Goal: Information Seeking & Learning: Learn about a topic

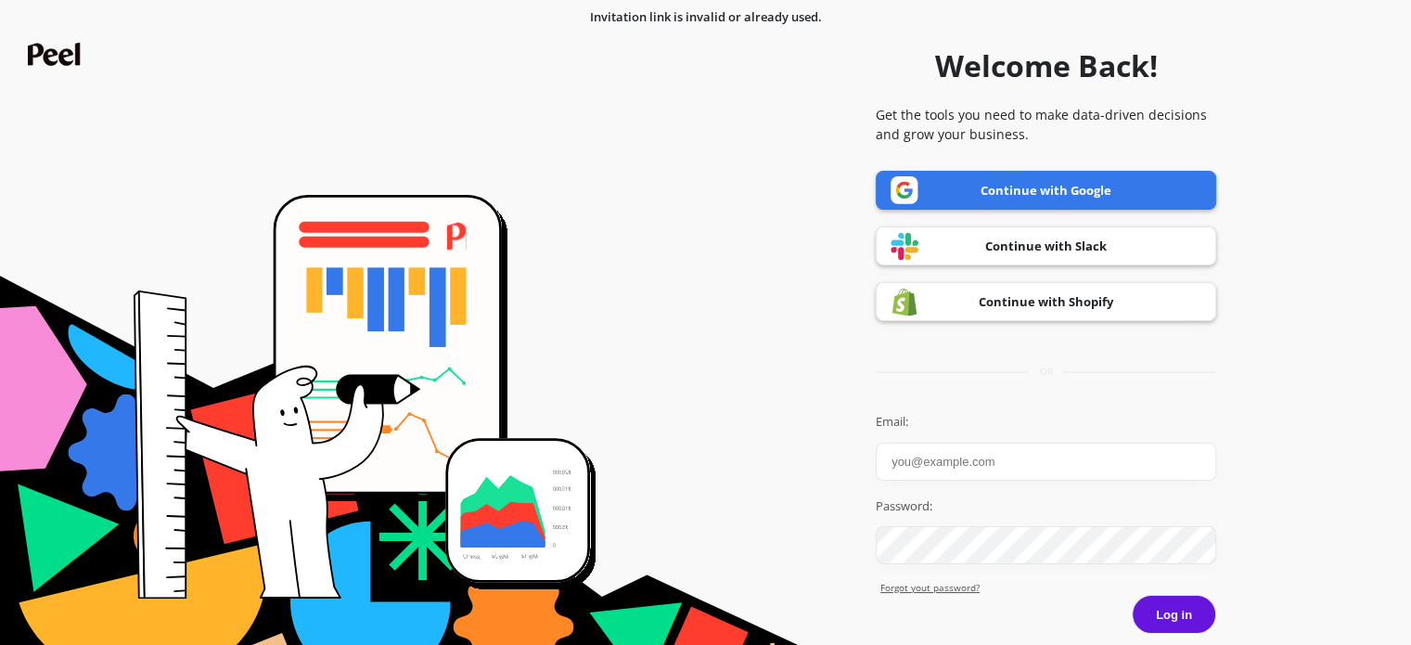
scroll to position [52, 0]
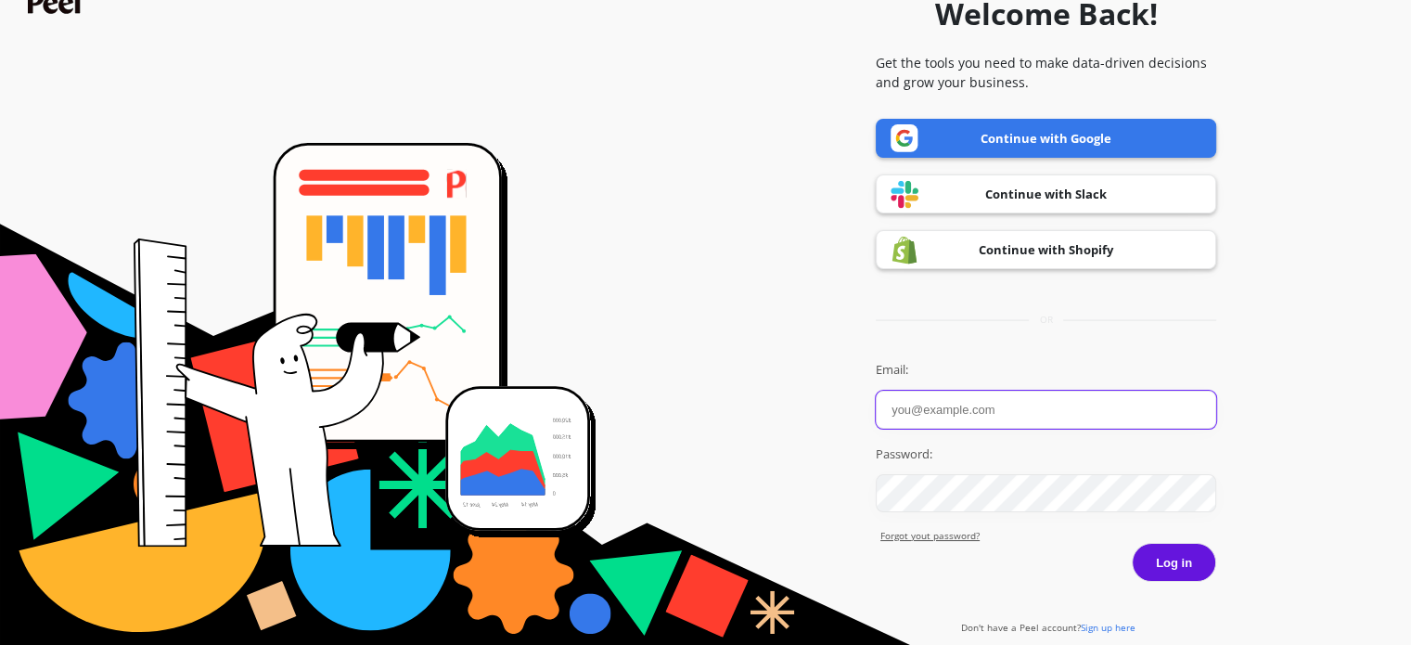
type input "Sristi"
click at [1195, 548] on button "Log in" at bounding box center [1173, 562] width 84 height 39
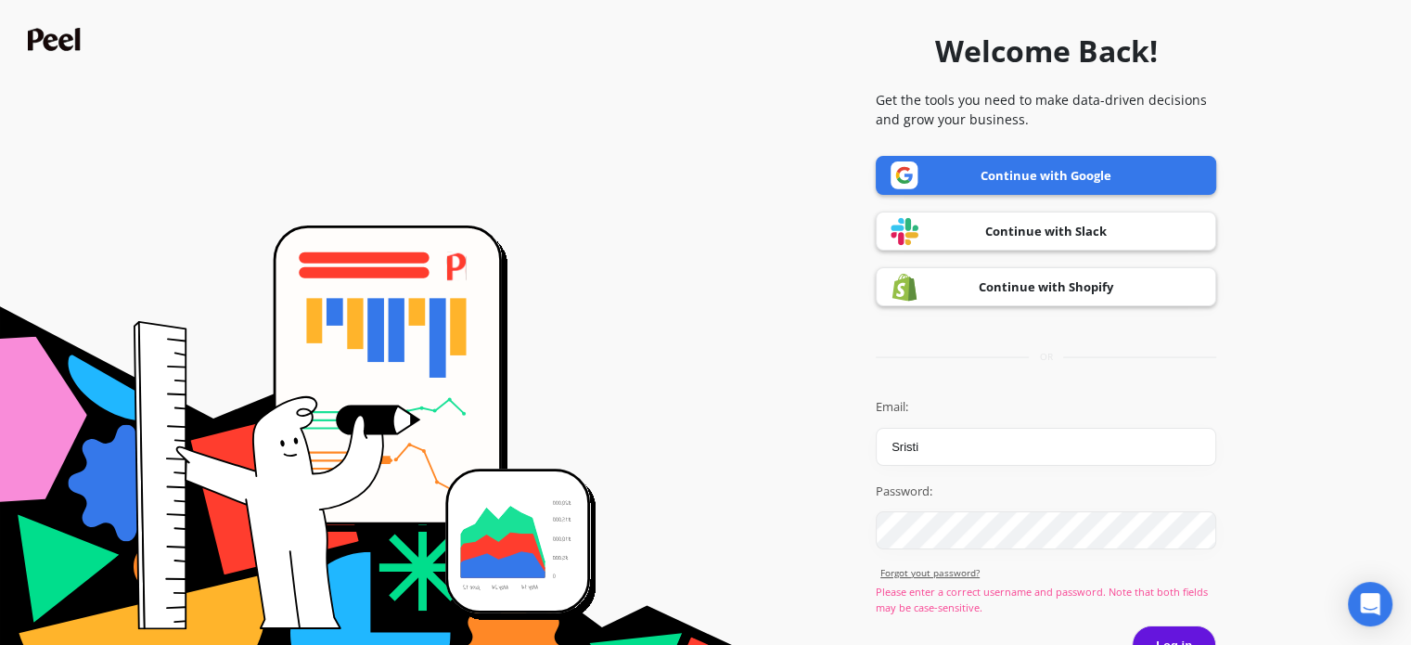
scroll to position [83, 0]
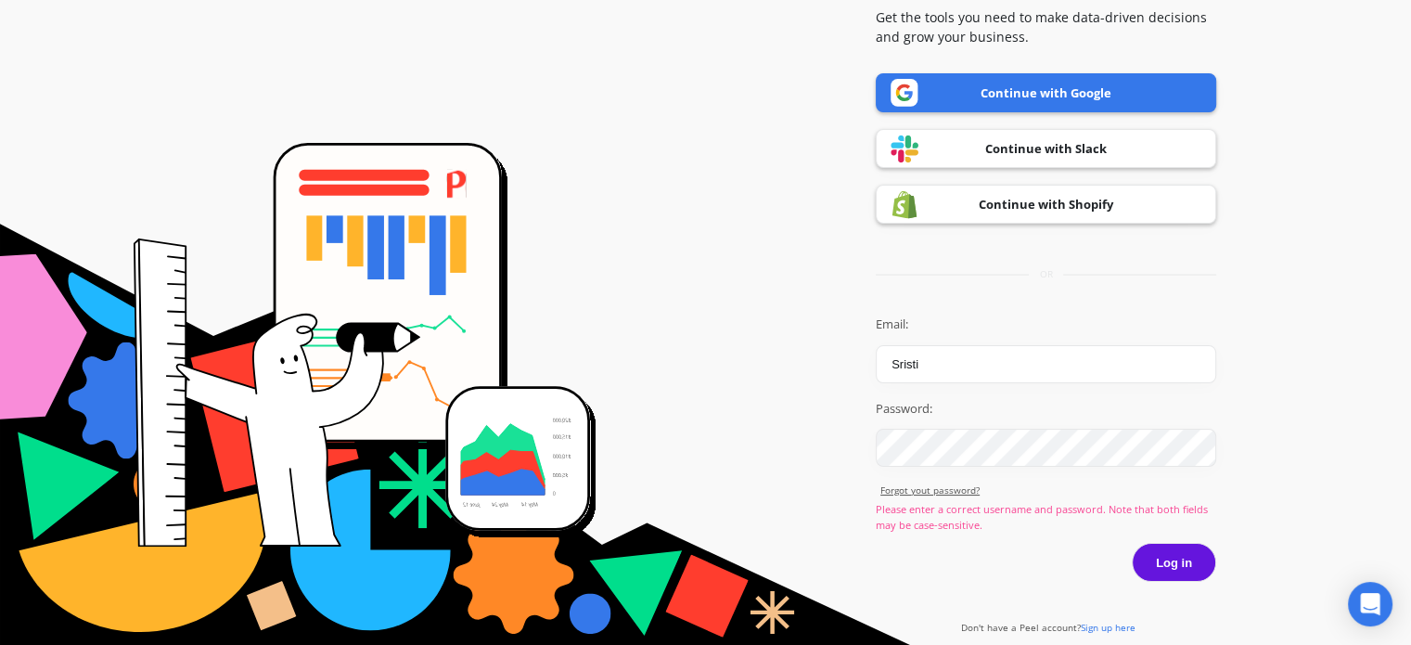
click at [950, 363] on input "Sristi" at bounding box center [1045, 364] width 340 height 38
drag, startPoint x: 964, startPoint y: 374, endPoint x: 847, endPoint y: 367, distance: 118.0
click at [847, 367] on form "Welcome Back! Get the tools you need to make data-driven decisions and grow you…" at bounding box center [705, 281] width 1392 height 709
type input "sristi.j@thedeconstruct.in"
click at [1192, 558] on button "Log in" at bounding box center [1173, 562] width 84 height 39
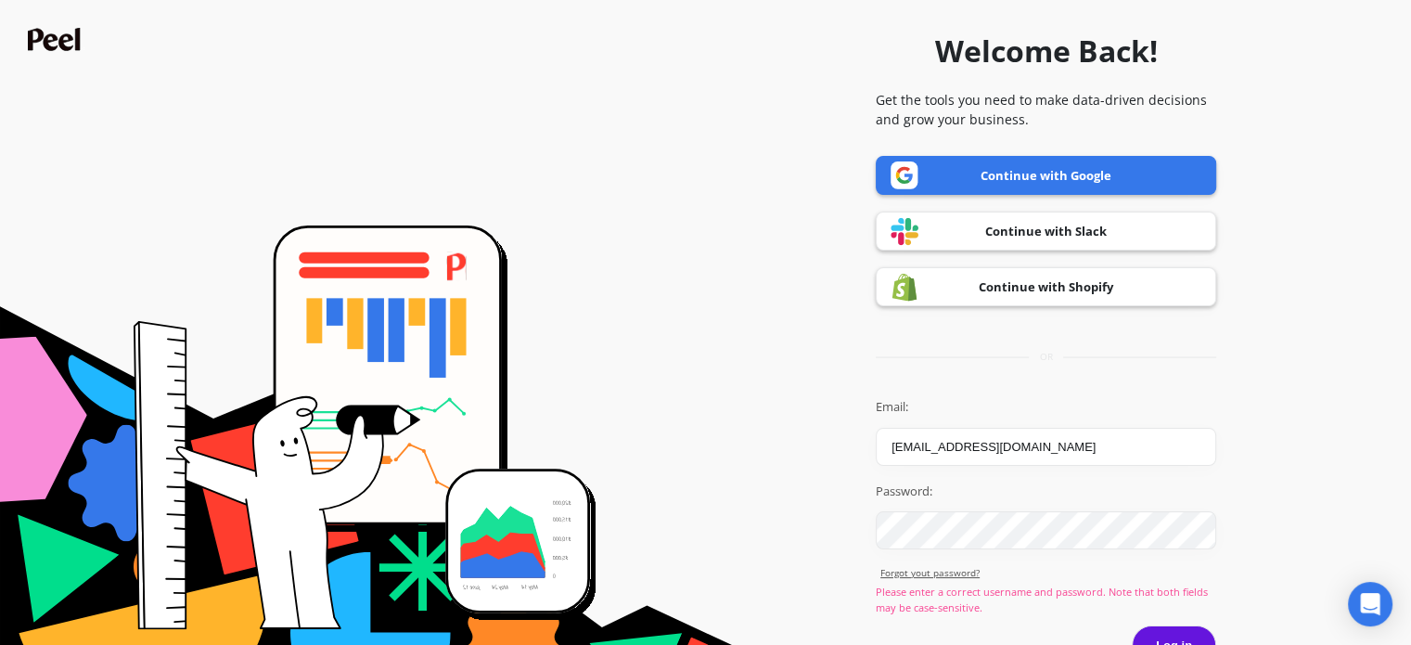
scroll to position [83, 0]
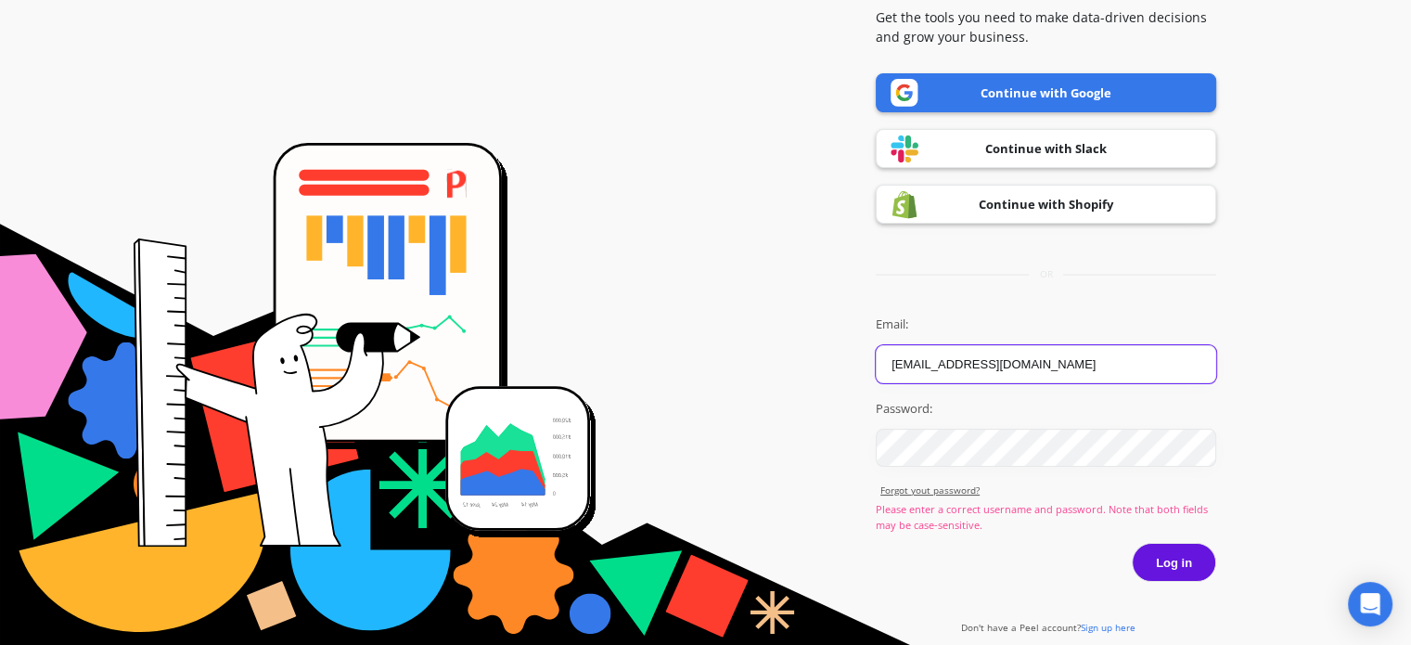
click at [889, 359] on input "sristi.j@thedeconstruct.in" at bounding box center [1045, 364] width 340 height 38
click at [1193, 559] on button "Log in" at bounding box center [1173, 562] width 84 height 39
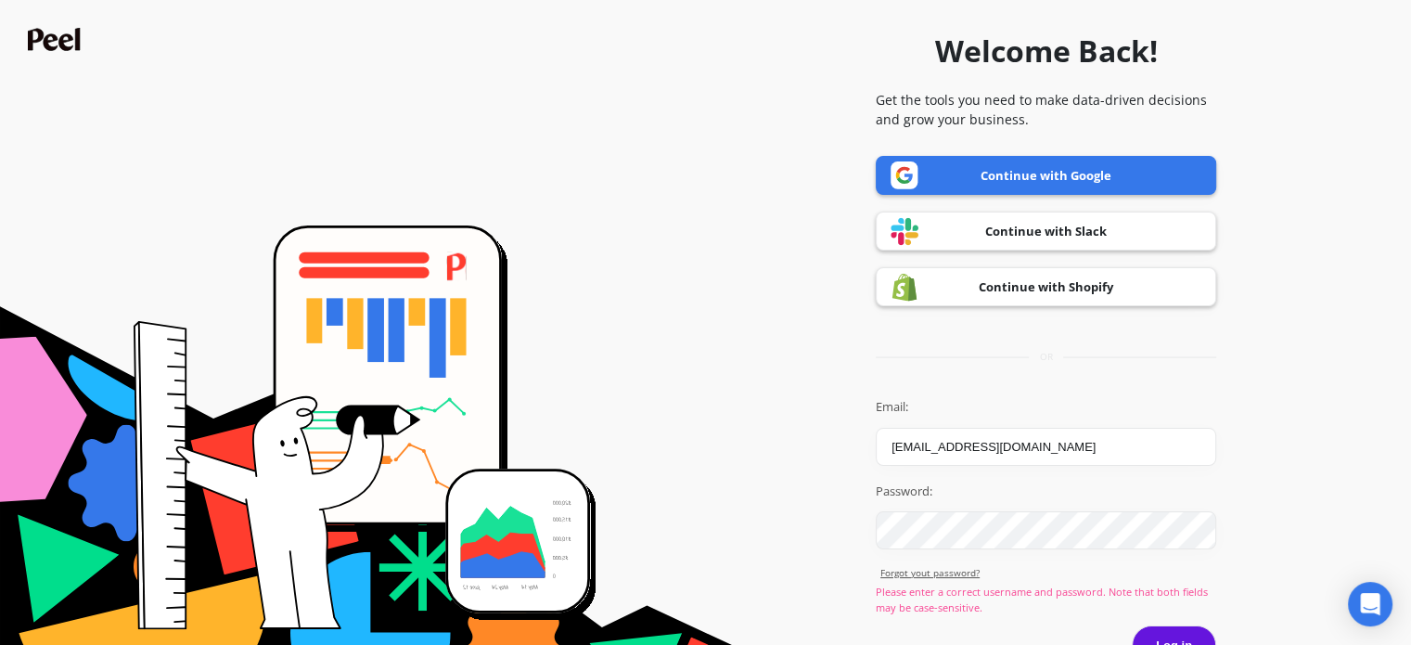
drag, startPoint x: 1065, startPoint y: 447, endPoint x: 874, endPoint y: 449, distance: 191.1
click at [874, 449] on form "Welcome Back! Get the tools you need to make data-driven decisions and grow you…" at bounding box center [705, 363] width 1392 height 709
click at [1037, 162] on link "Continue with Google" at bounding box center [1045, 175] width 340 height 39
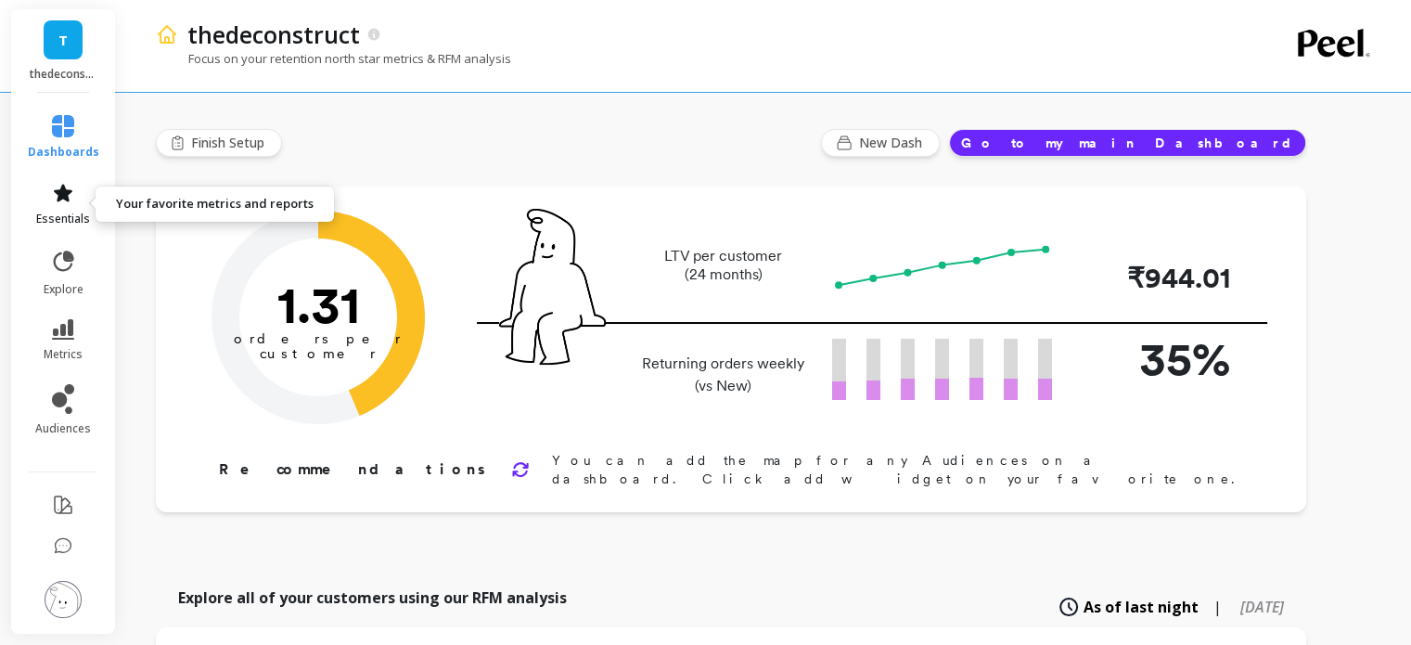
click at [35, 198] on link "essentials" at bounding box center [63, 204] width 71 height 45
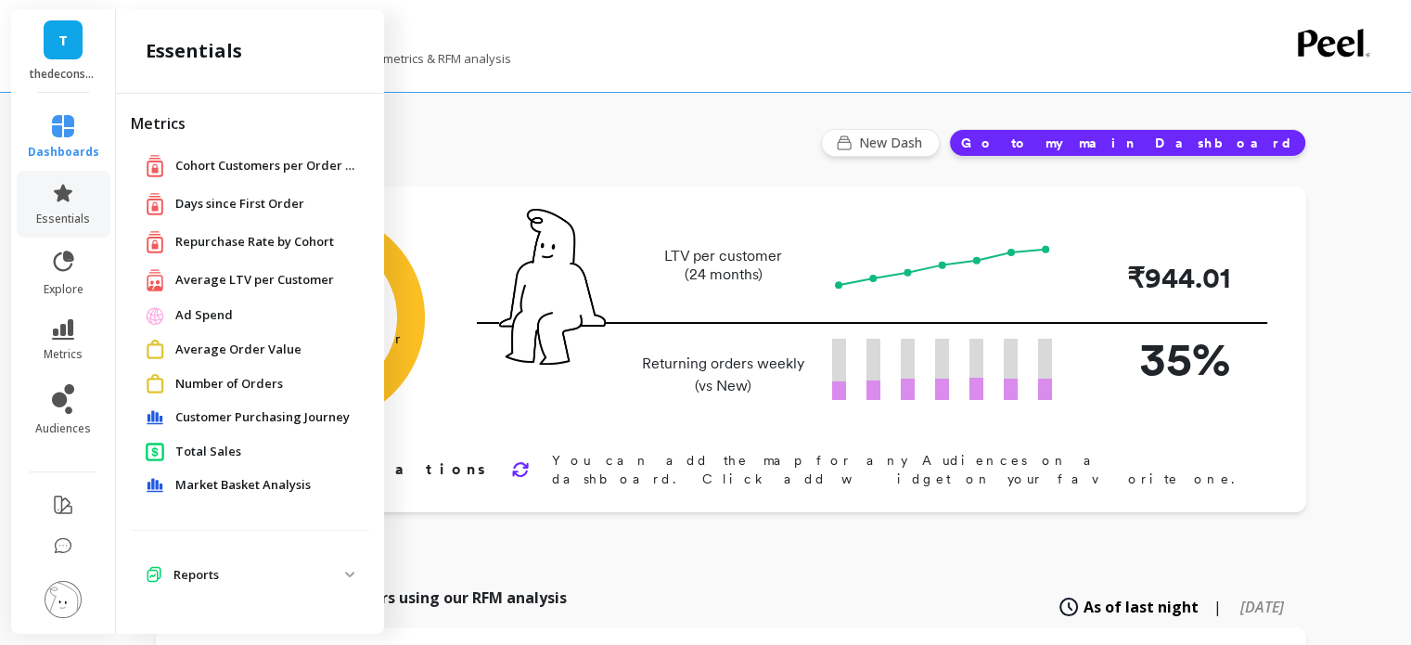
click at [278, 249] on span "Repurchase Rate by Cohort" at bounding box center [254, 242] width 159 height 19
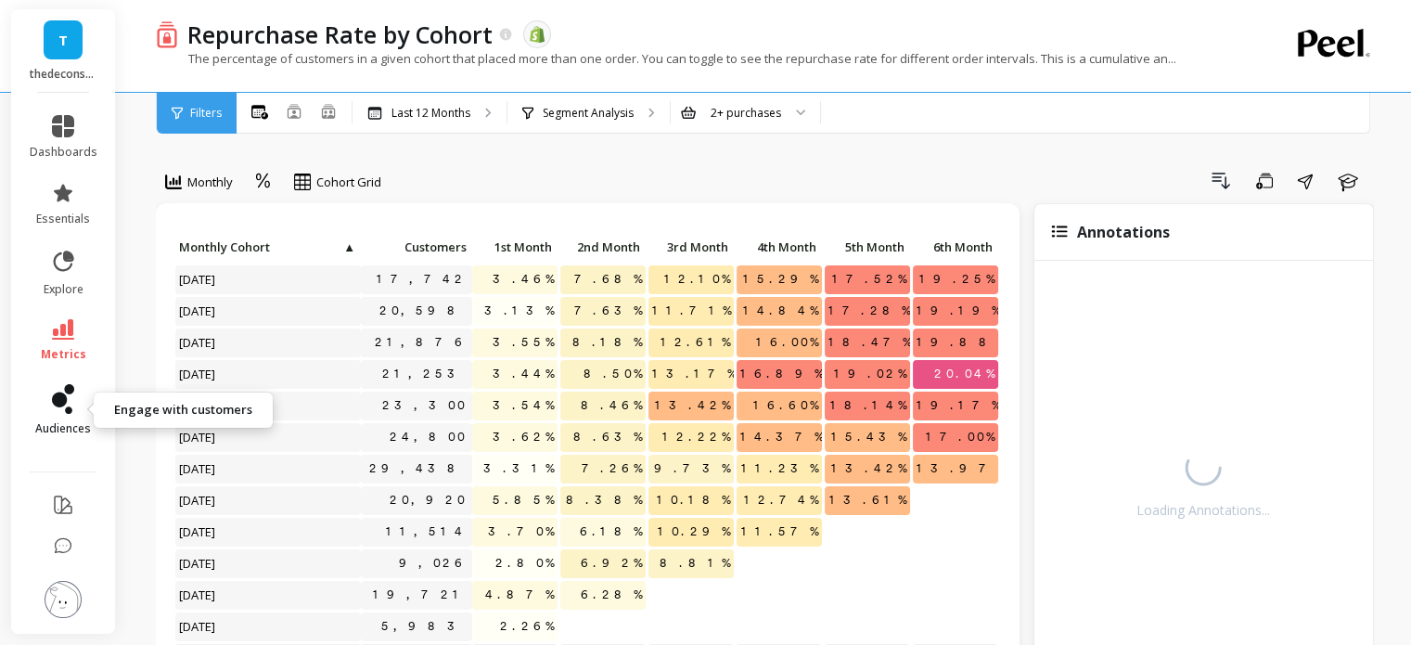
click at [57, 412] on icon at bounding box center [63, 399] width 22 height 30
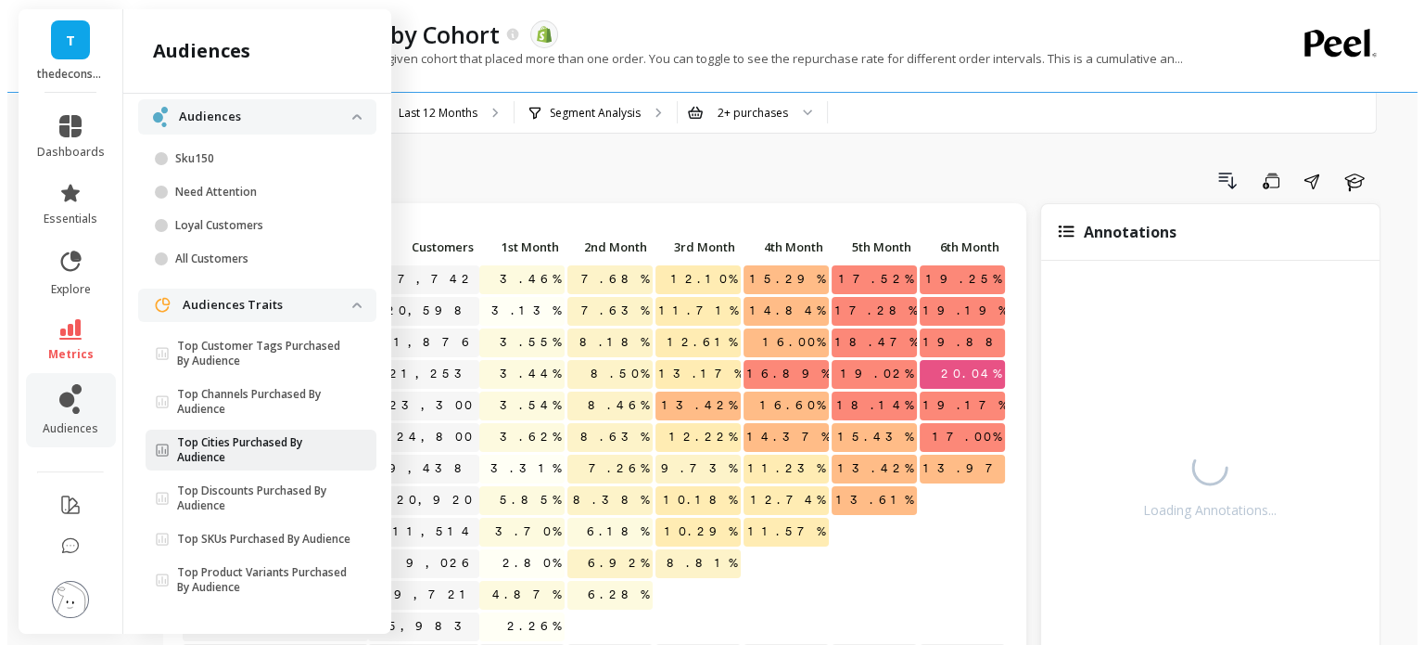
scroll to position [117, 0]
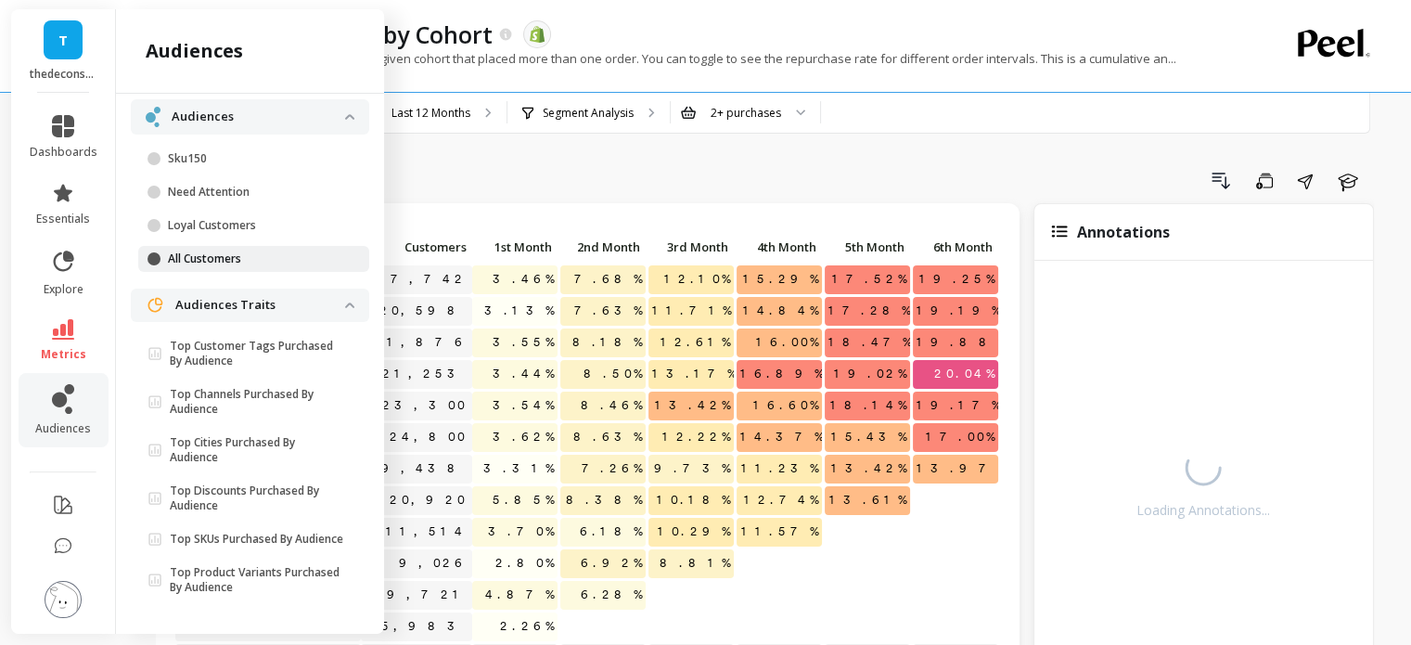
click at [211, 251] on p "All Customers" at bounding box center [256, 258] width 177 height 15
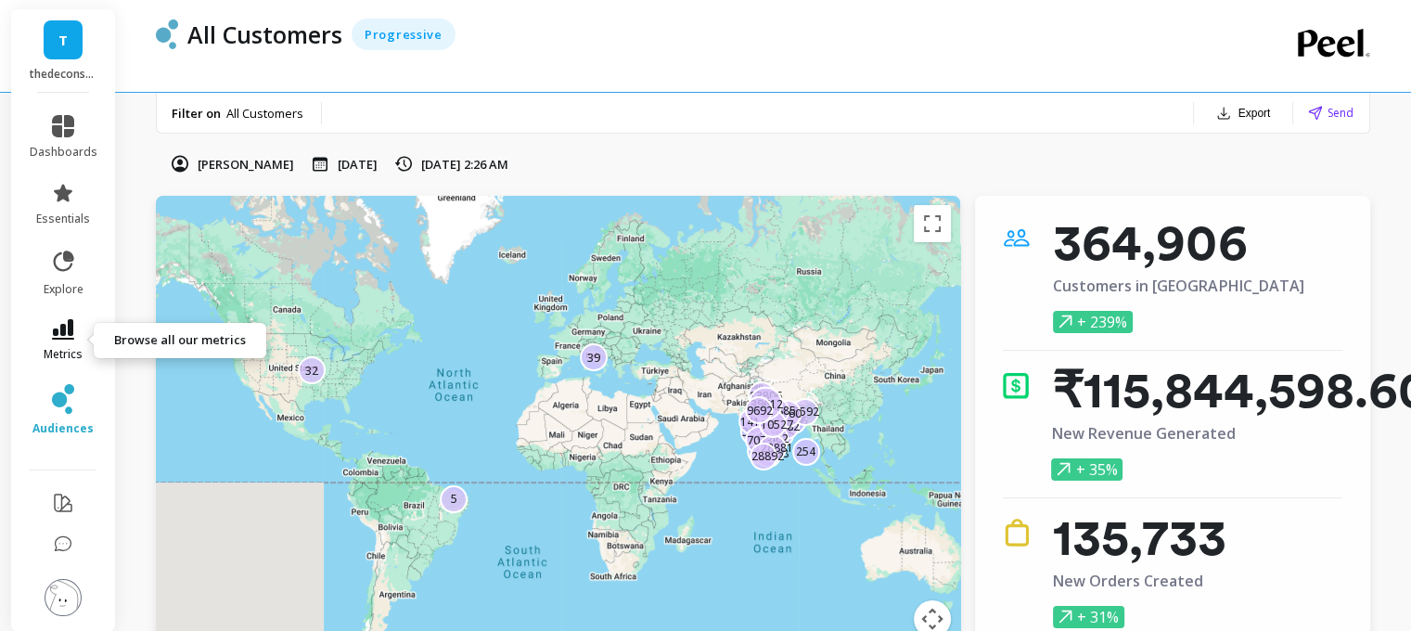
click at [65, 345] on link "metrics" at bounding box center [64, 340] width 68 height 43
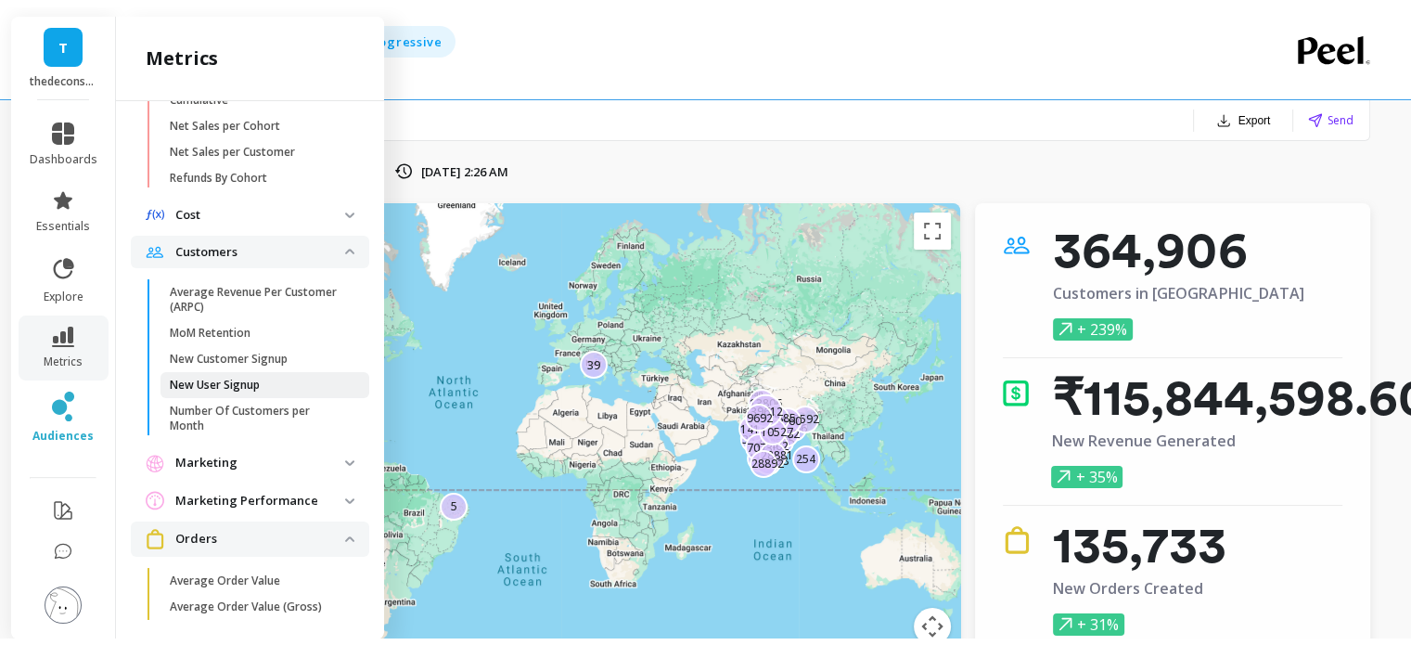
scroll to position [939, 0]
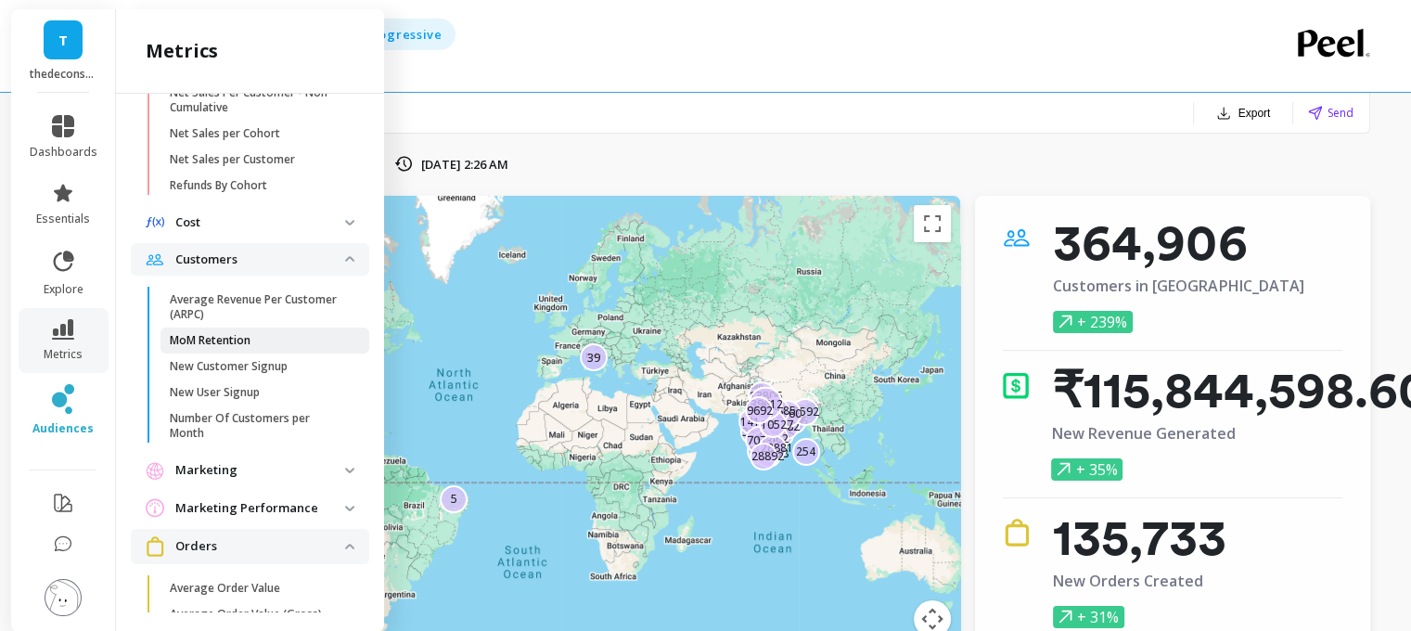
click at [215, 348] on p "MoM Retention" at bounding box center [210, 340] width 81 height 15
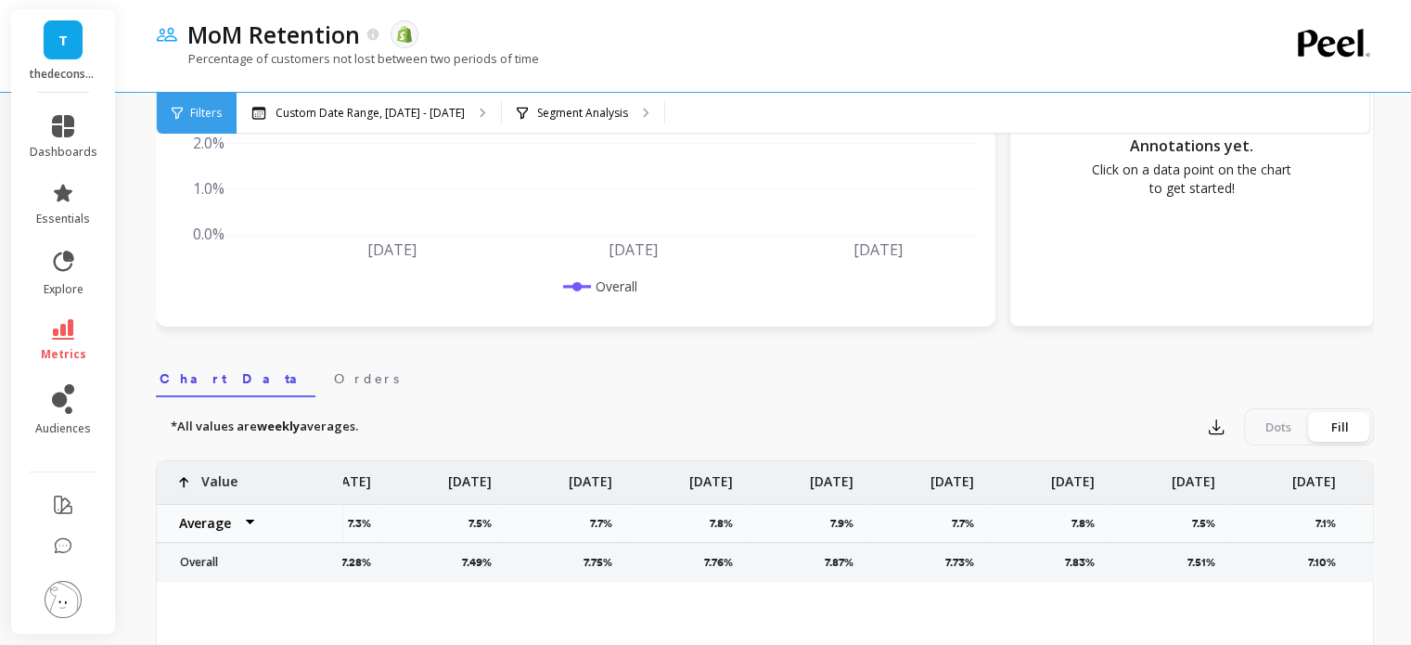
scroll to position [374, 0]
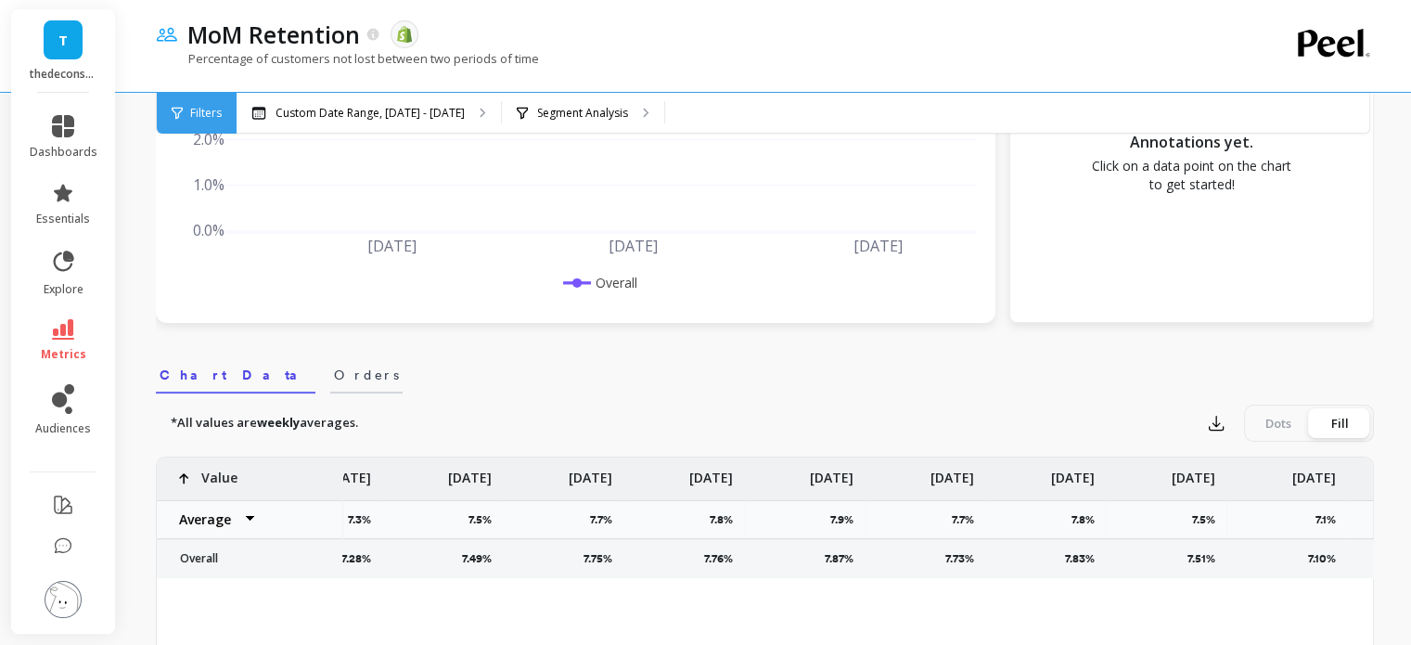
click at [334, 374] on span "Orders" at bounding box center [366, 374] width 65 height 19
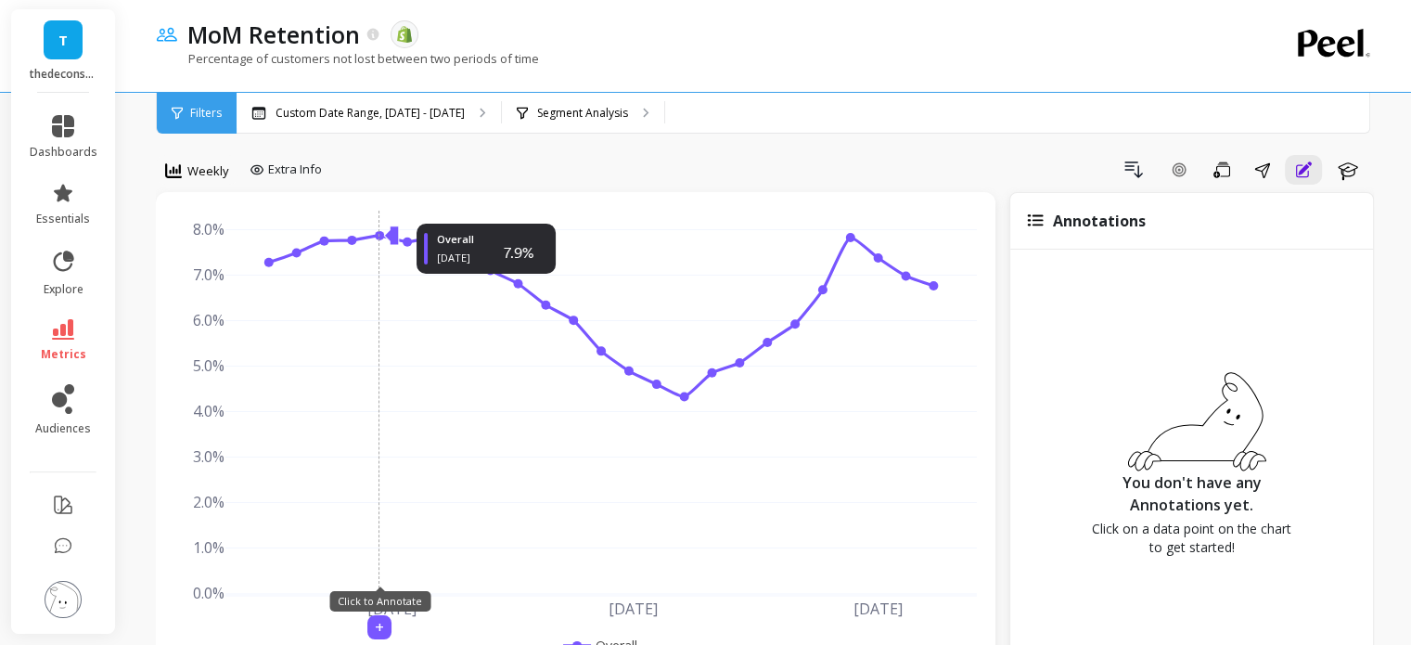
scroll to position [0, 0]
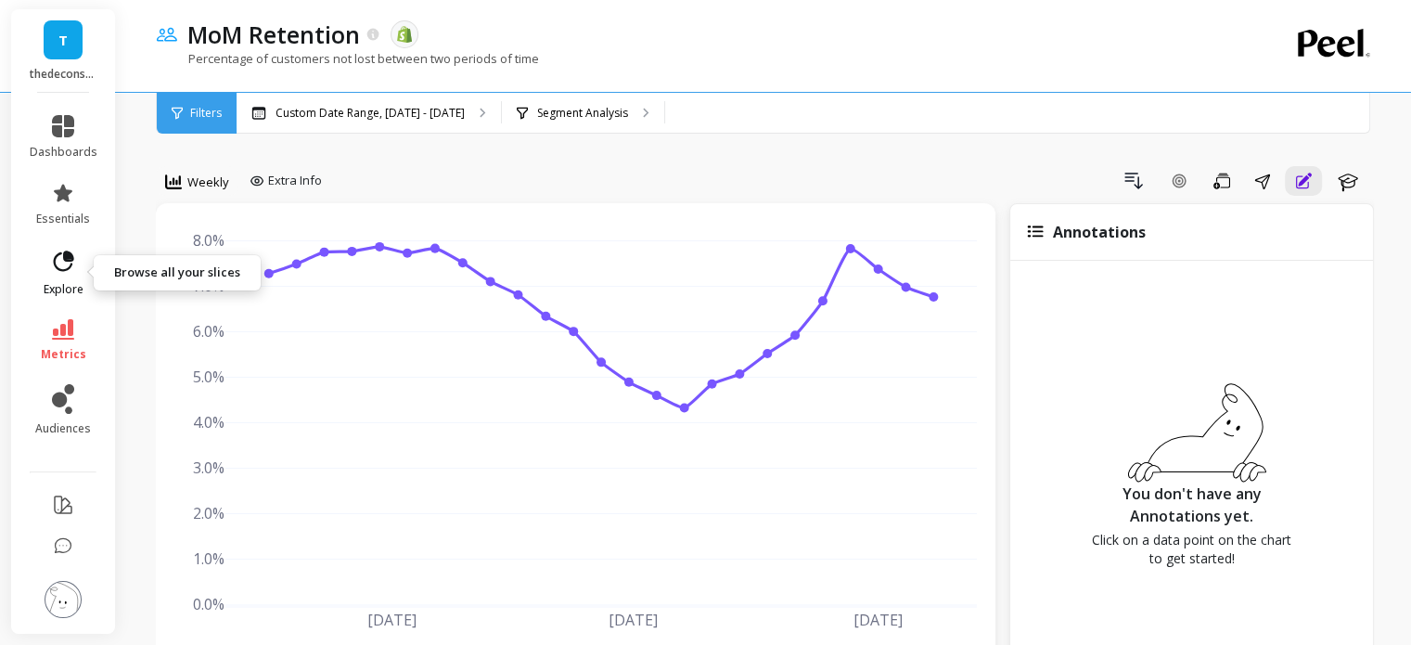
click at [56, 264] on icon at bounding box center [63, 262] width 26 height 26
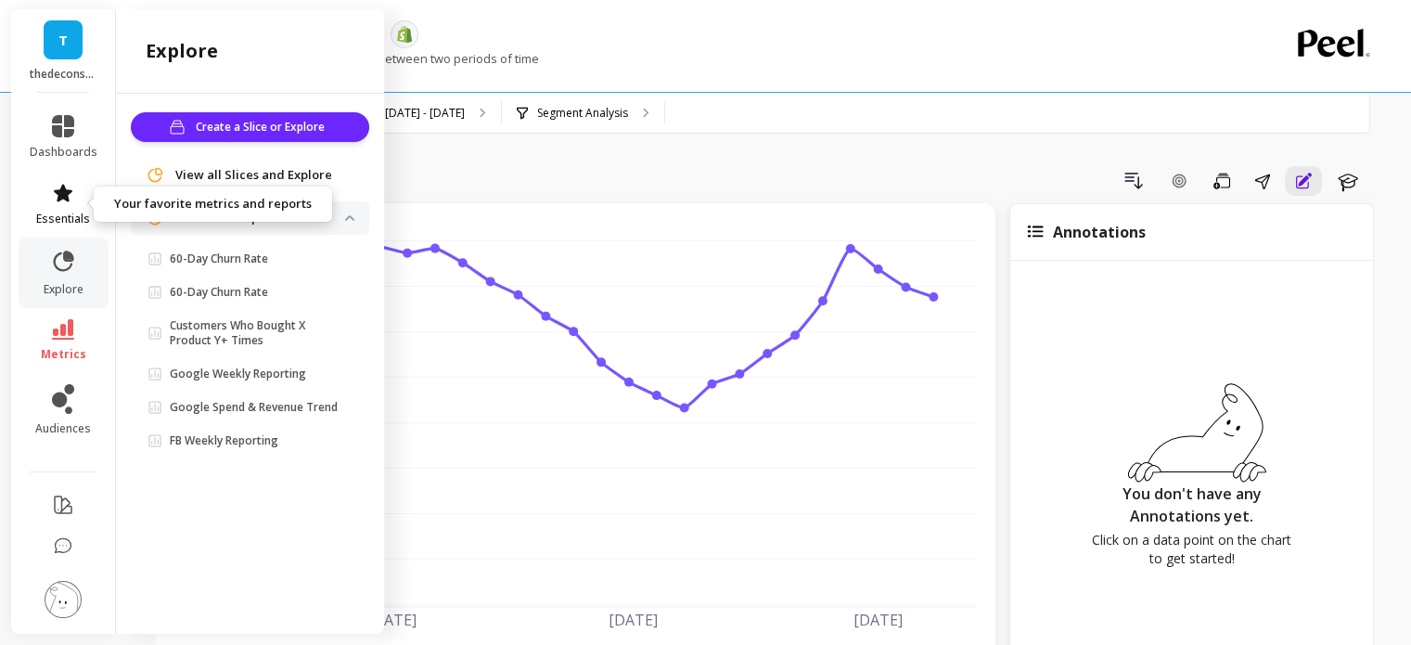
click at [63, 198] on icon at bounding box center [63, 193] width 19 height 18
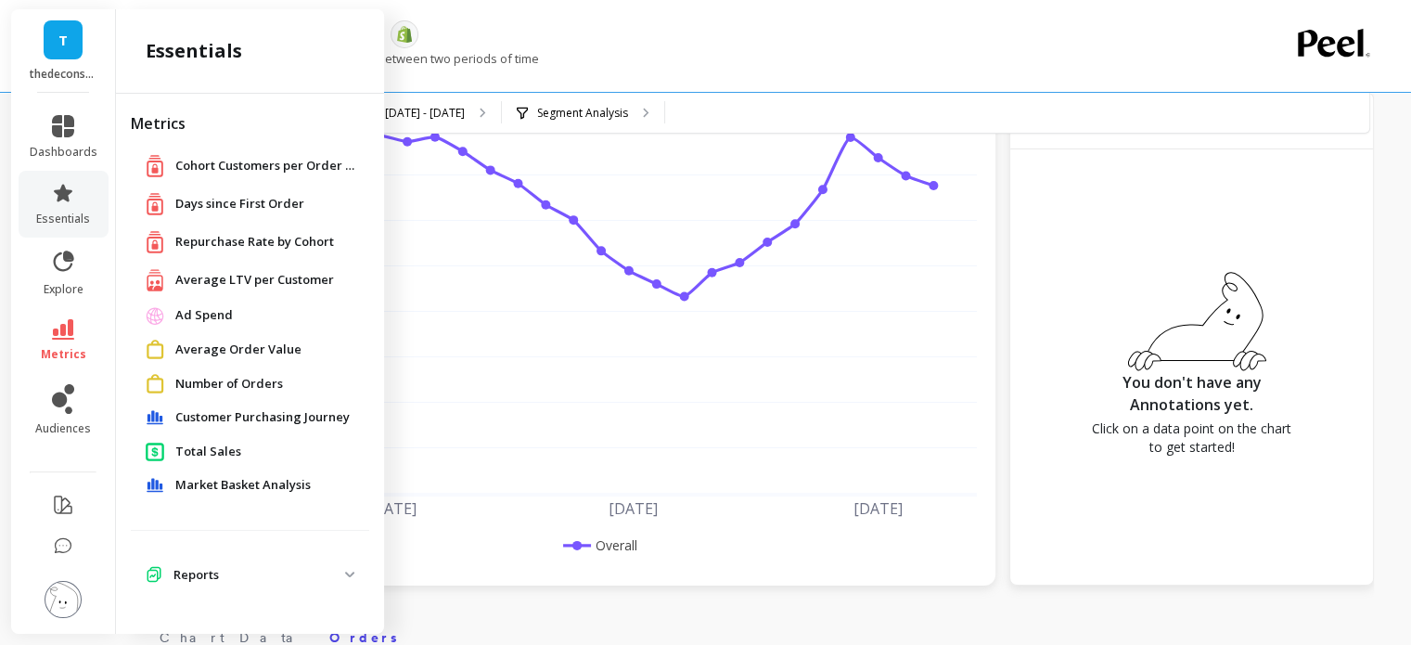
scroll to position [119, 0]
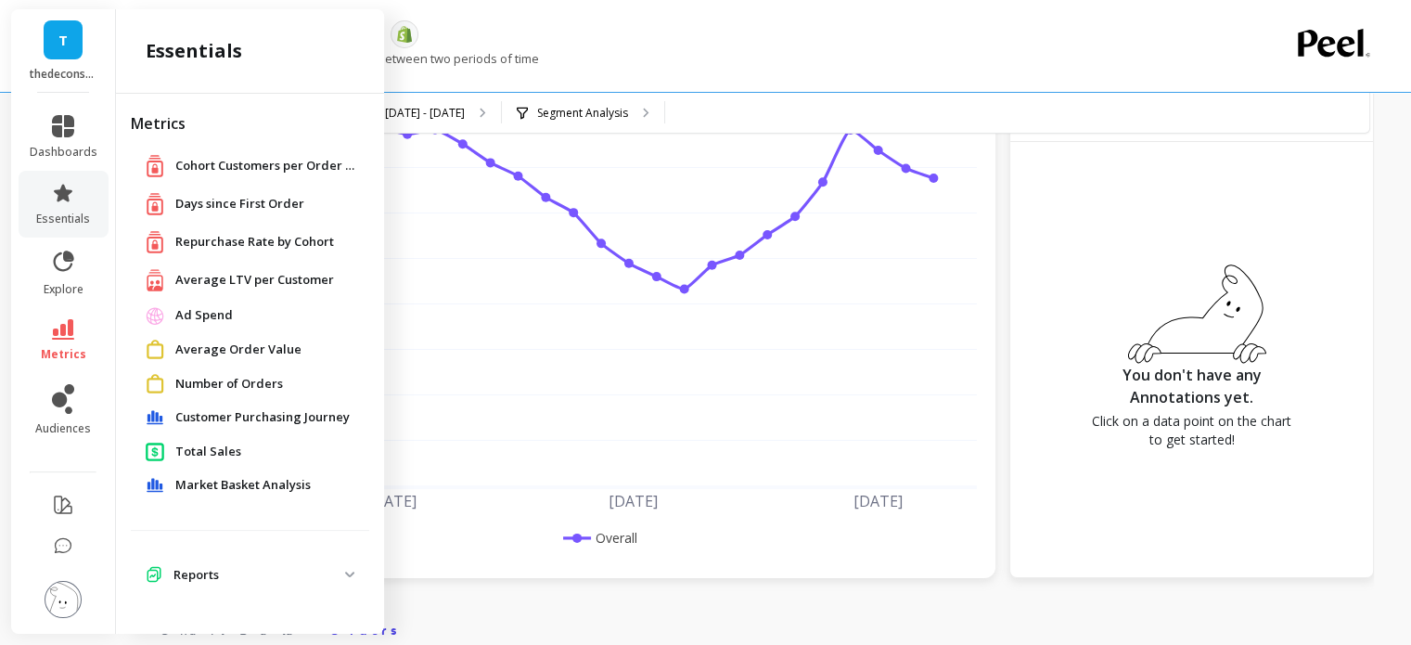
click at [236, 424] on span "Customer Purchasing Journey" at bounding box center [262, 417] width 174 height 19
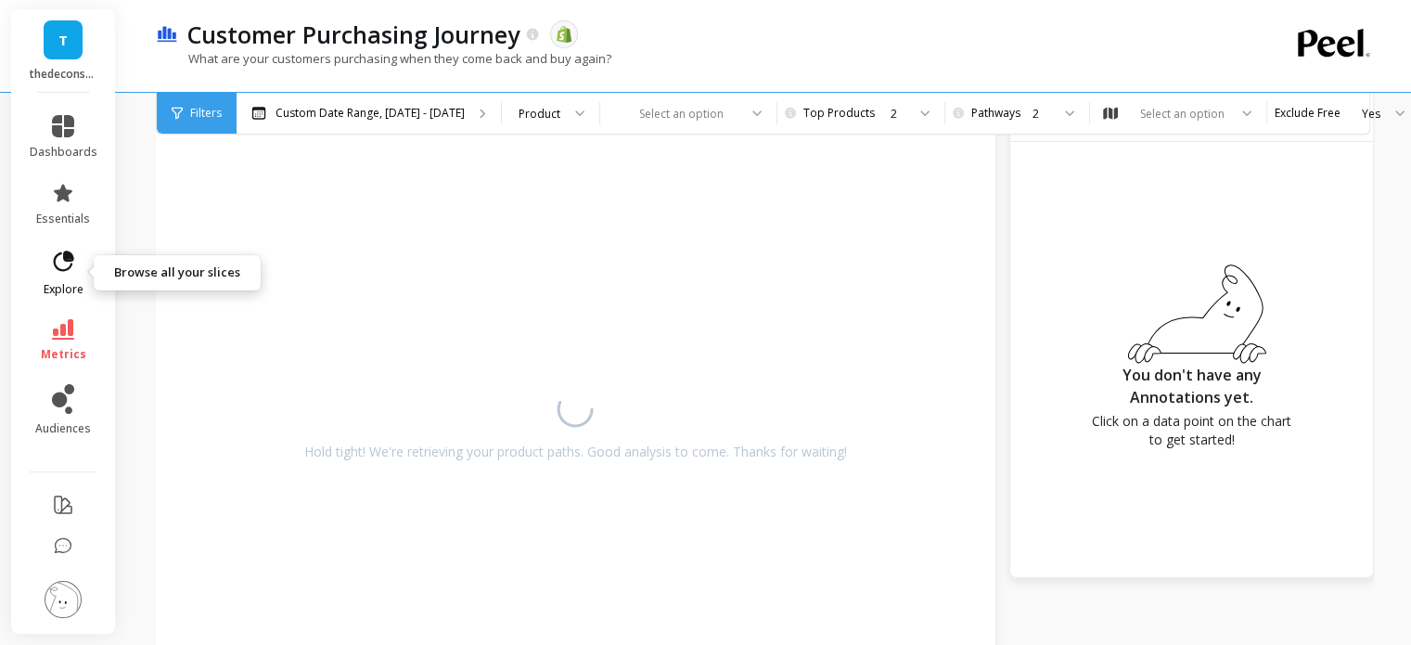
click at [59, 262] on icon at bounding box center [63, 262] width 26 height 26
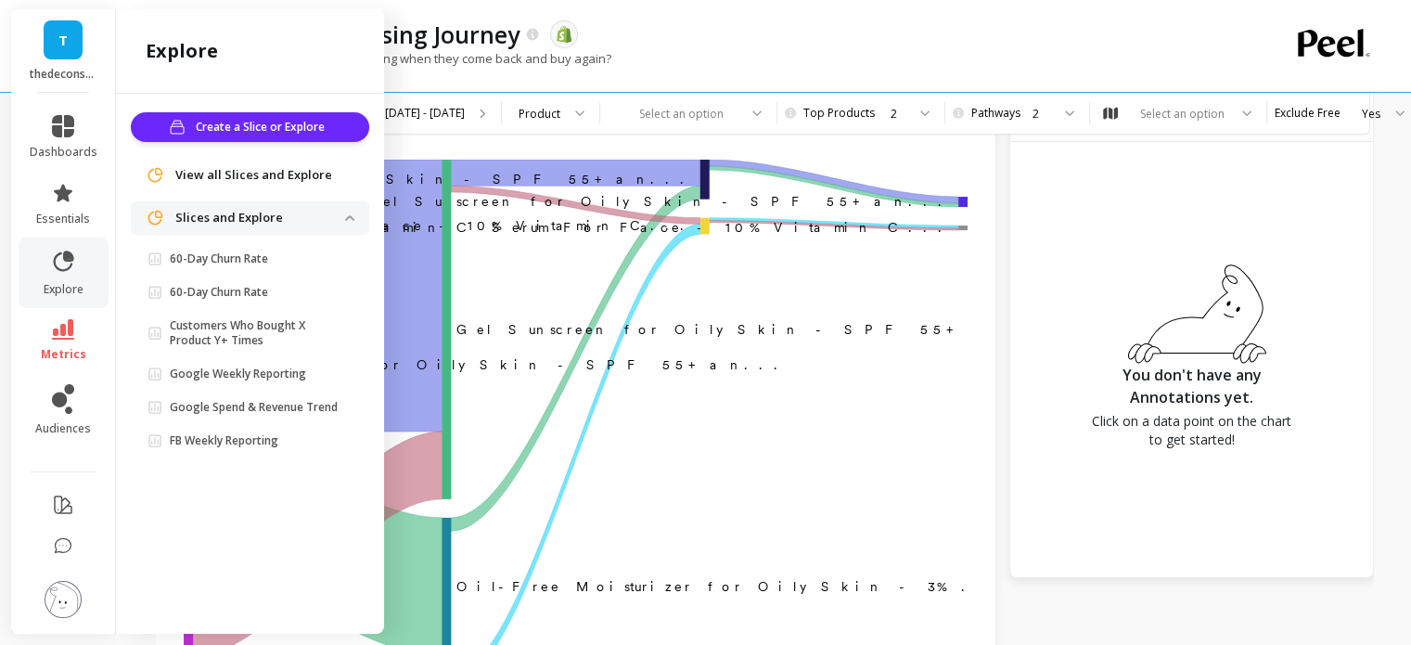
click at [256, 173] on span "View all Slices and Explore" at bounding box center [253, 175] width 157 height 19
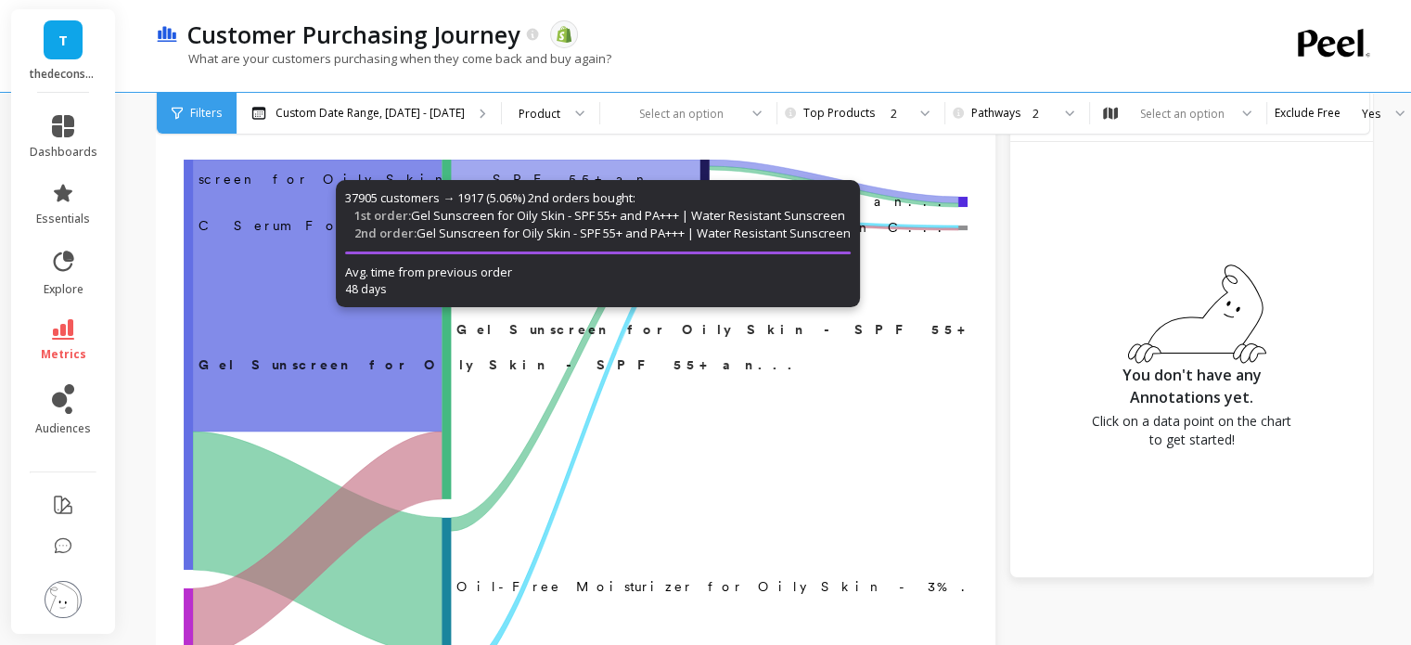
scroll to position [229, 0]
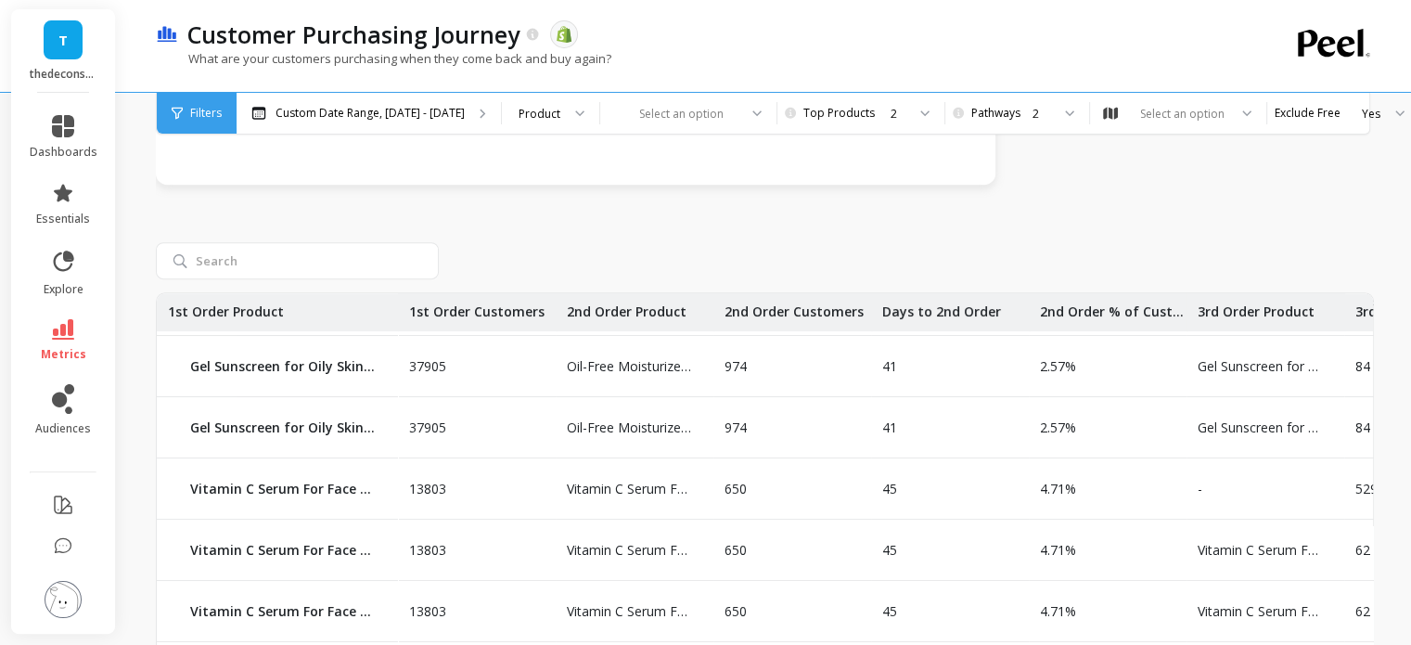
scroll to position [1039, 0]
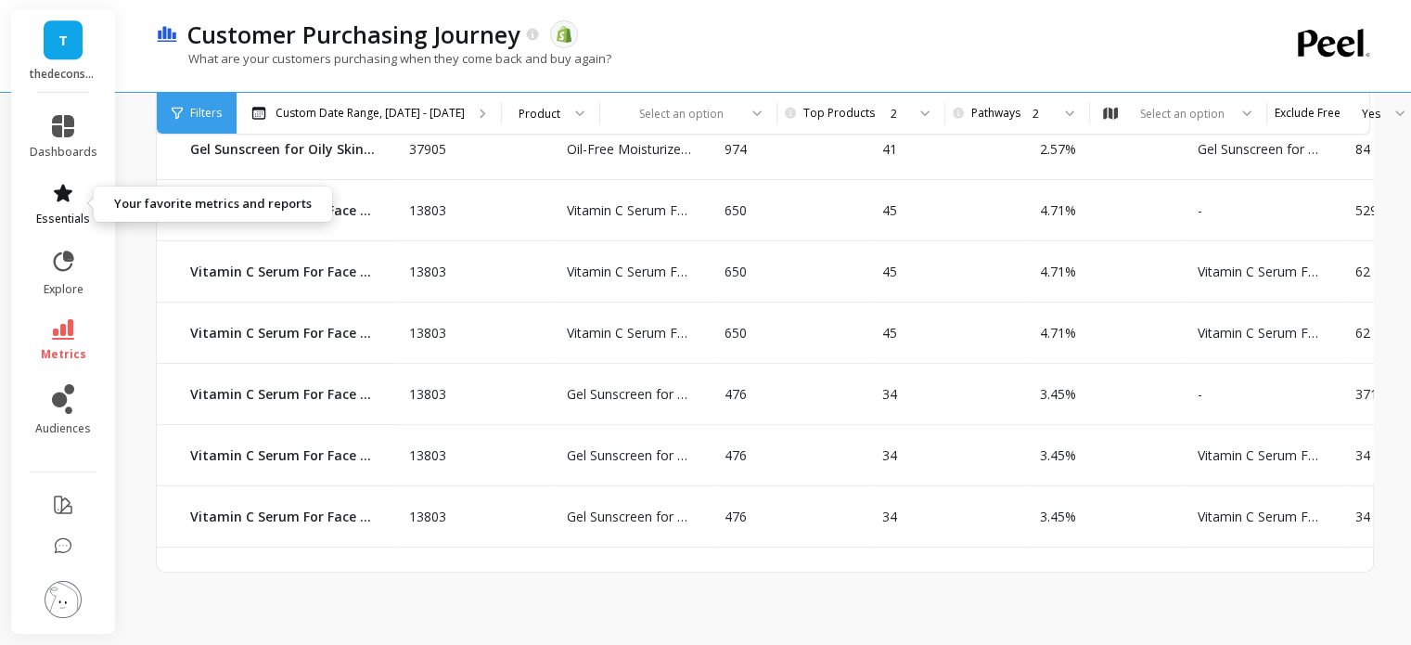
click at [71, 207] on link "essentials" at bounding box center [64, 204] width 68 height 45
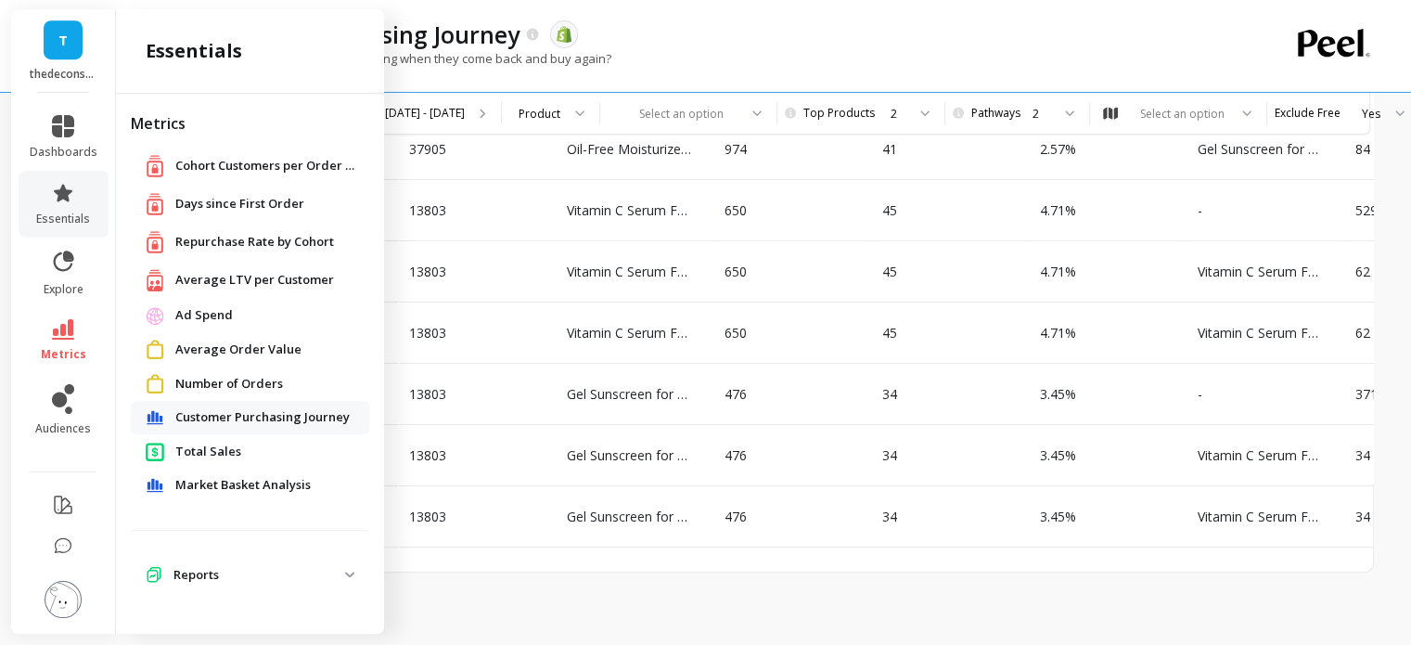
click at [245, 236] on span "Repurchase Rate by Cohort" at bounding box center [254, 242] width 159 height 19
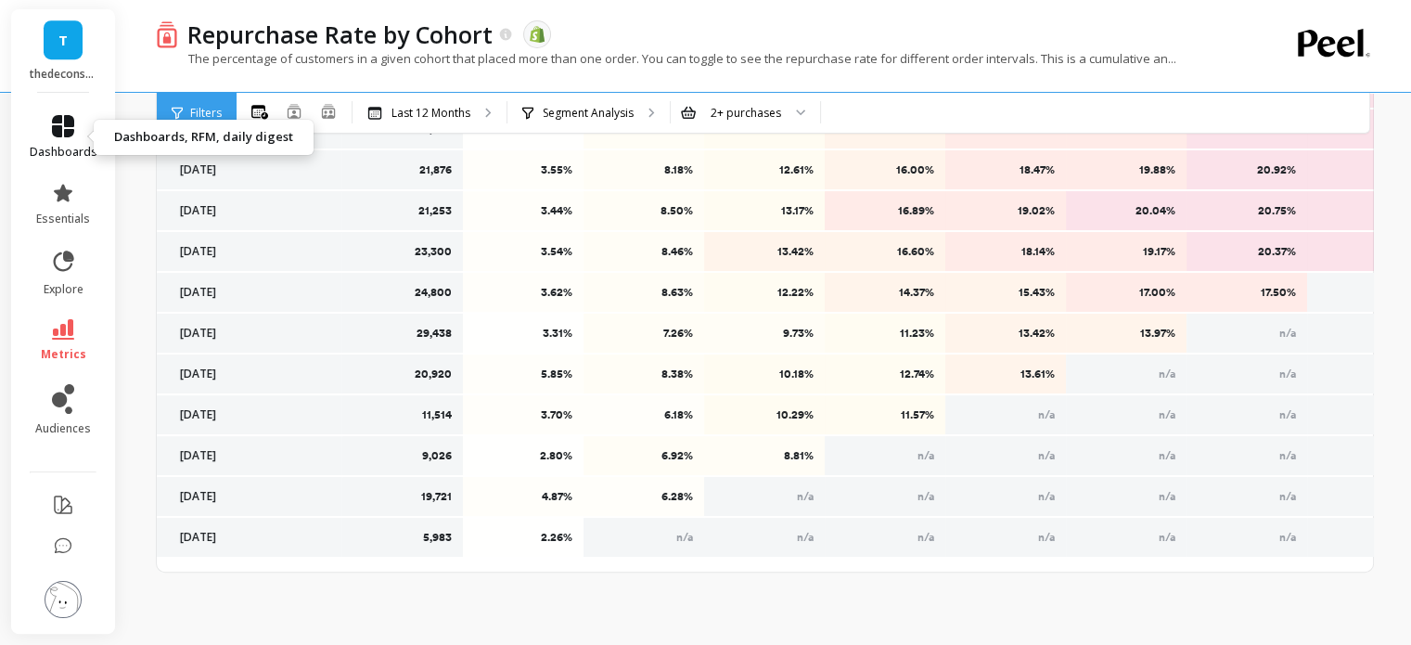
click at [58, 135] on icon at bounding box center [63, 126] width 22 height 22
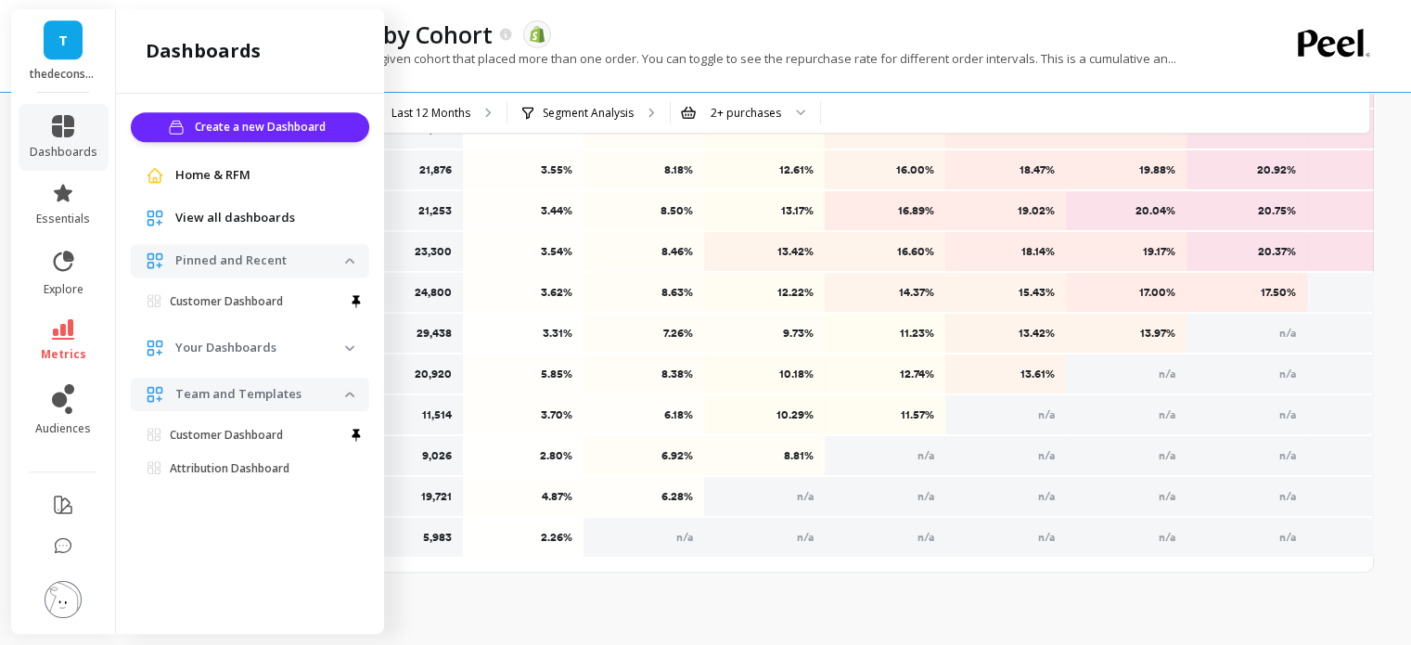
click at [215, 218] on span "View all dashboards" at bounding box center [235, 218] width 120 height 19
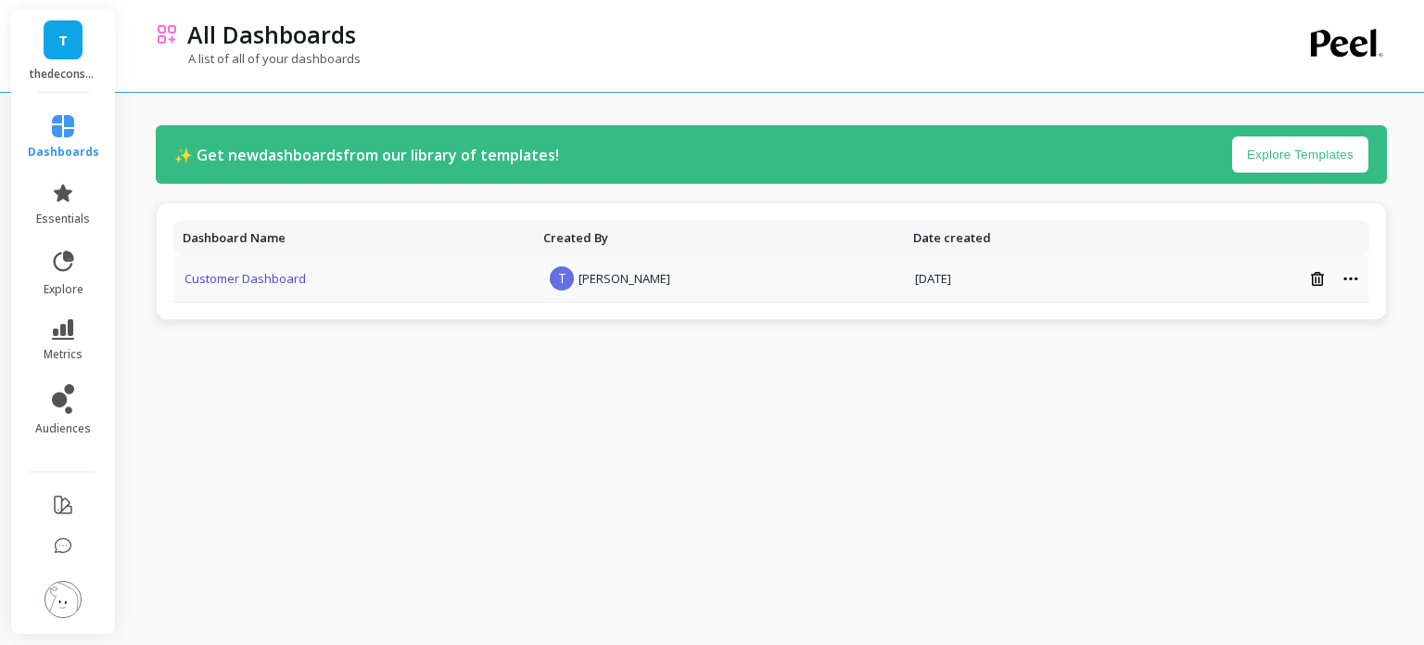
click at [247, 274] on link "Customer Dashboard" at bounding box center [245, 278] width 121 height 17
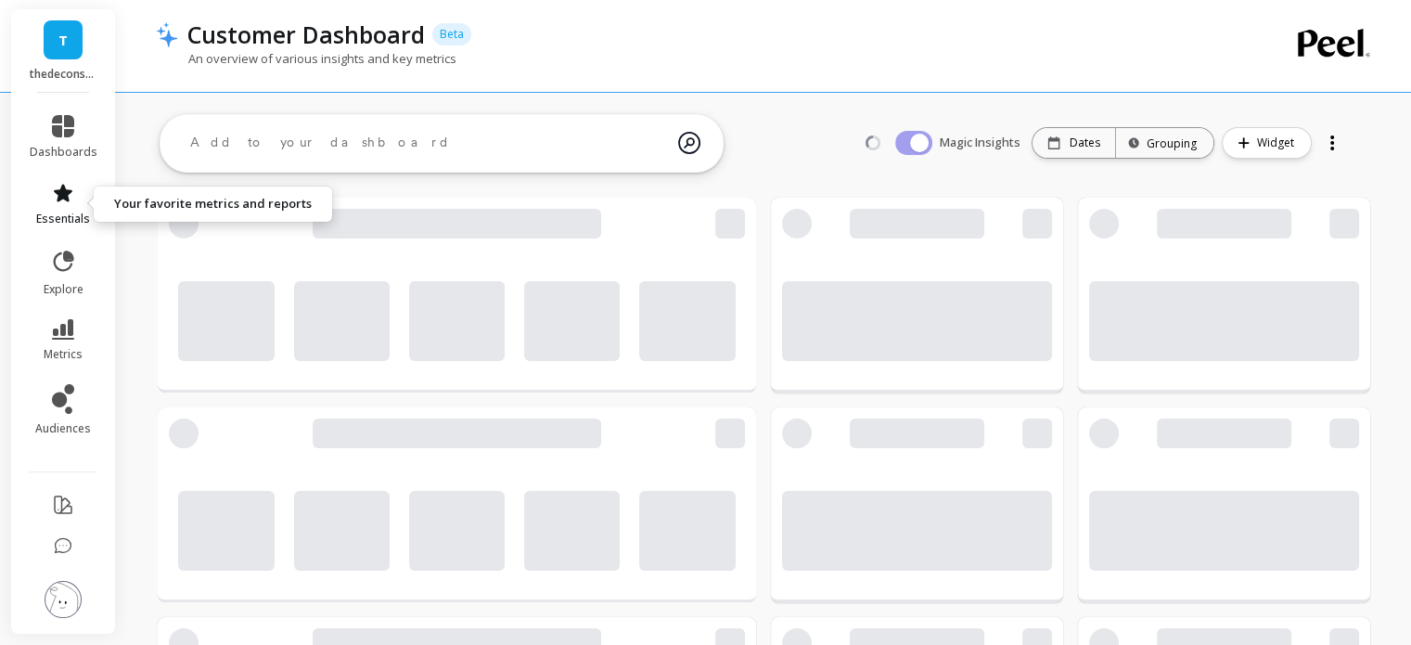
click at [63, 213] on span "essentials" at bounding box center [63, 218] width 54 height 15
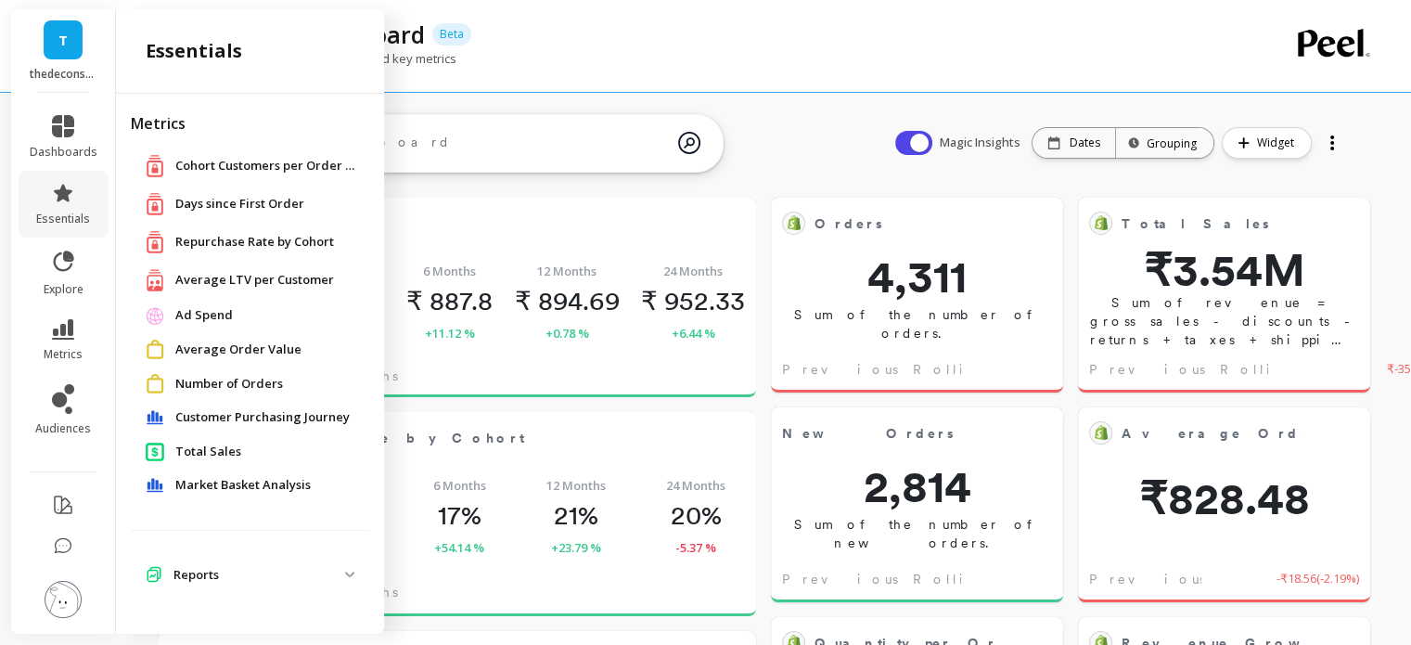
scroll to position [495, 531]
click at [236, 240] on span "Repurchase Rate by Cohort" at bounding box center [254, 242] width 159 height 19
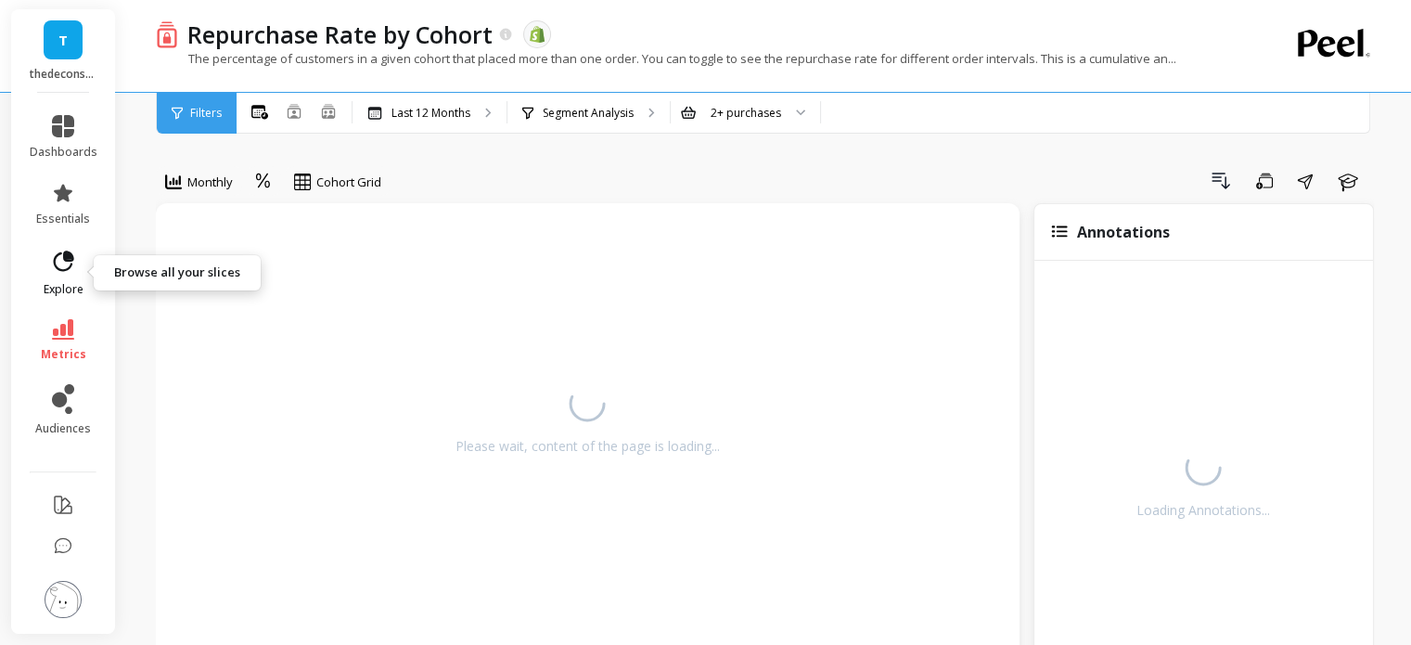
click at [67, 285] on span "explore" at bounding box center [64, 289] width 40 height 15
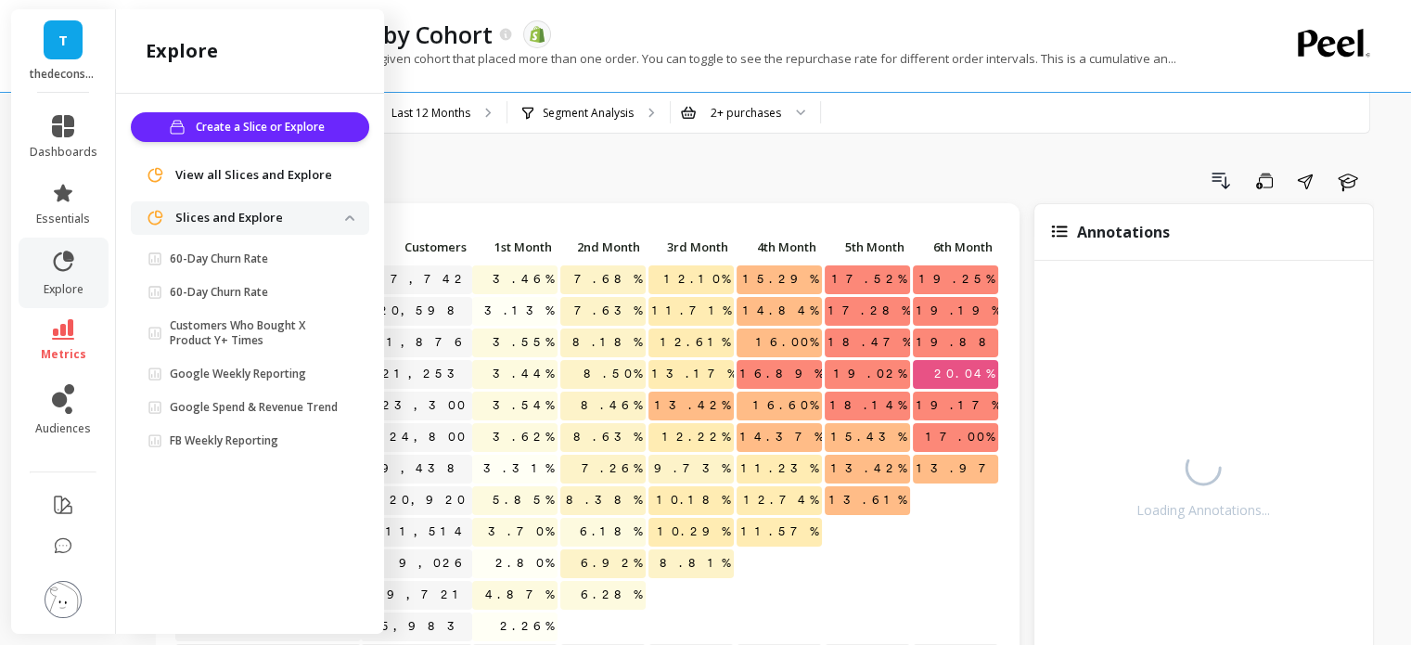
click at [211, 167] on span "View all Slices and Explore" at bounding box center [253, 175] width 157 height 19
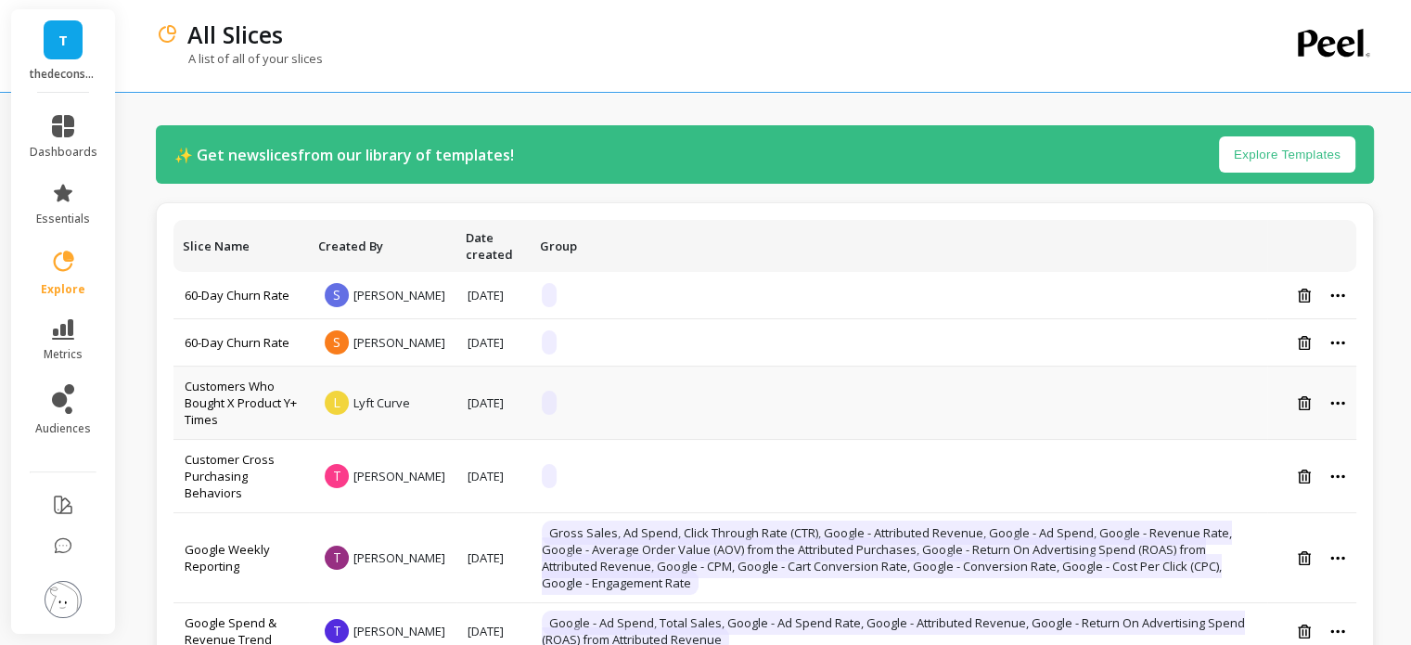
scroll to position [50, 0]
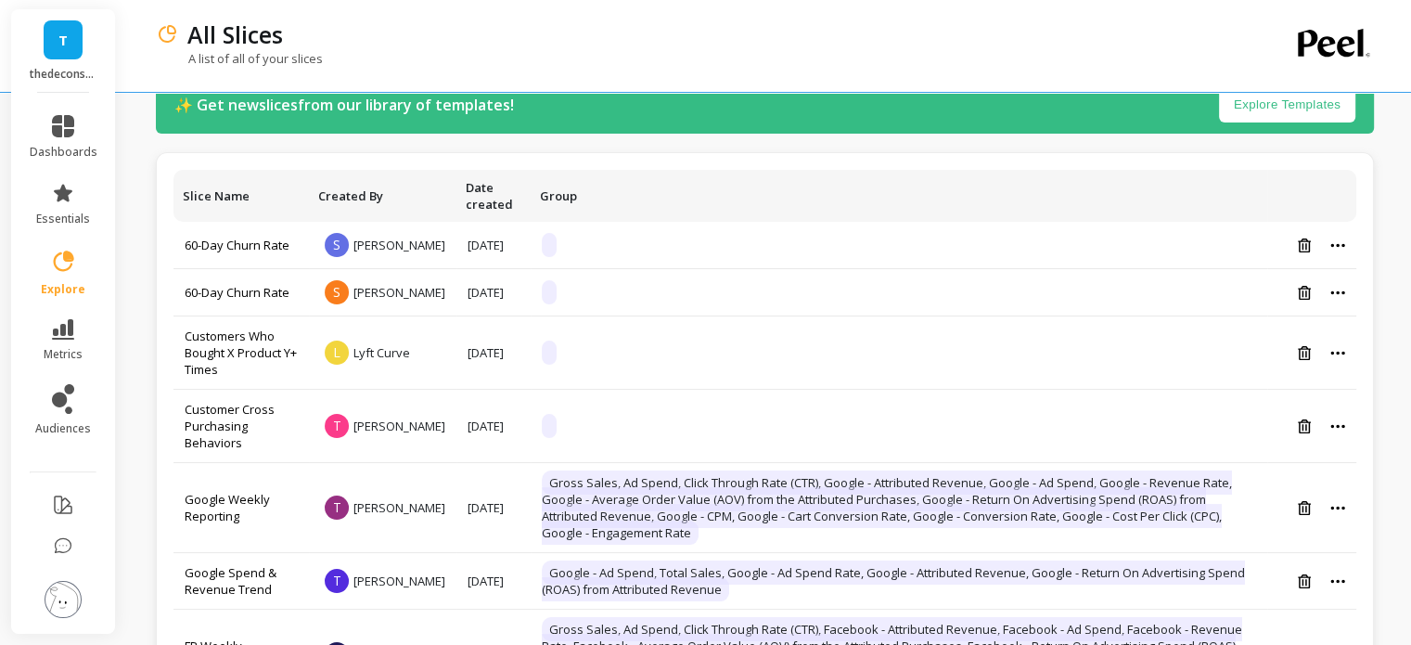
click at [1245, 114] on button "Explore Templates" at bounding box center [1287, 104] width 136 height 36
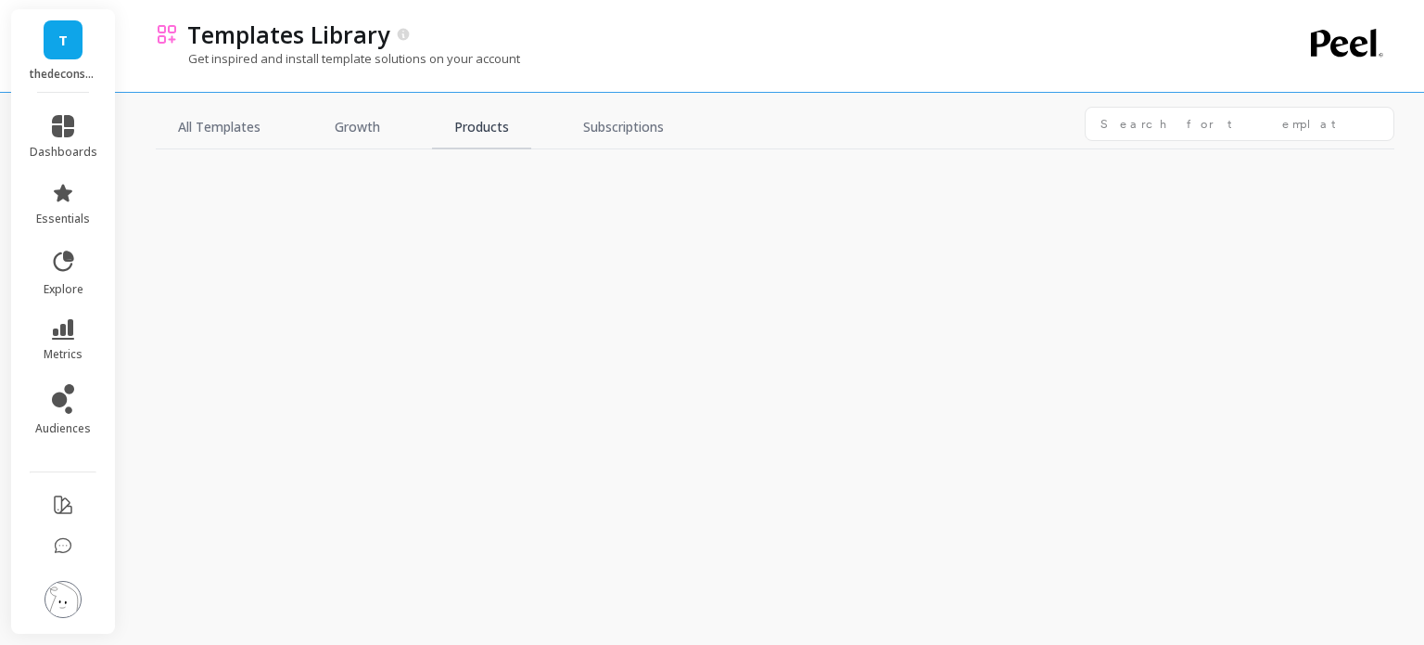
click at [493, 129] on link "Products" at bounding box center [481, 128] width 99 height 43
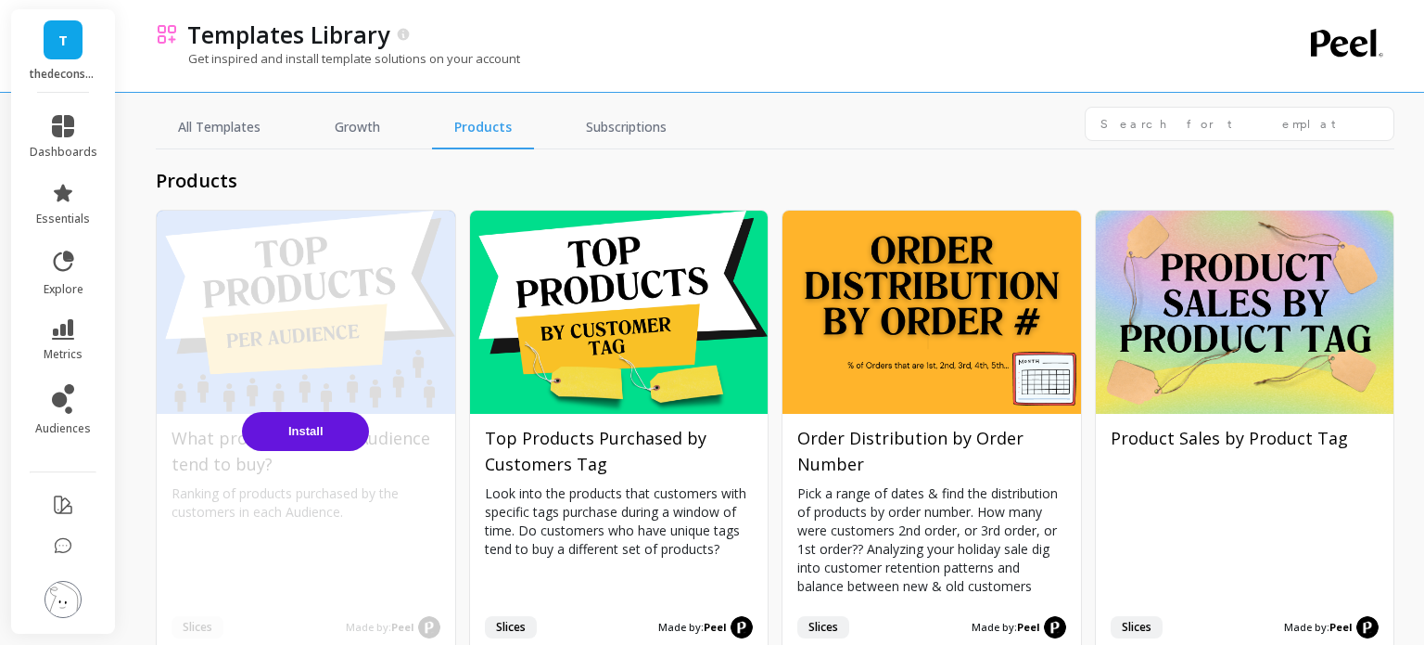
click at [279, 328] on div "Install" at bounding box center [306, 432] width 299 height 442
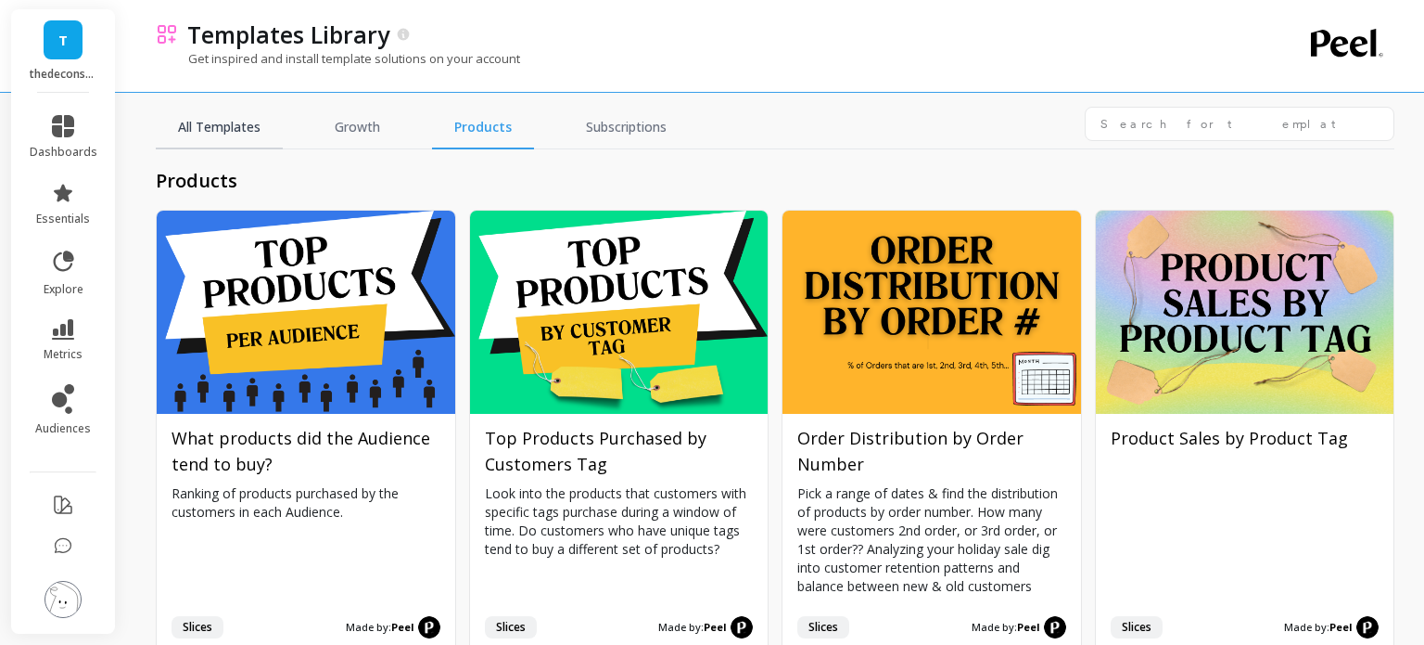
click at [223, 141] on link "All Templates" at bounding box center [219, 128] width 127 height 43
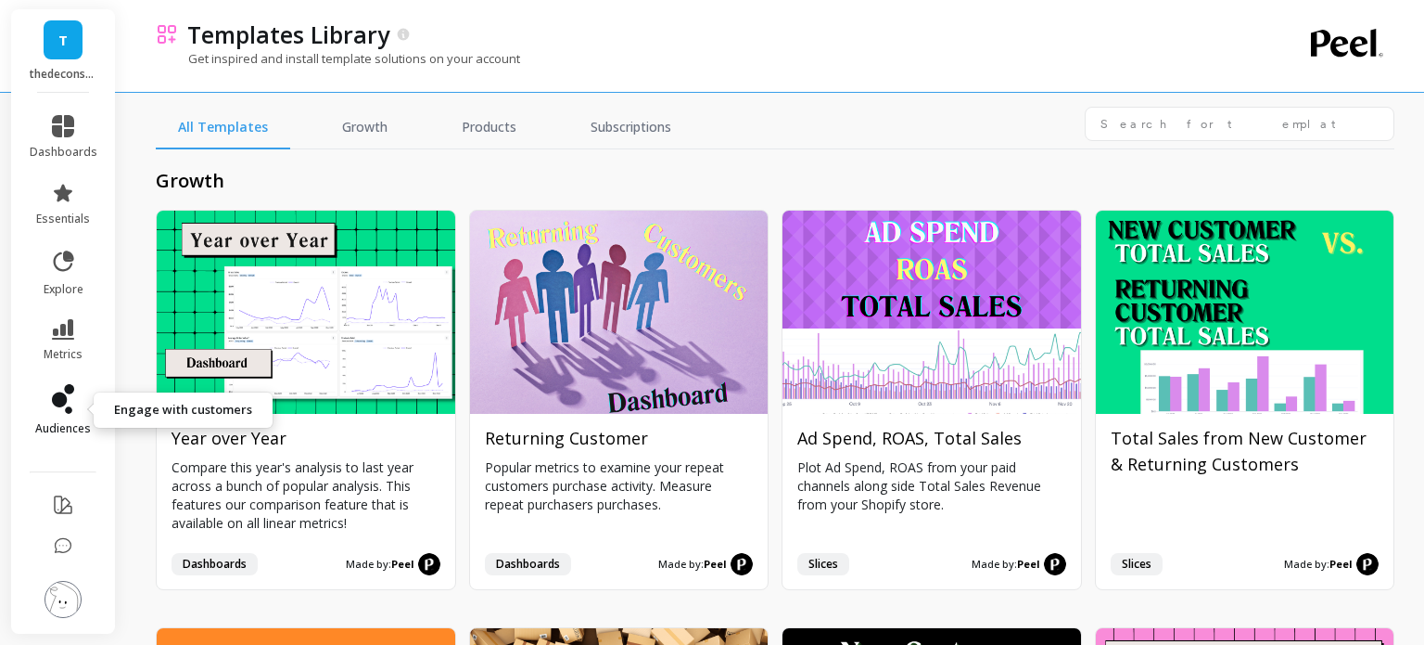
click at [66, 409] on icon at bounding box center [68, 409] width 7 height 7
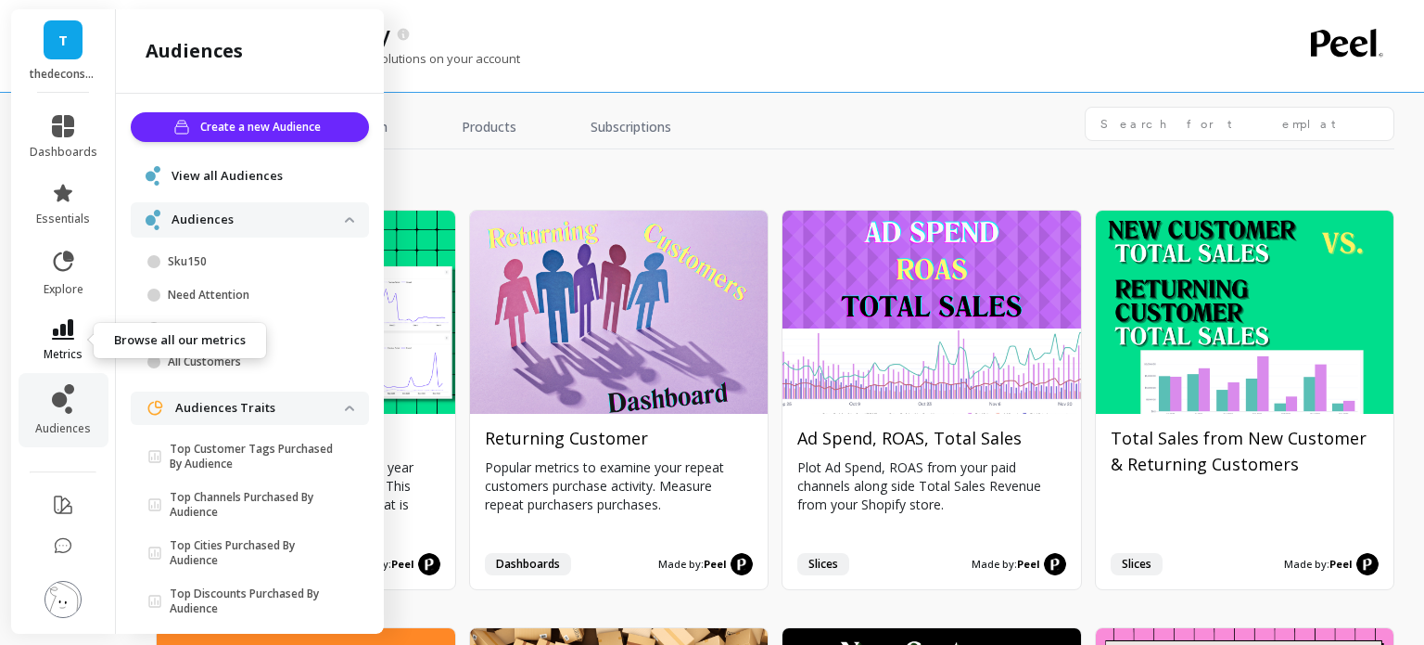
click at [41, 338] on link "metrics" at bounding box center [64, 340] width 68 height 43
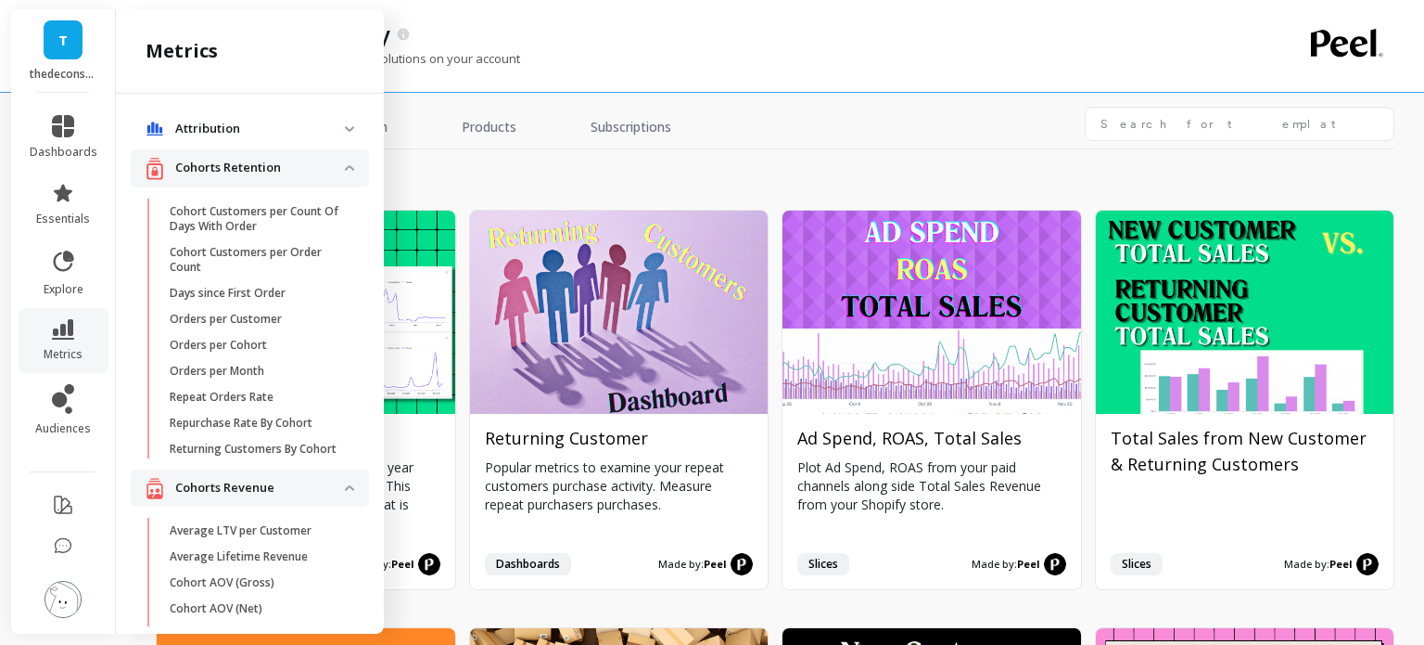
click at [294, 114] on span "Attribution" at bounding box center [250, 128] width 238 height 33
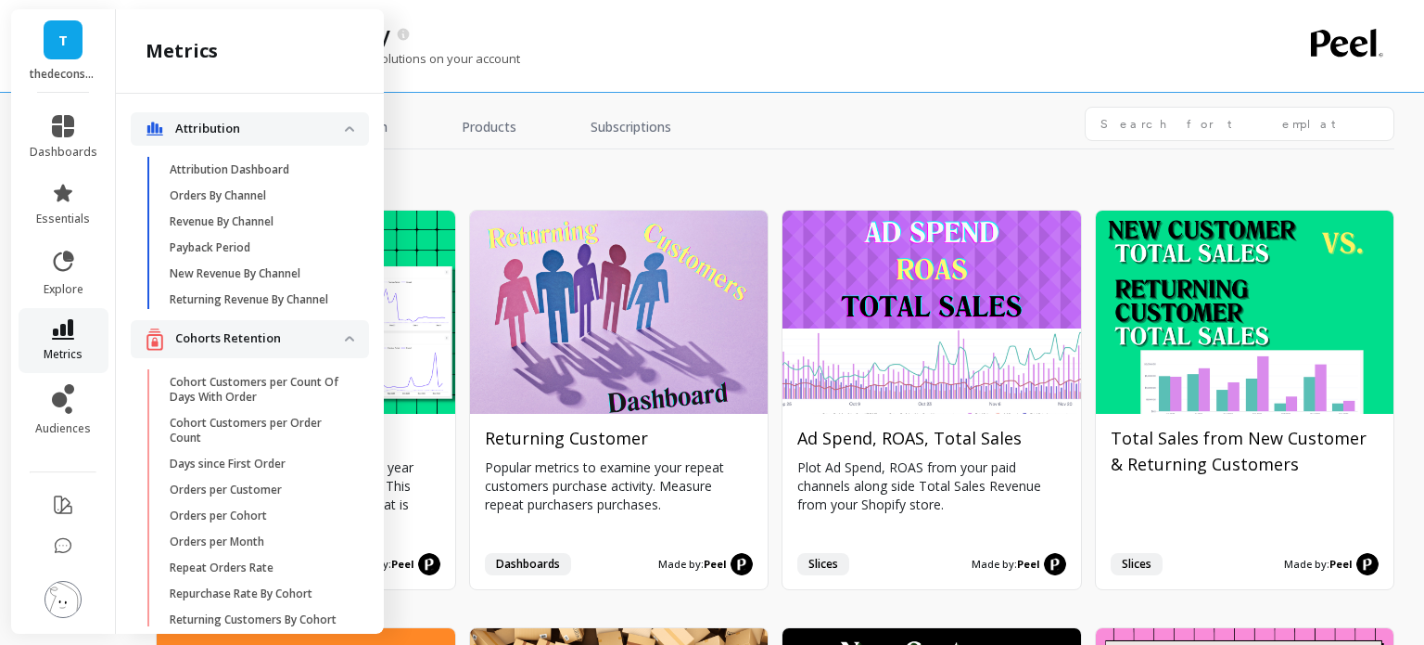
click at [66, 338] on icon at bounding box center [63, 329] width 22 height 20
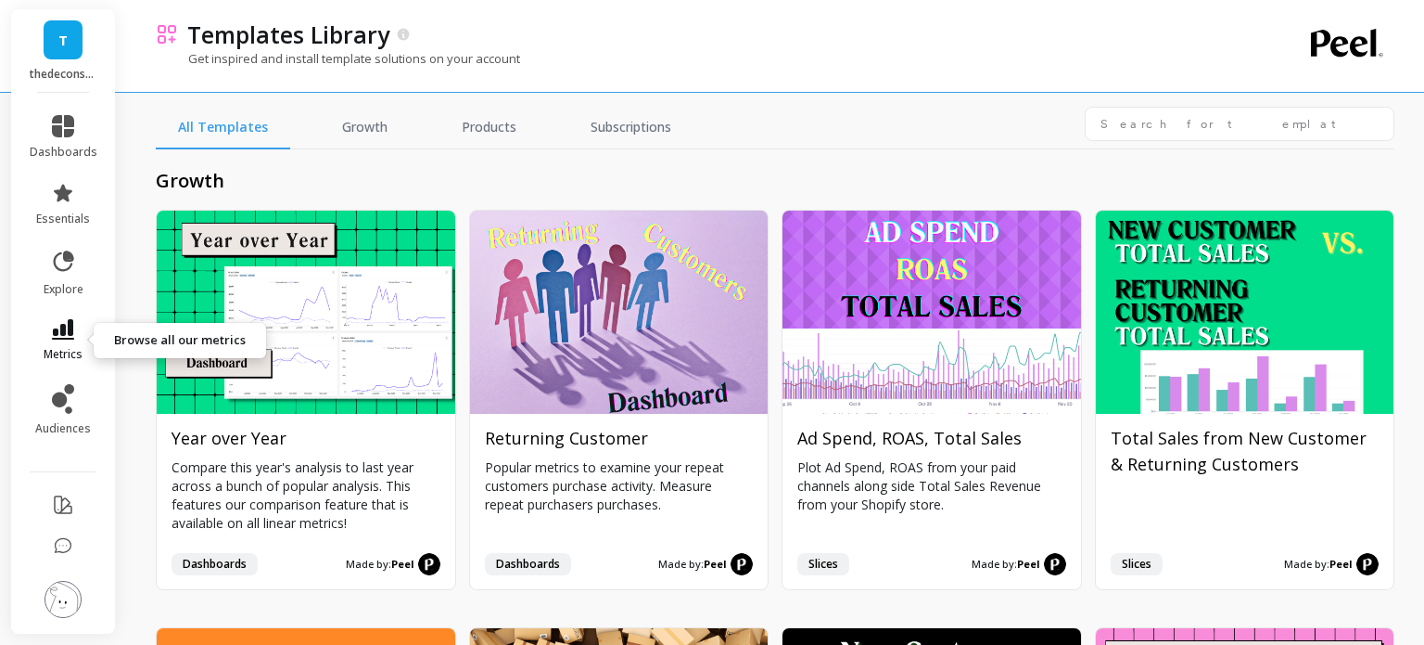
click at [59, 332] on icon at bounding box center [63, 329] width 22 height 20
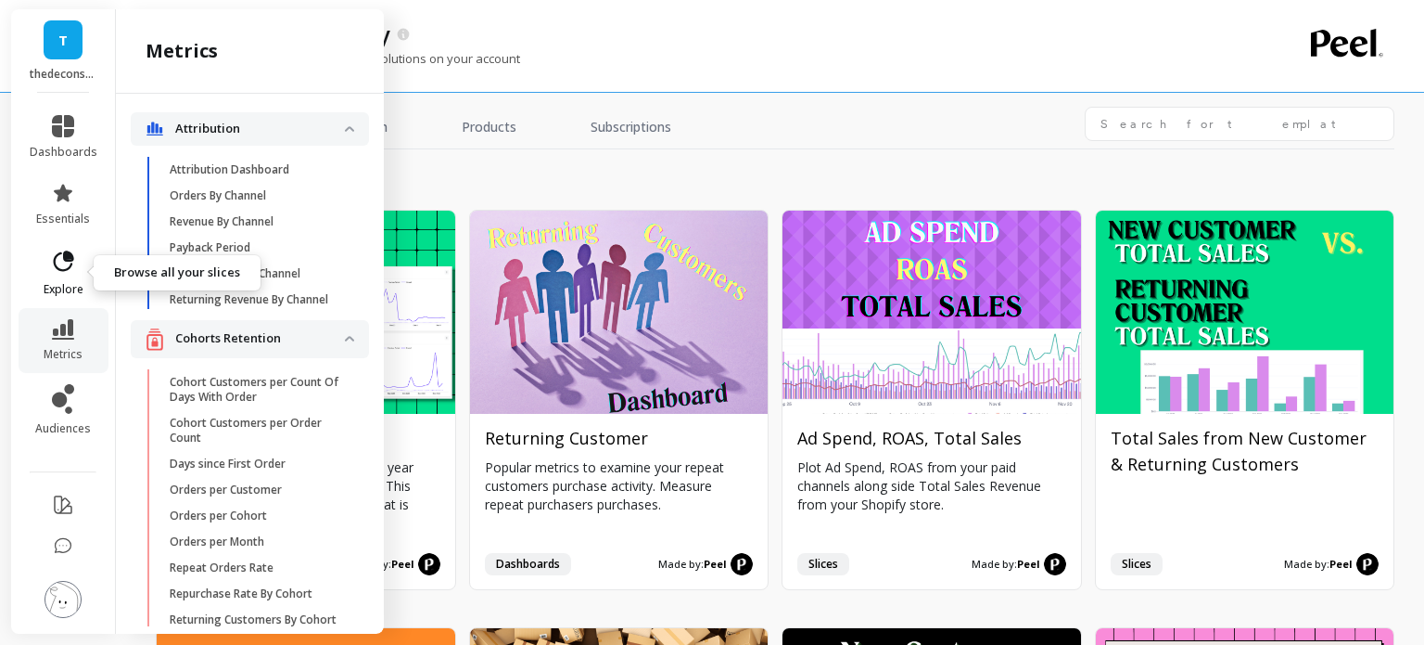
click at [72, 252] on icon at bounding box center [63, 262] width 26 height 26
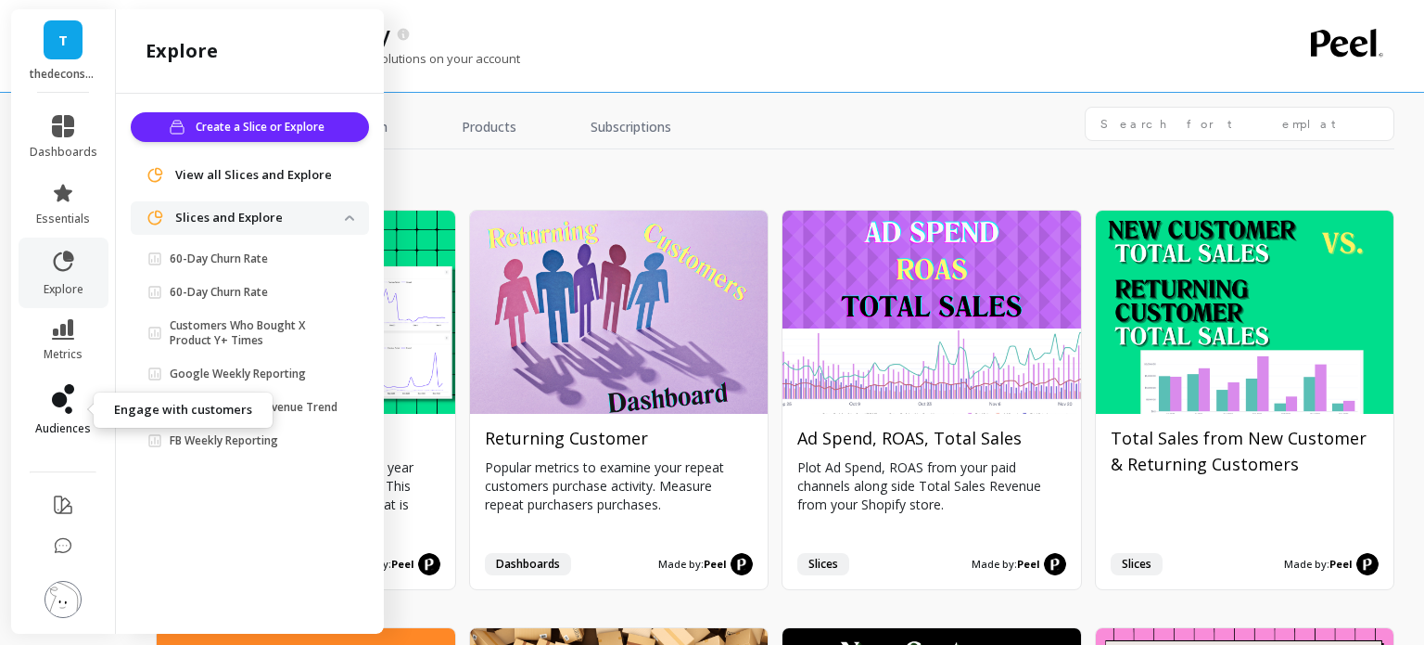
click at [66, 395] on icon at bounding box center [63, 399] width 22 height 30
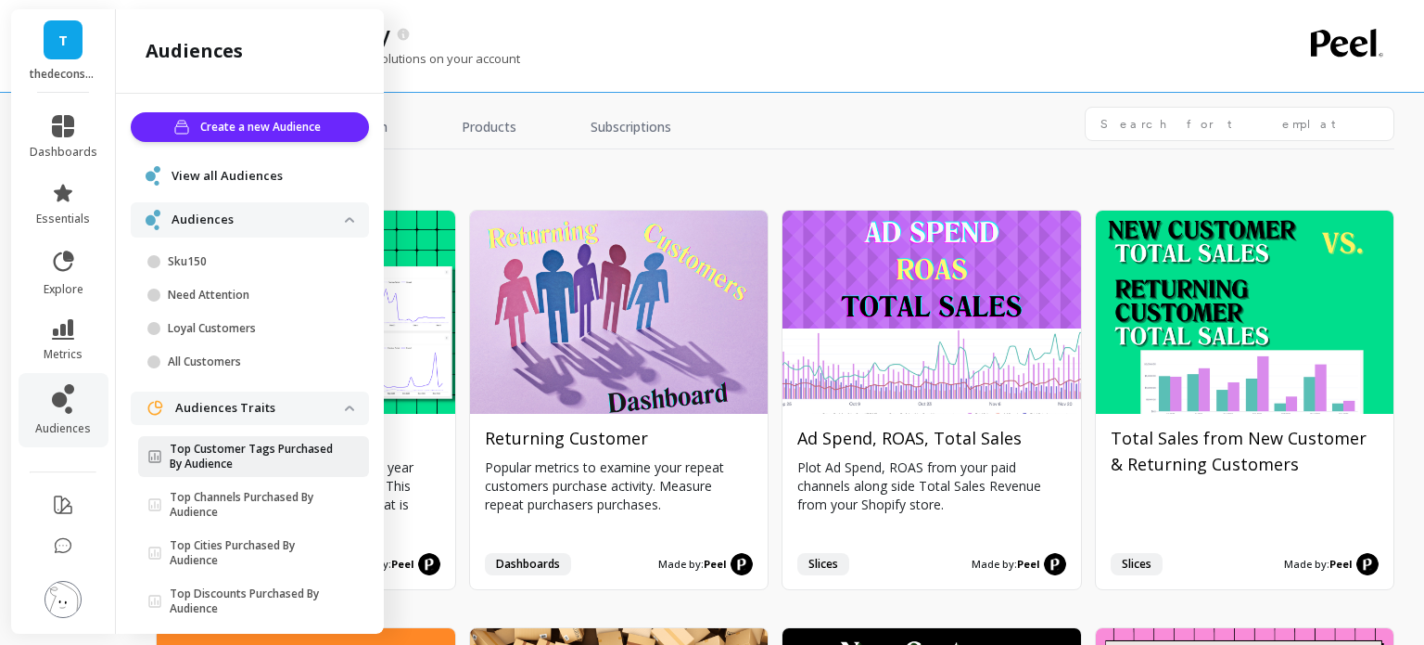
scroll to position [117, 0]
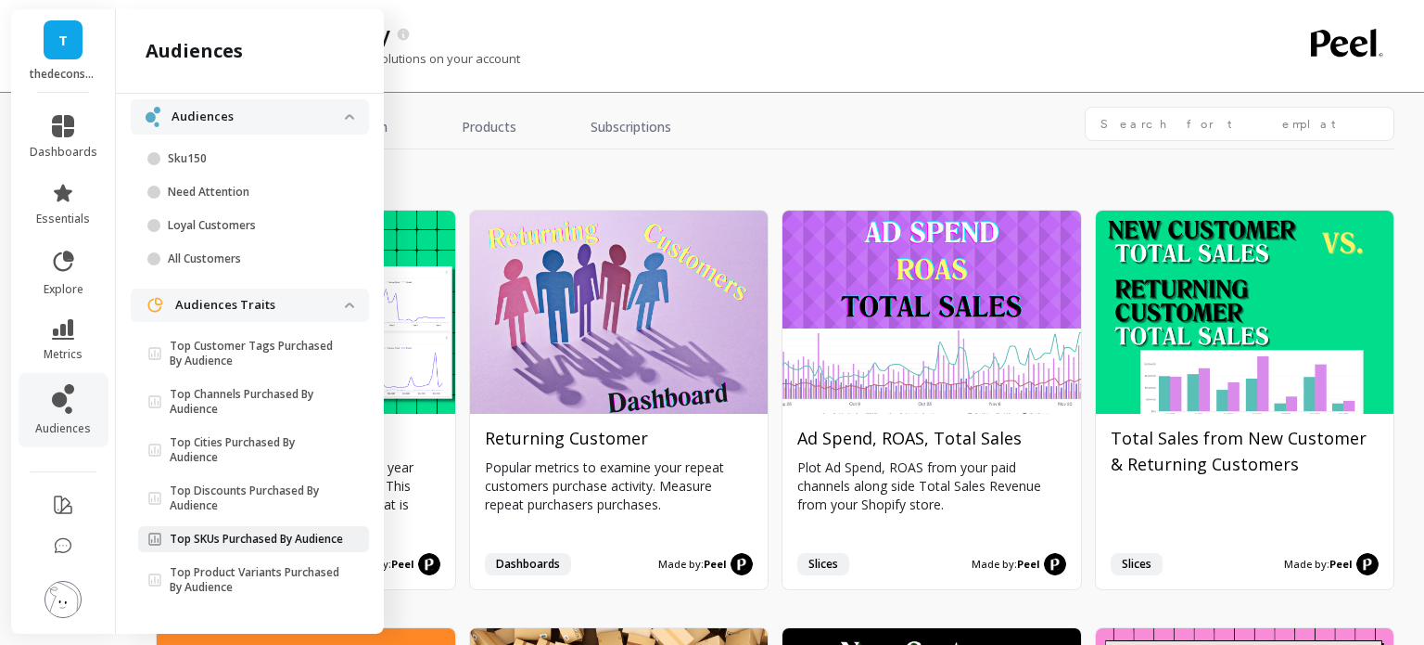
click at [211, 532] on p "Top SKUs Purchased By Audience" at bounding box center [256, 538] width 173 height 15
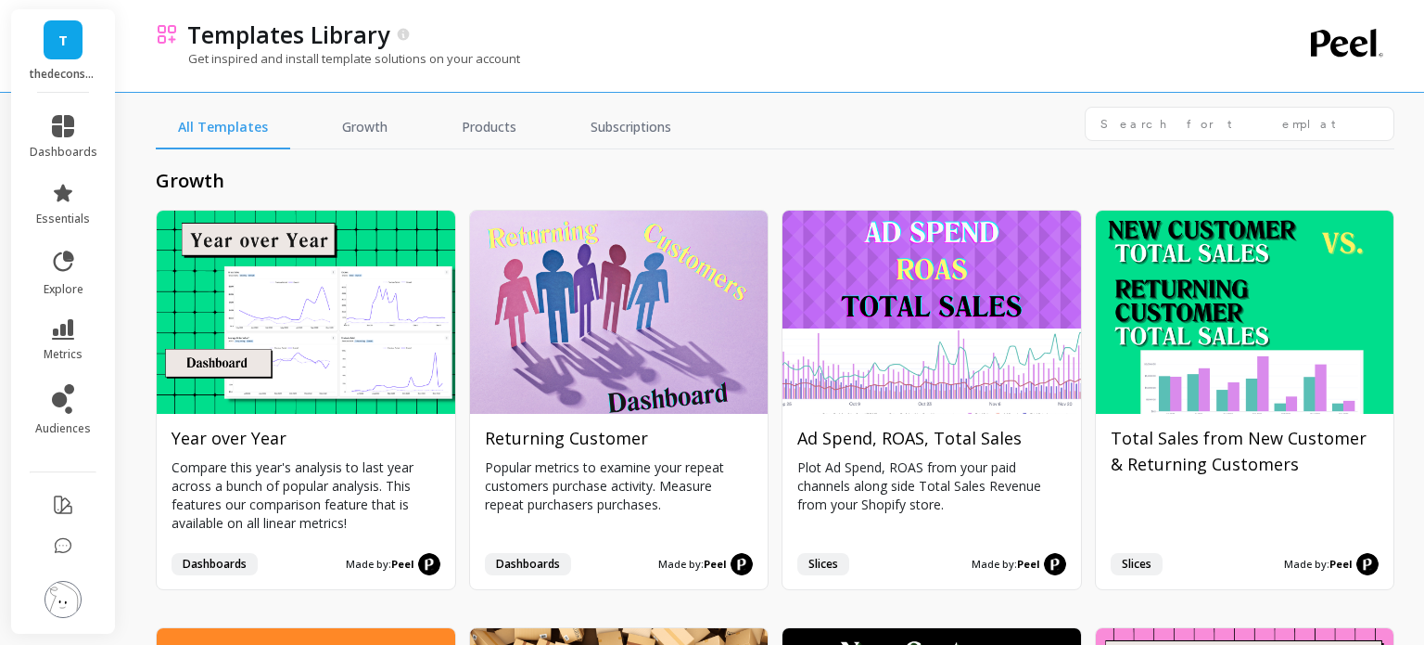
scroll to position [0, 0]
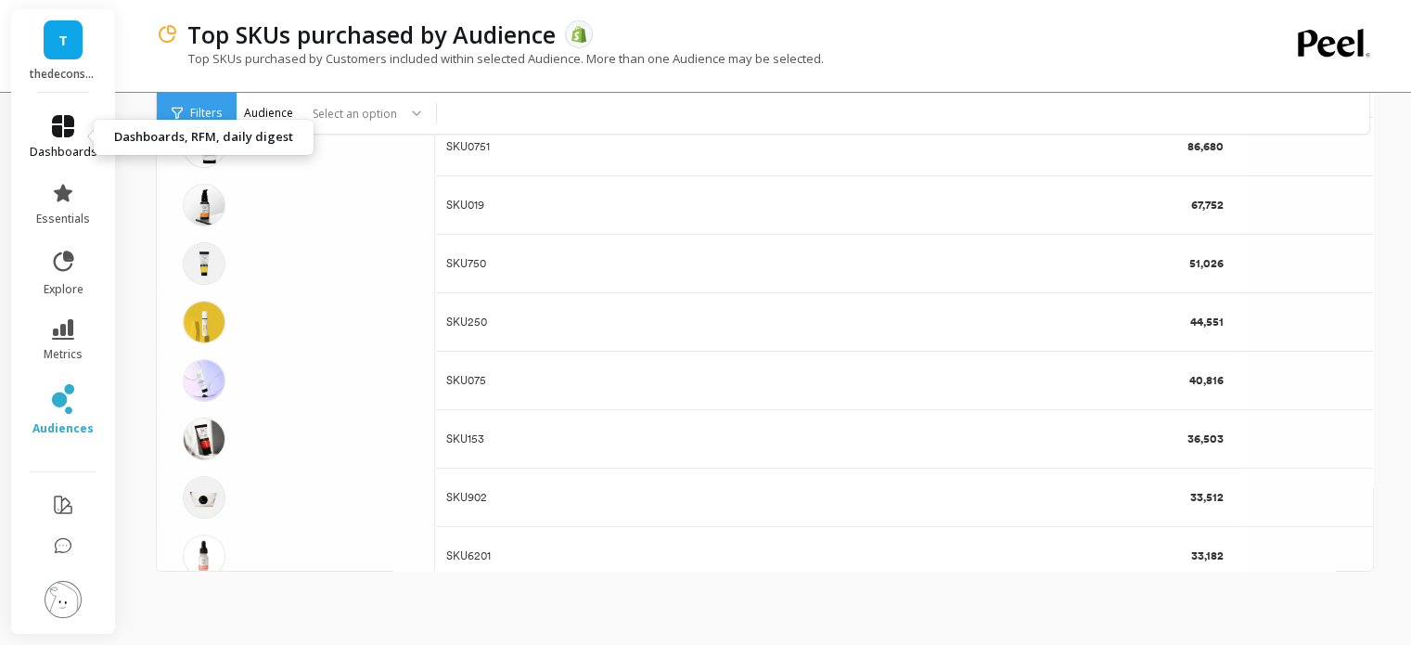
click at [54, 141] on link "dashboards" at bounding box center [64, 137] width 68 height 45
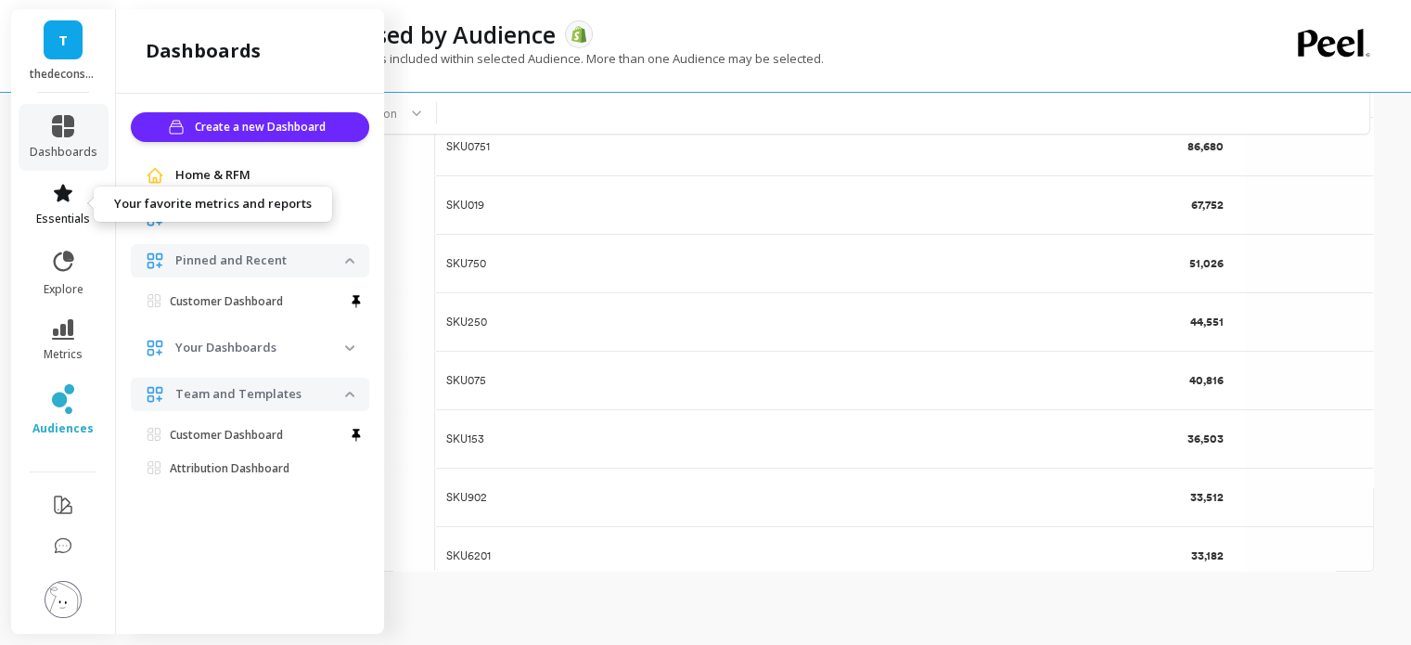
click at [63, 196] on icon at bounding box center [63, 193] width 19 height 18
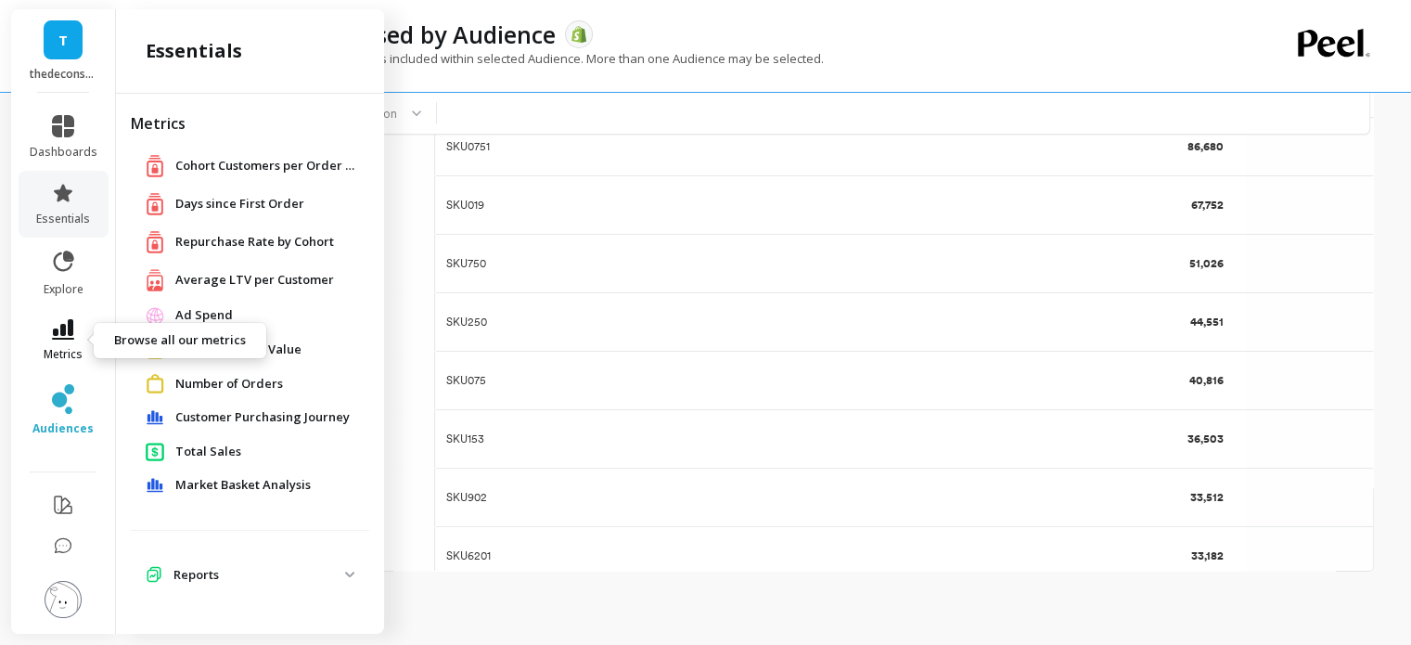
click at [67, 331] on icon at bounding box center [63, 329] width 22 height 20
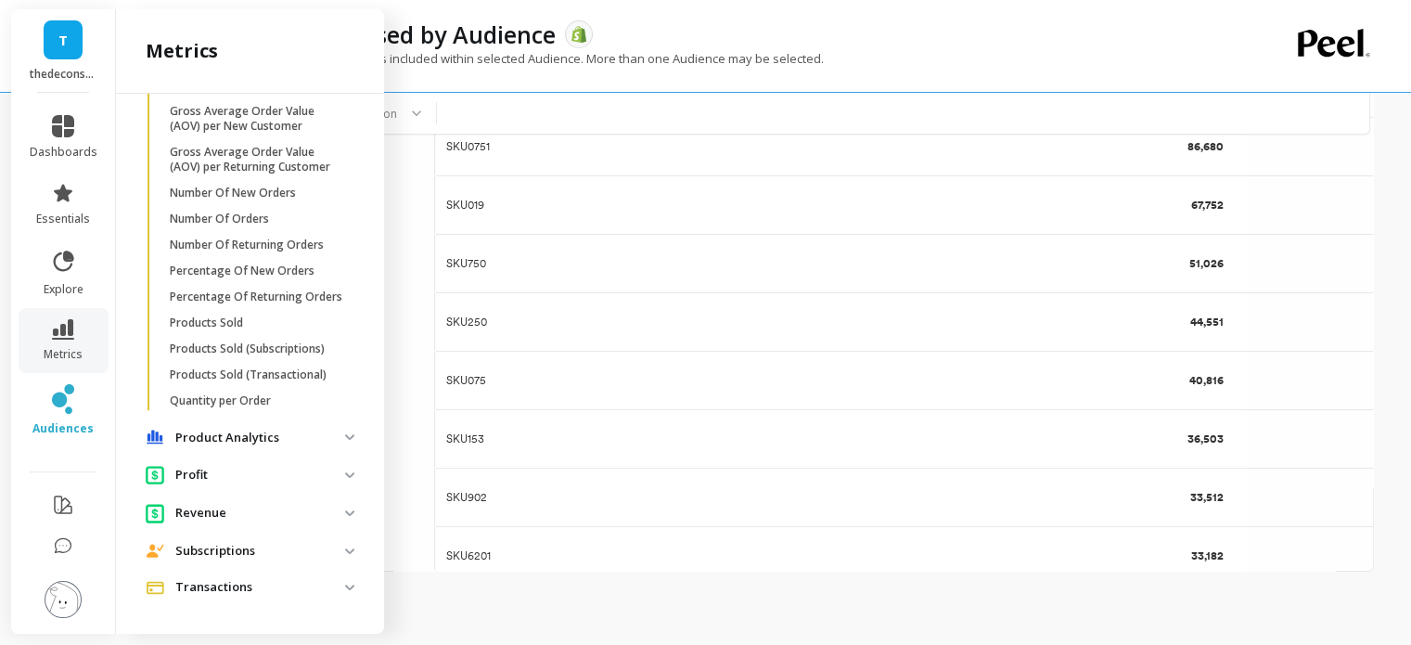
scroll to position [1948, 0]
click at [215, 430] on p "Product Analytics" at bounding box center [260, 437] width 170 height 19
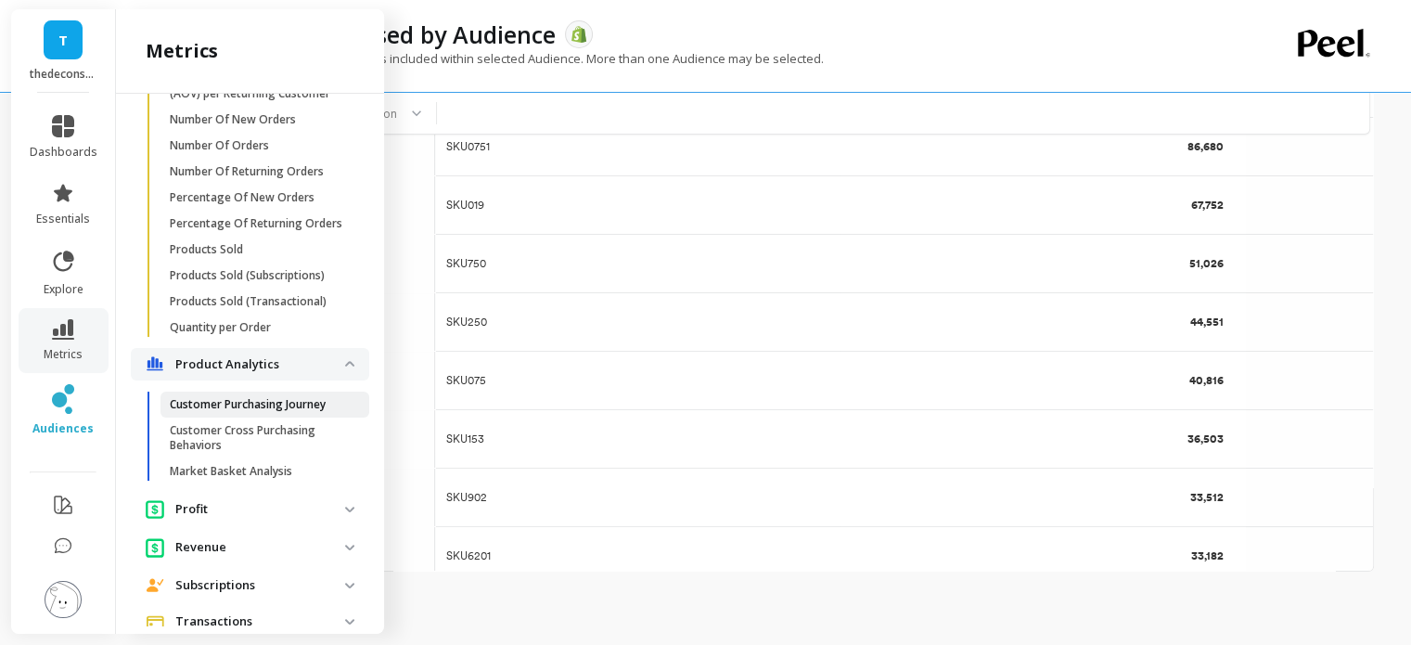
click at [256, 417] on link "Customer Purchasing Journey" at bounding box center [264, 404] width 209 height 26
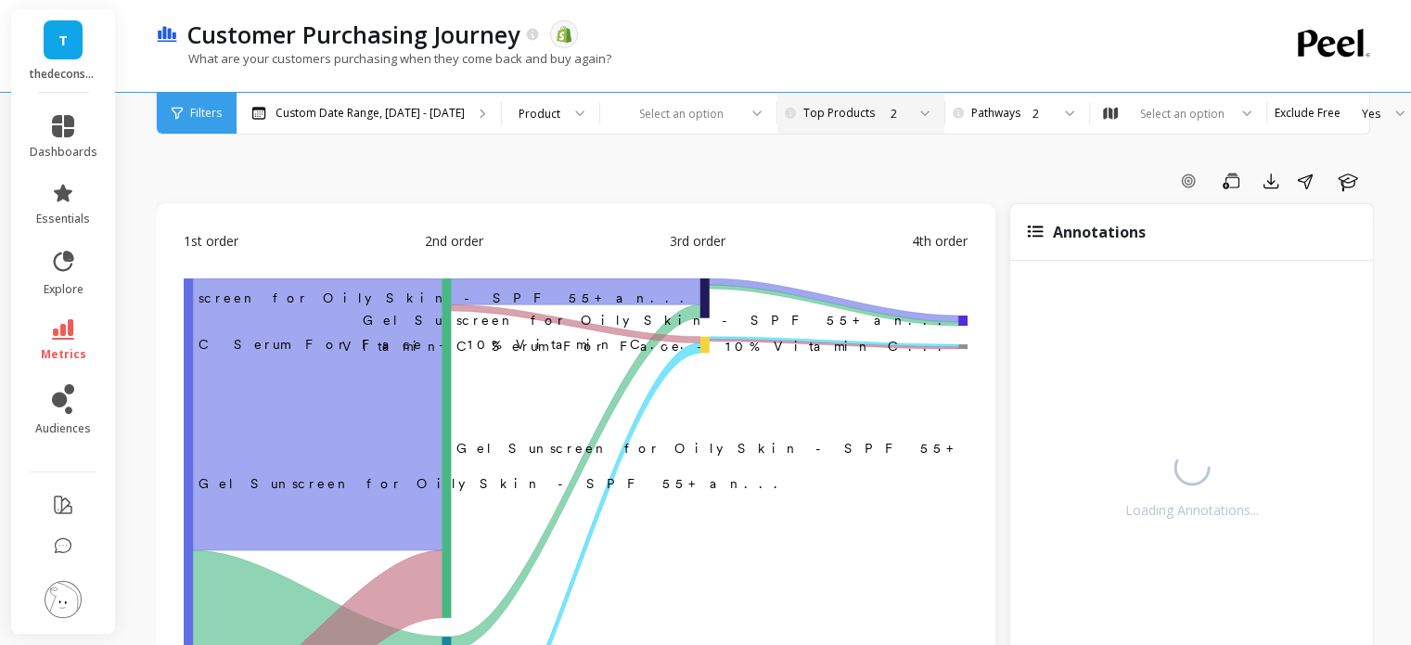
click at [812, 105] on div "2" at bounding box center [858, 114] width 93 height 18
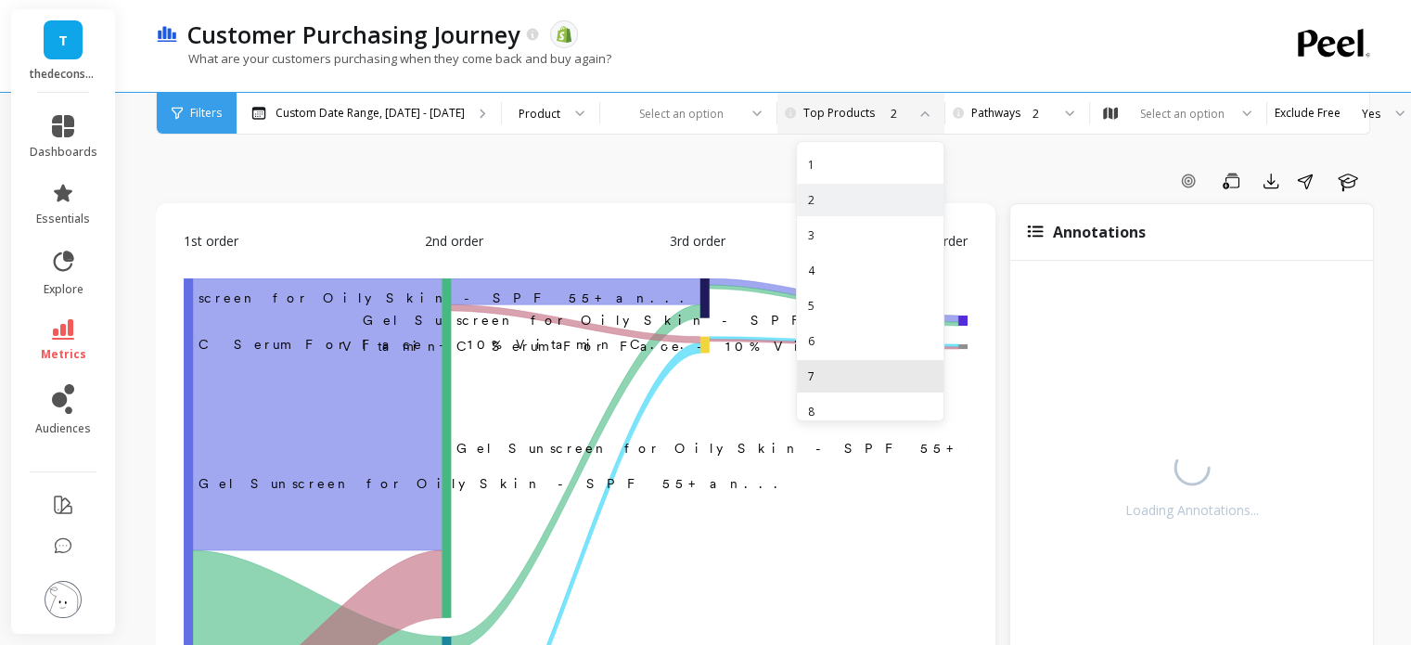
scroll to position [84, 0]
click at [797, 401] on div "10" at bounding box center [870, 397] width 147 height 32
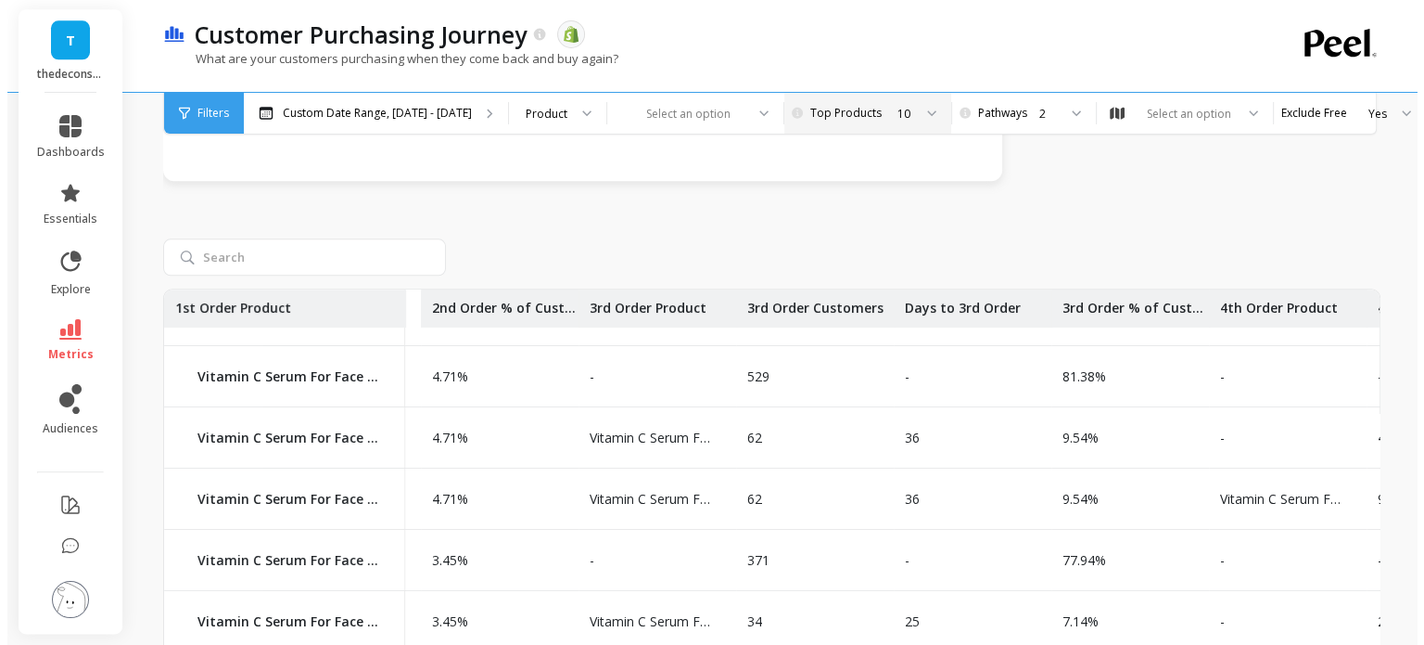
scroll to position [348, 1089]
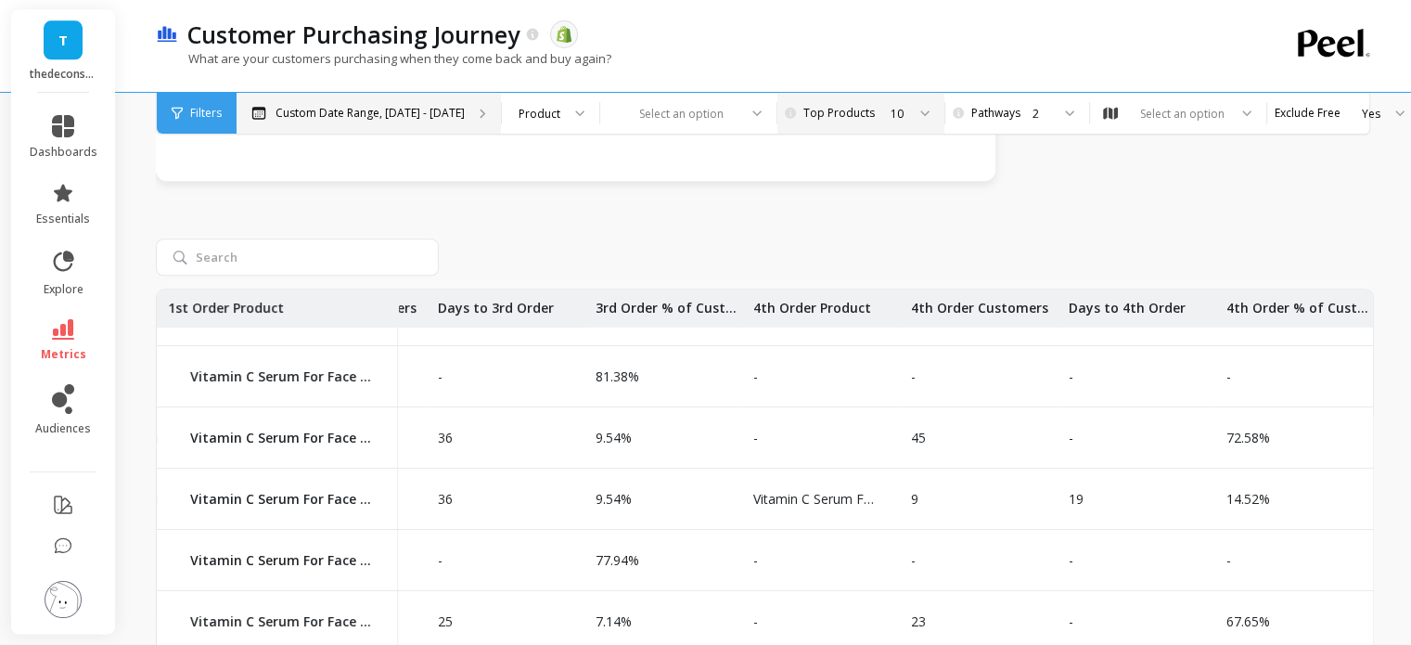
click at [444, 107] on p "Custom Date Range, Apr 1 - Sep 15" at bounding box center [369, 113] width 189 height 15
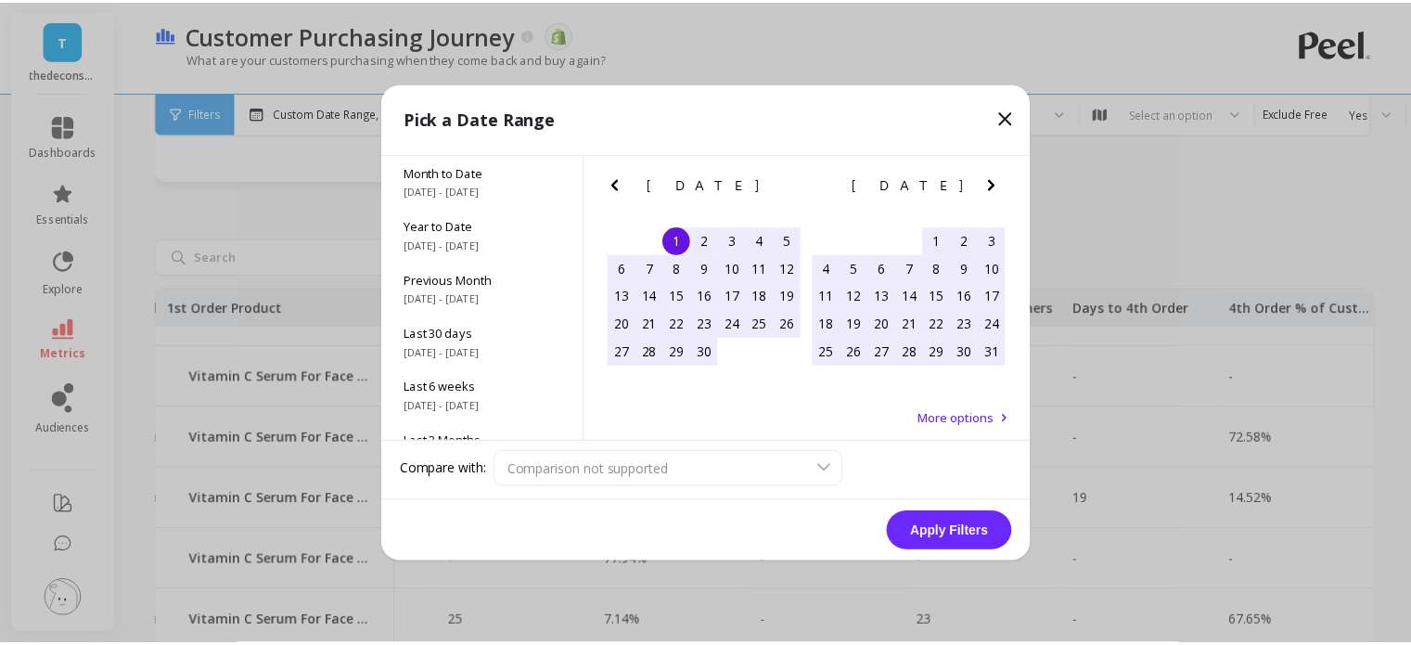
scroll to position [348, 1075]
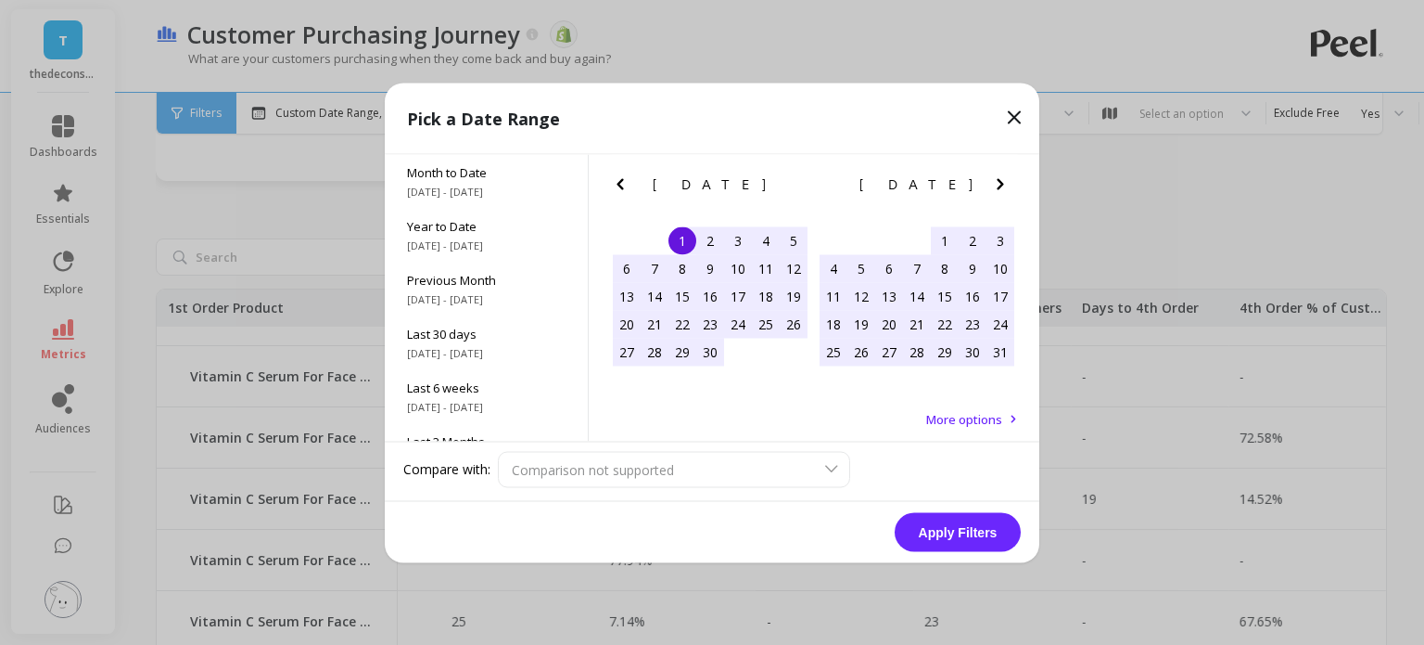
click at [1009, 192] on icon "Next Month" at bounding box center [1001, 183] width 22 height 22
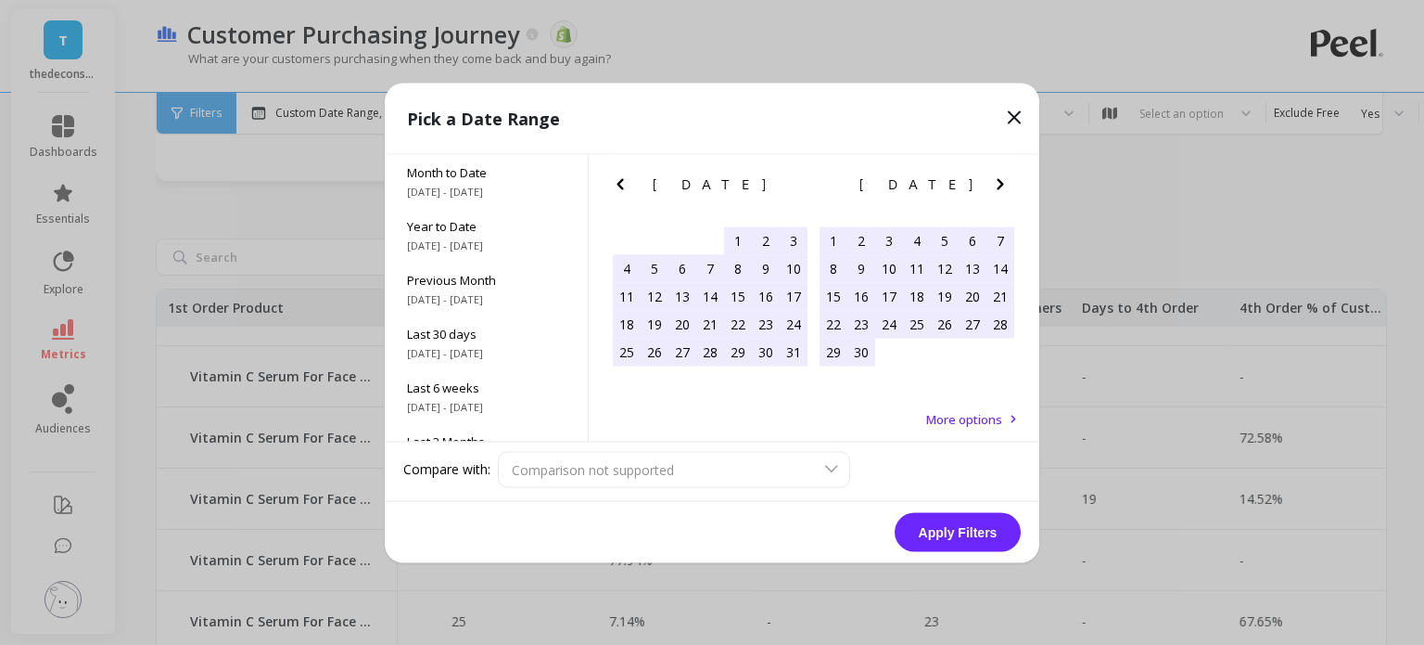
click at [1009, 192] on icon "Next Month" at bounding box center [1001, 183] width 22 height 22
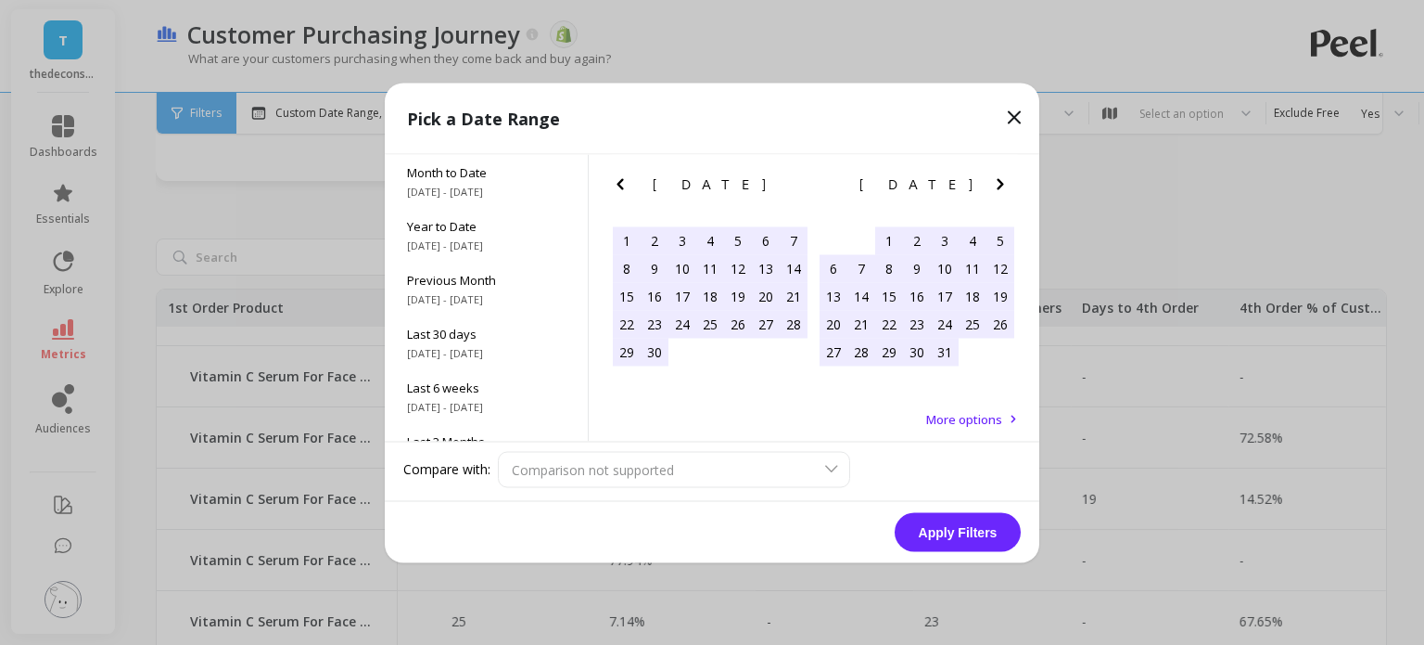
click at [883, 241] on div "1" at bounding box center [889, 240] width 28 height 28
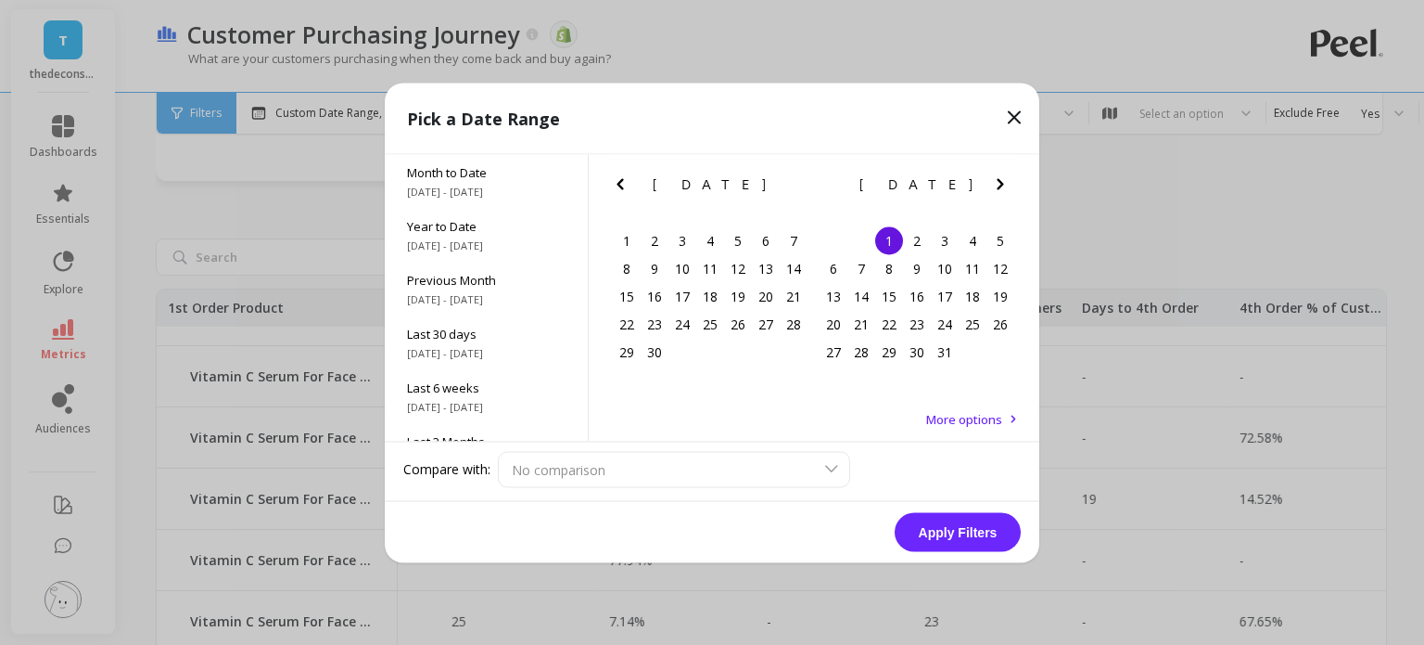
click at [1000, 188] on icon "Next Month" at bounding box center [1001, 183] width 22 height 22
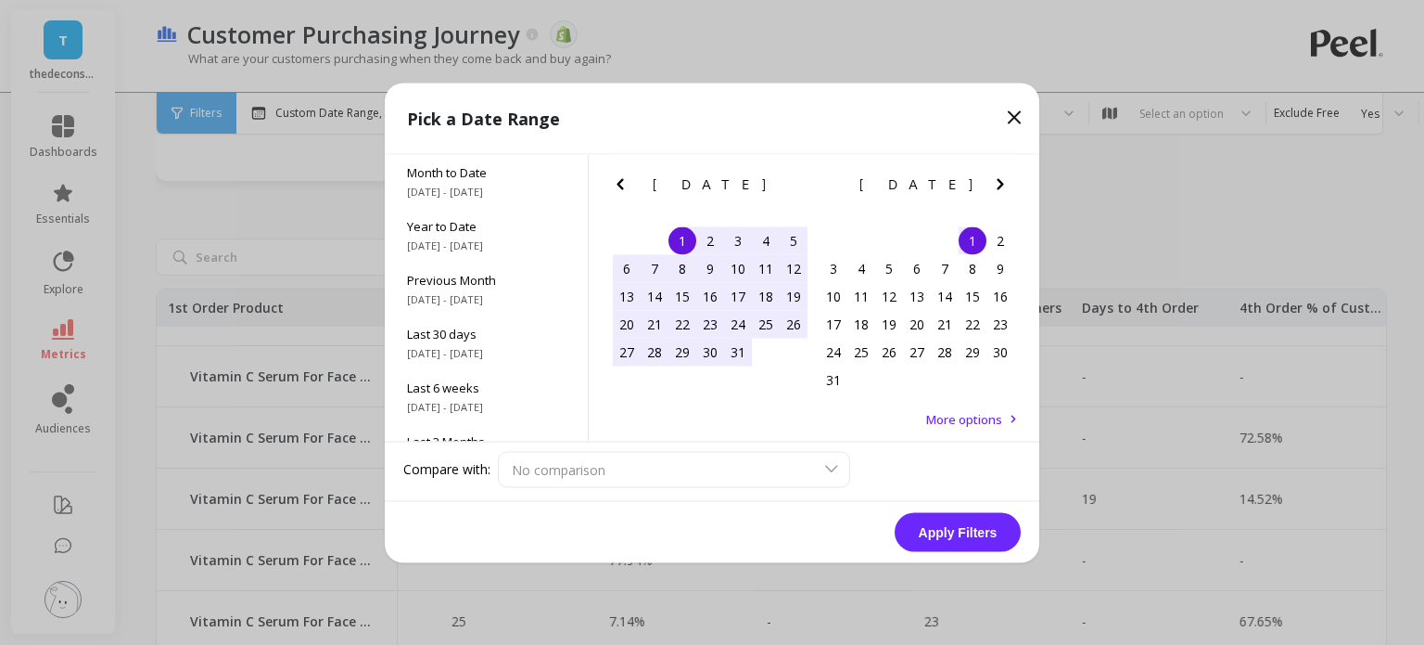
click at [999, 184] on icon "Next Month" at bounding box center [1001, 183] width 22 height 22
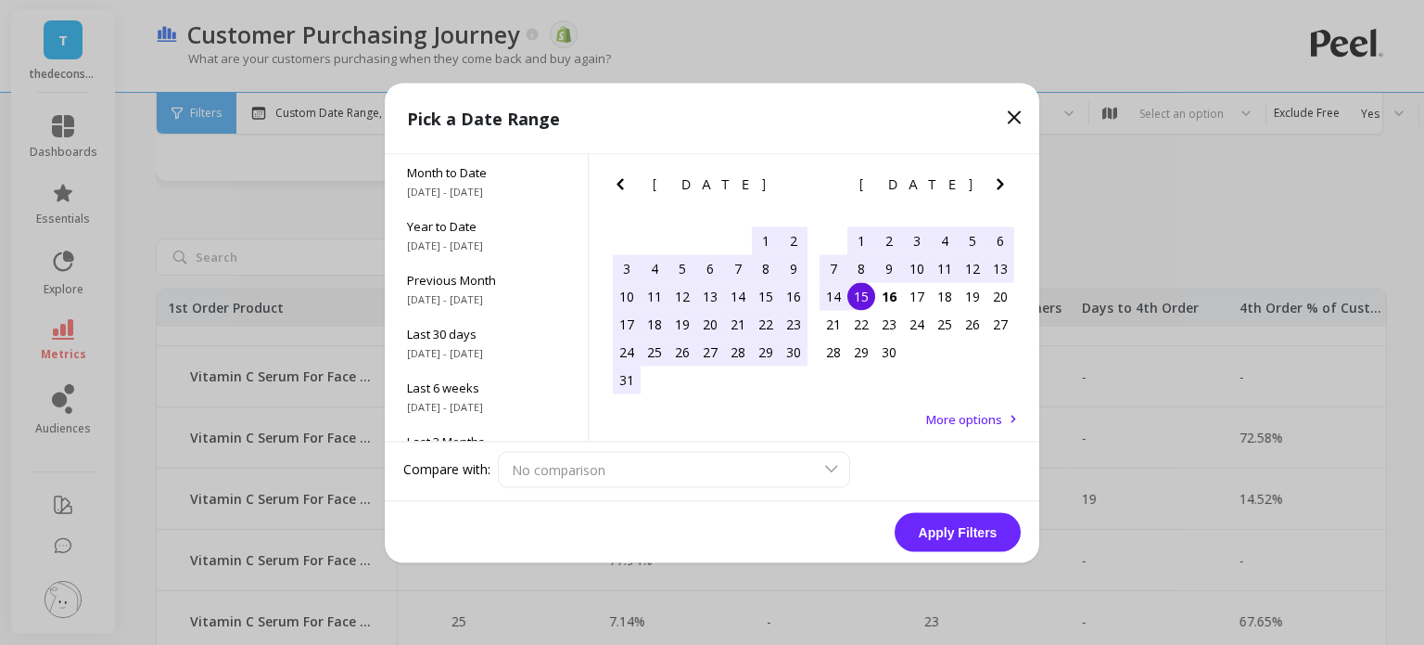
click at [859, 298] on div "15" at bounding box center [862, 296] width 28 height 28
click at [621, 183] on icon "Previous Month" at bounding box center [620, 183] width 22 height 22
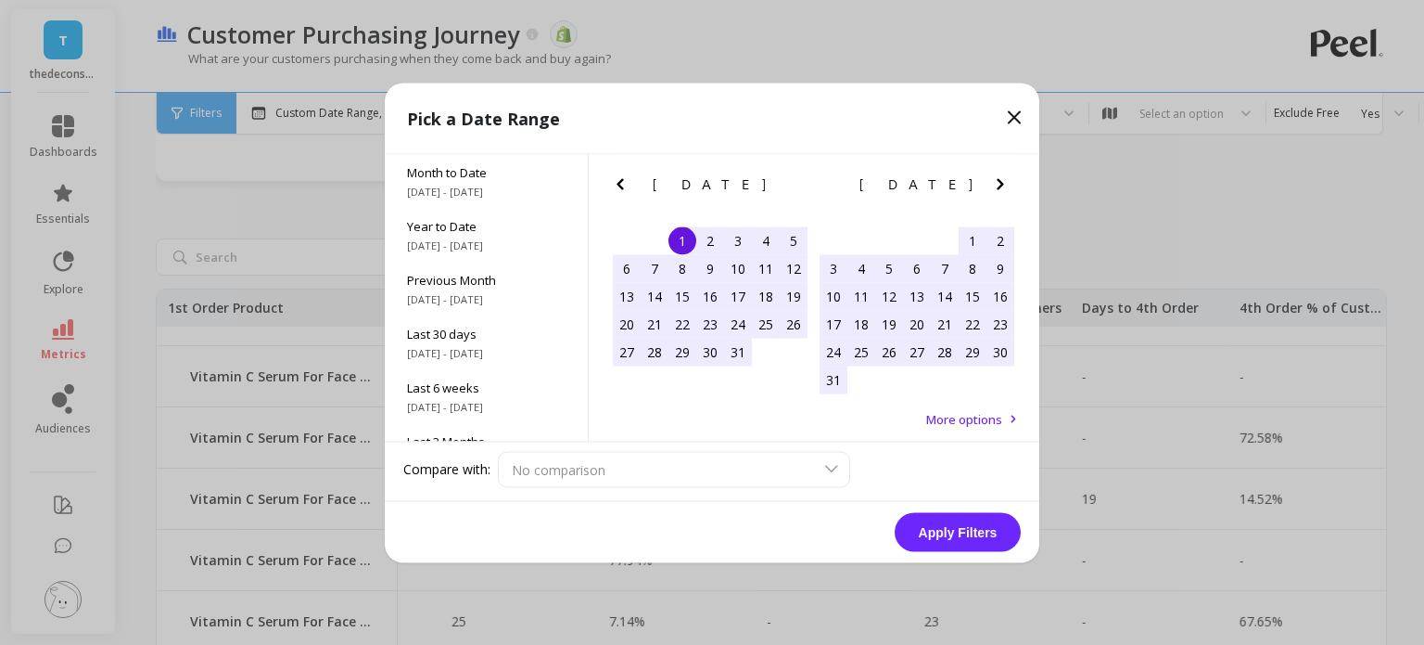
click at [1000, 196] on button "Next Month" at bounding box center [1005, 187] width 30 height 30
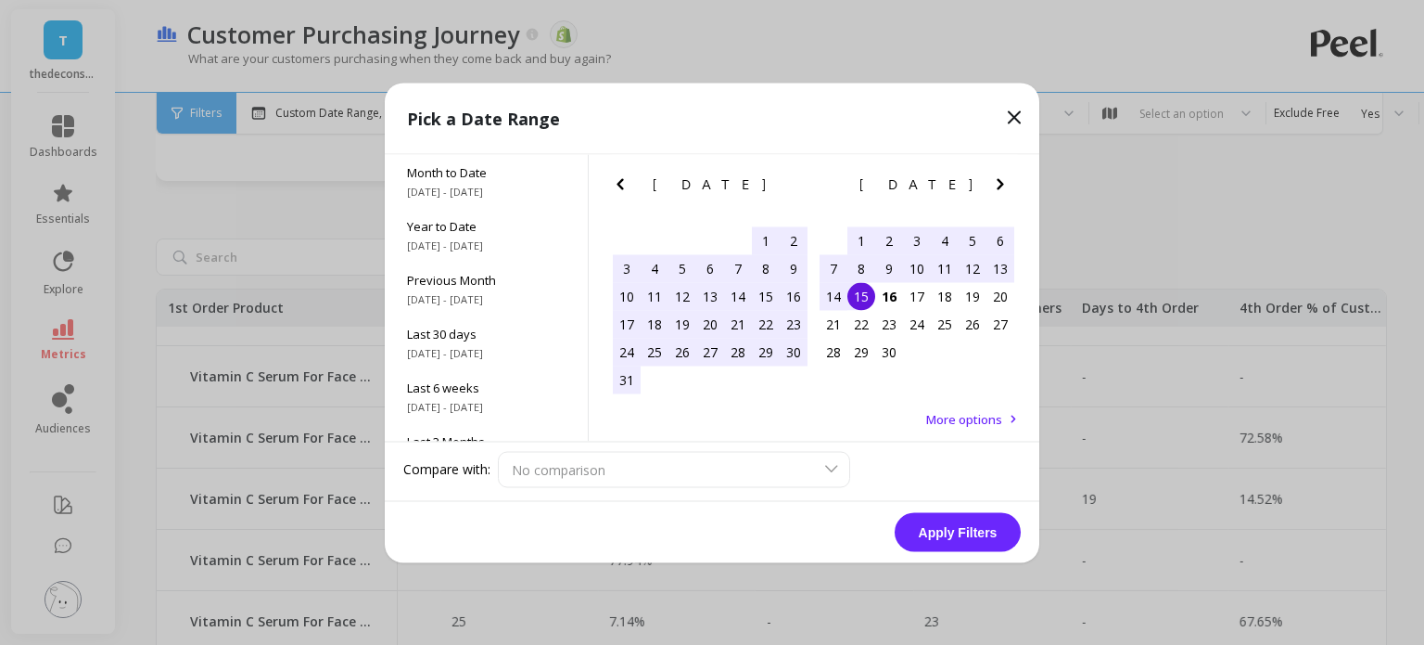
click at [939, 525] on button "Apply Filters" at bounding box center [958, 531] width 126 height 39
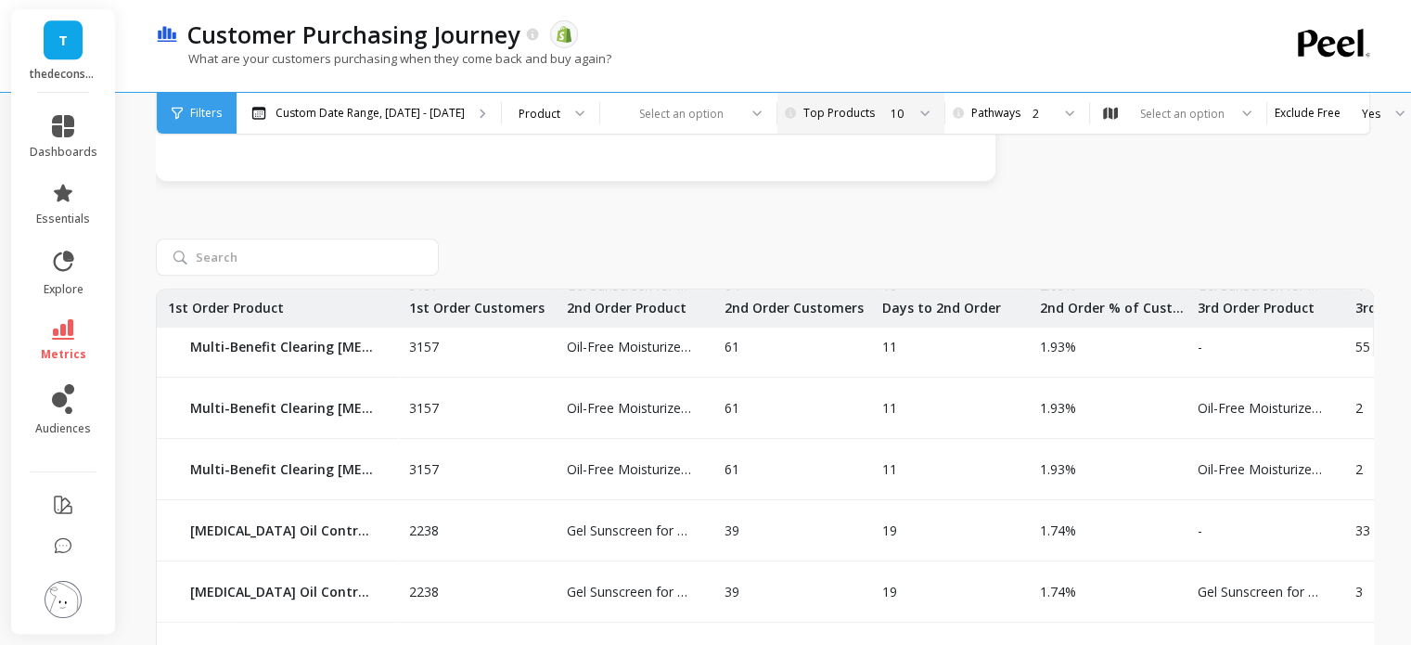
scroll to position [1171, 0]
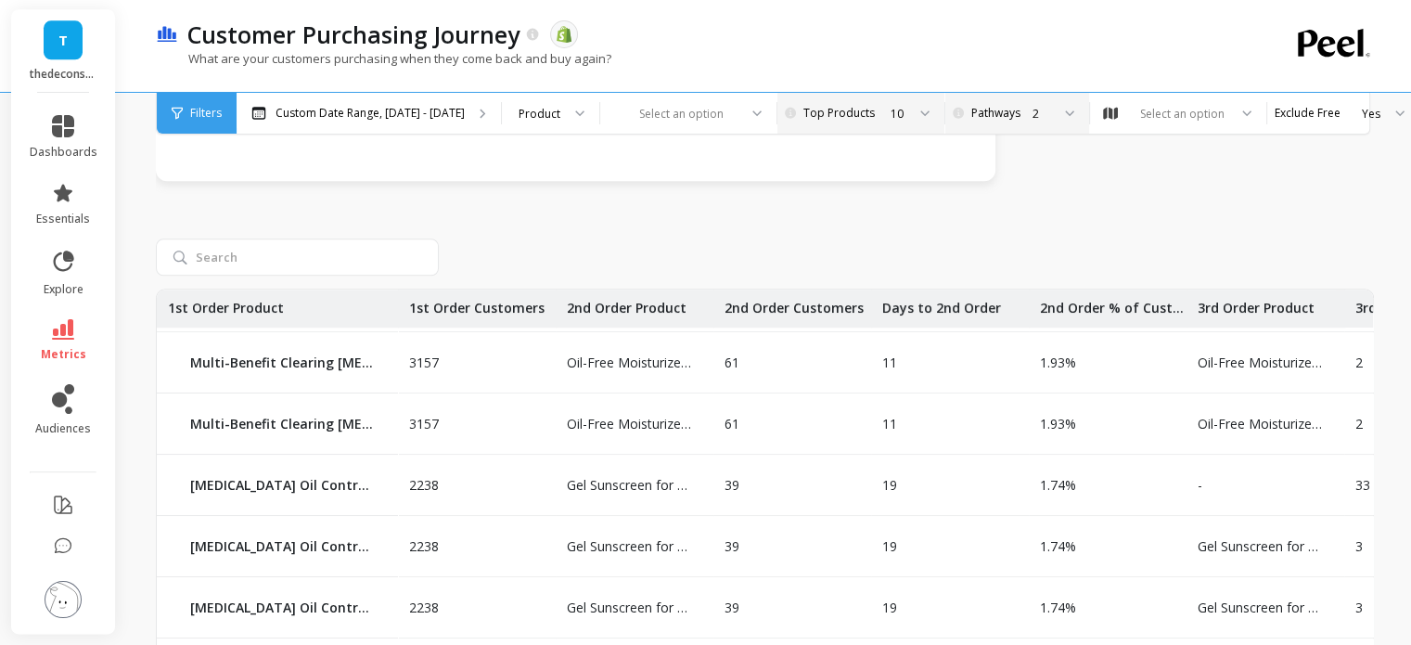
click at [984, 111] on div "2" at bounding box center [1015, 114] width 70 height 18
click at [976, 329] on div "8" at bounding box center [1026, 327] width 101 height 18
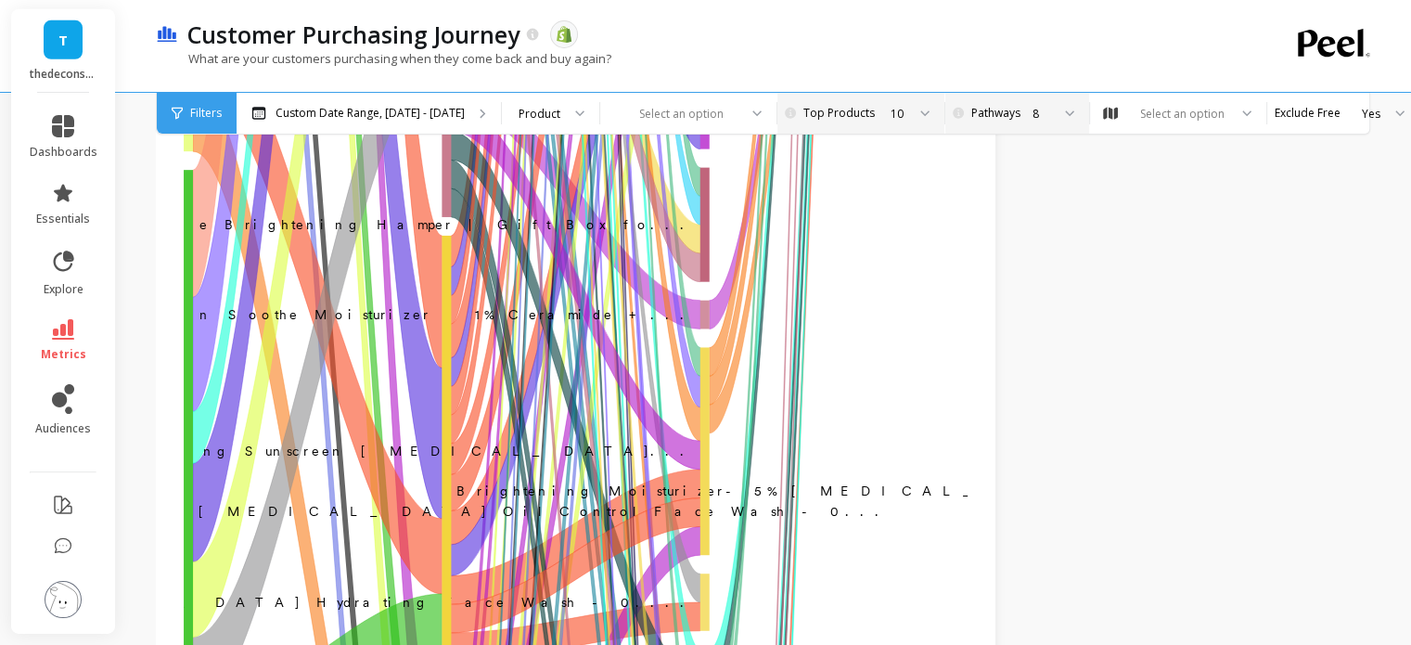
scroll to position [5731, 0]
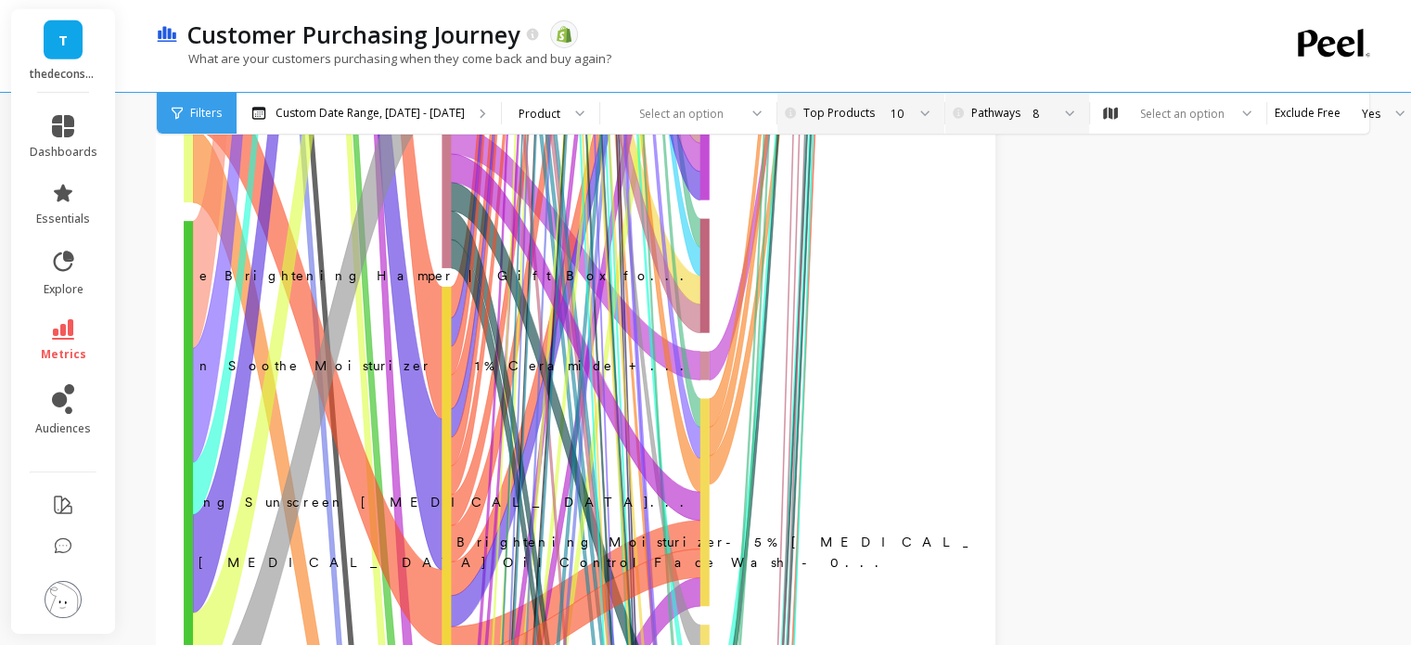
click at [985, 118] on div "8" at bounding box center [1015, 114] width 70 height 18
click at [978, 202] on div "2" at bounding box center [1026, 200] width 101 height 18
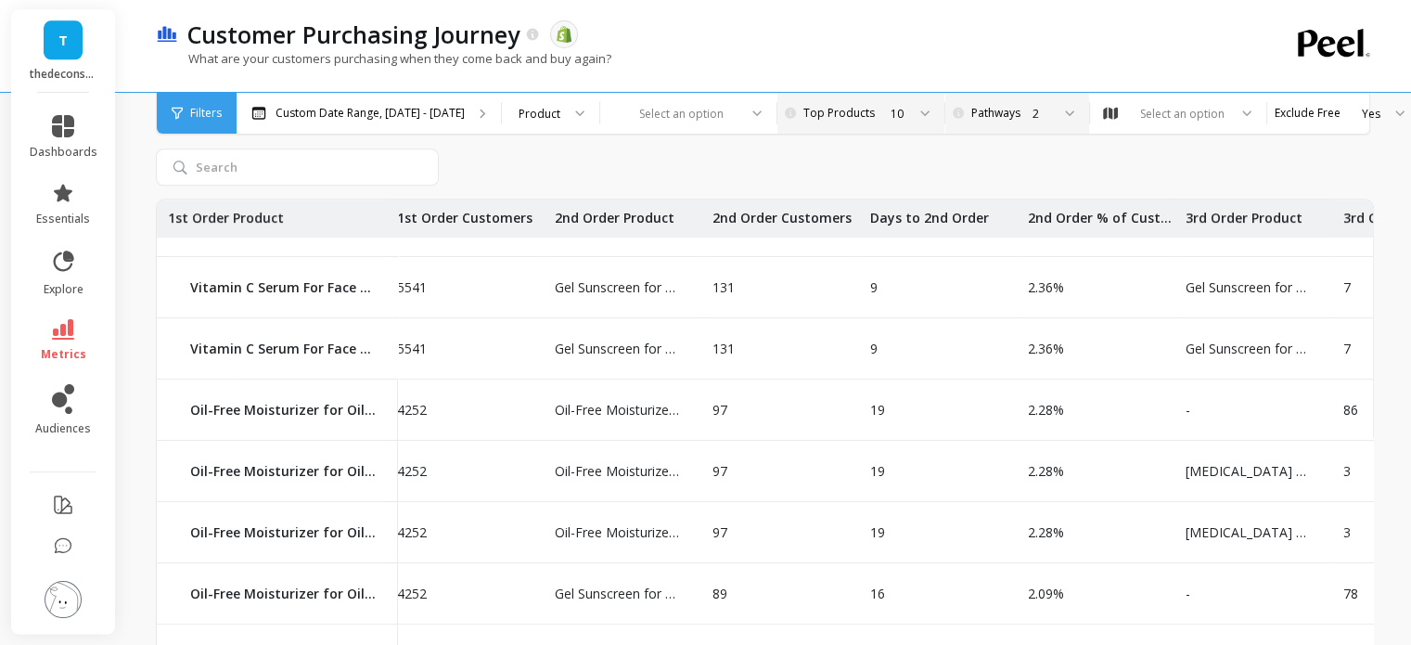
scroll to position [469, 0]
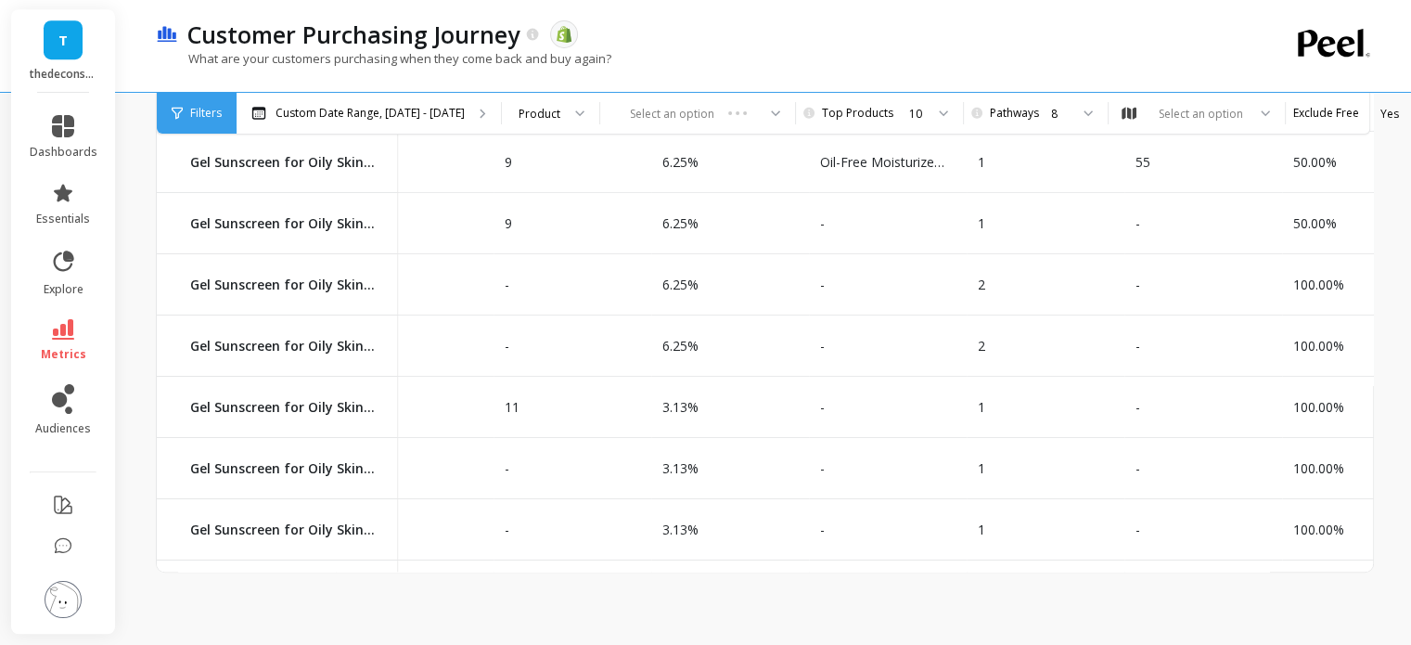
scroll to position [6368, 1008]
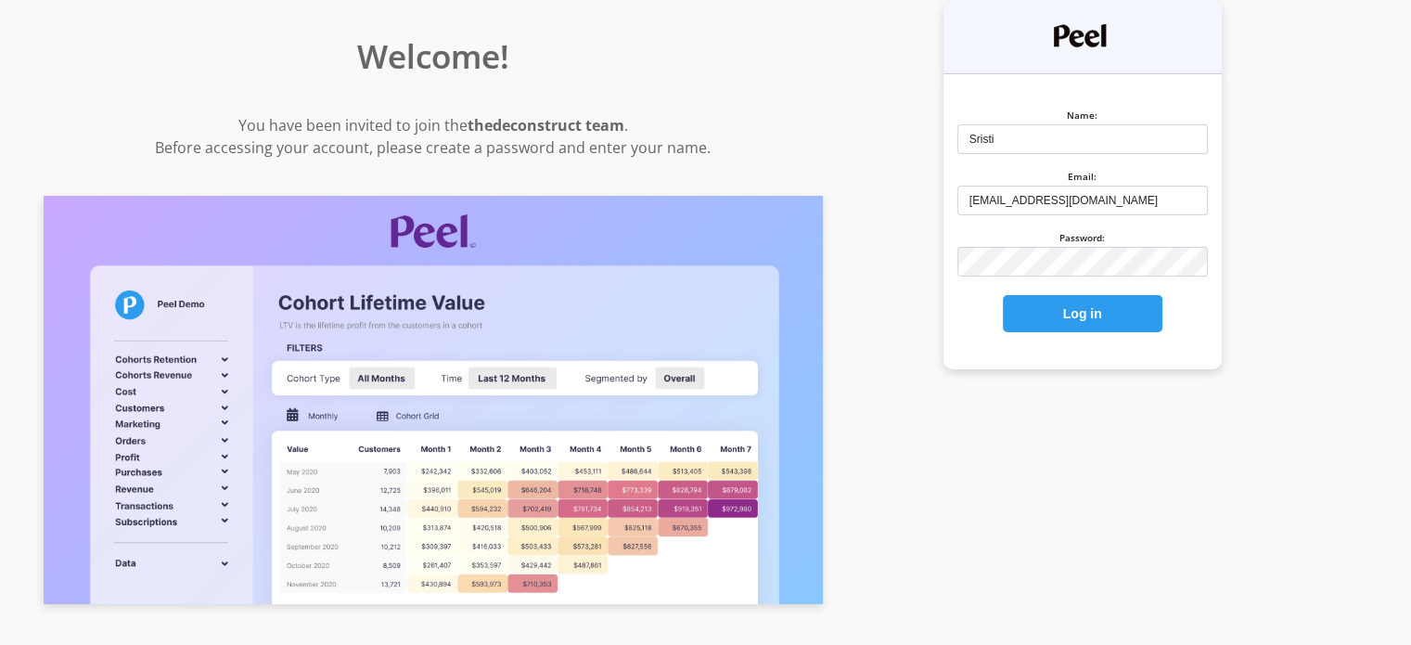
drag, startPoint x: 0, startPoint y: 0, endPoint x: 907, endPoint y: 295, distance: 953.7
click at [865, 295] on div "You have been invited to join the thedeconstruct team . Before accessing your a…" at bounding box center [432, 454] width 865 height 681
click at [1162, 314] on button "Log in" at bounding box center [1083, 313] width 160 height 37
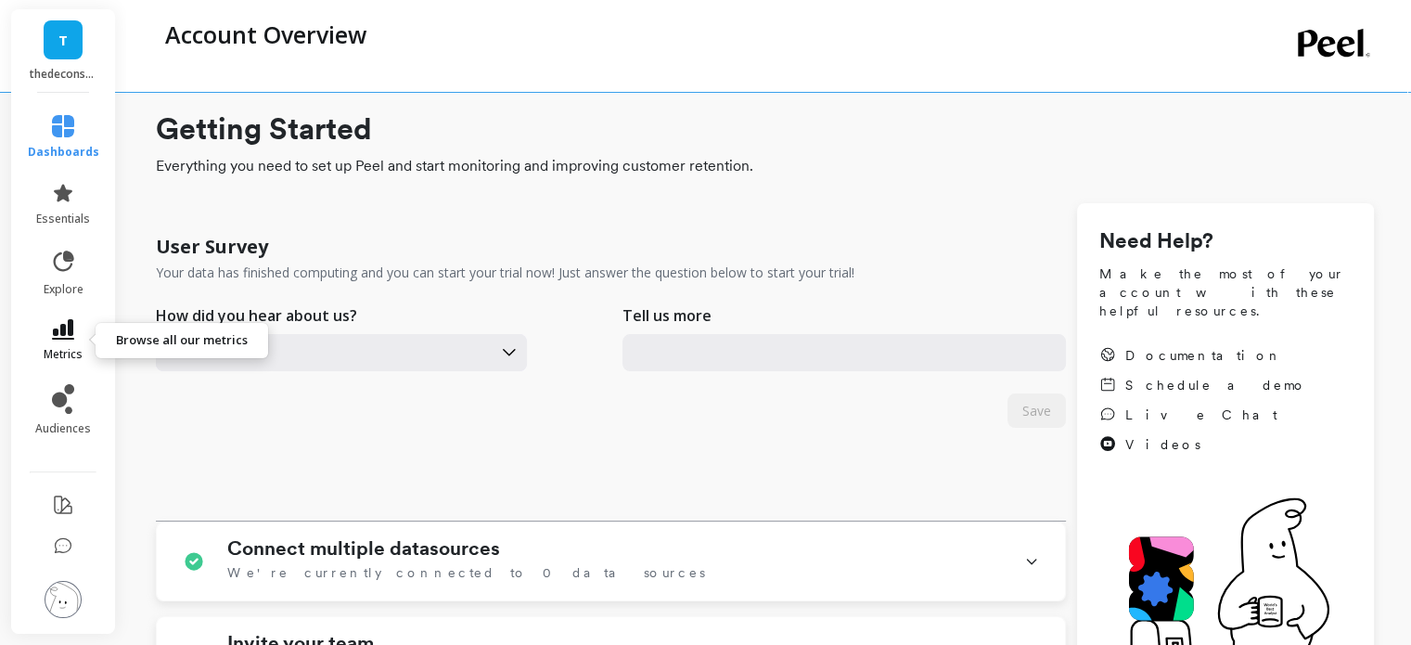
click at [77, 329] on link "metrics" at bounding box center [63, 340] width 71 height 43
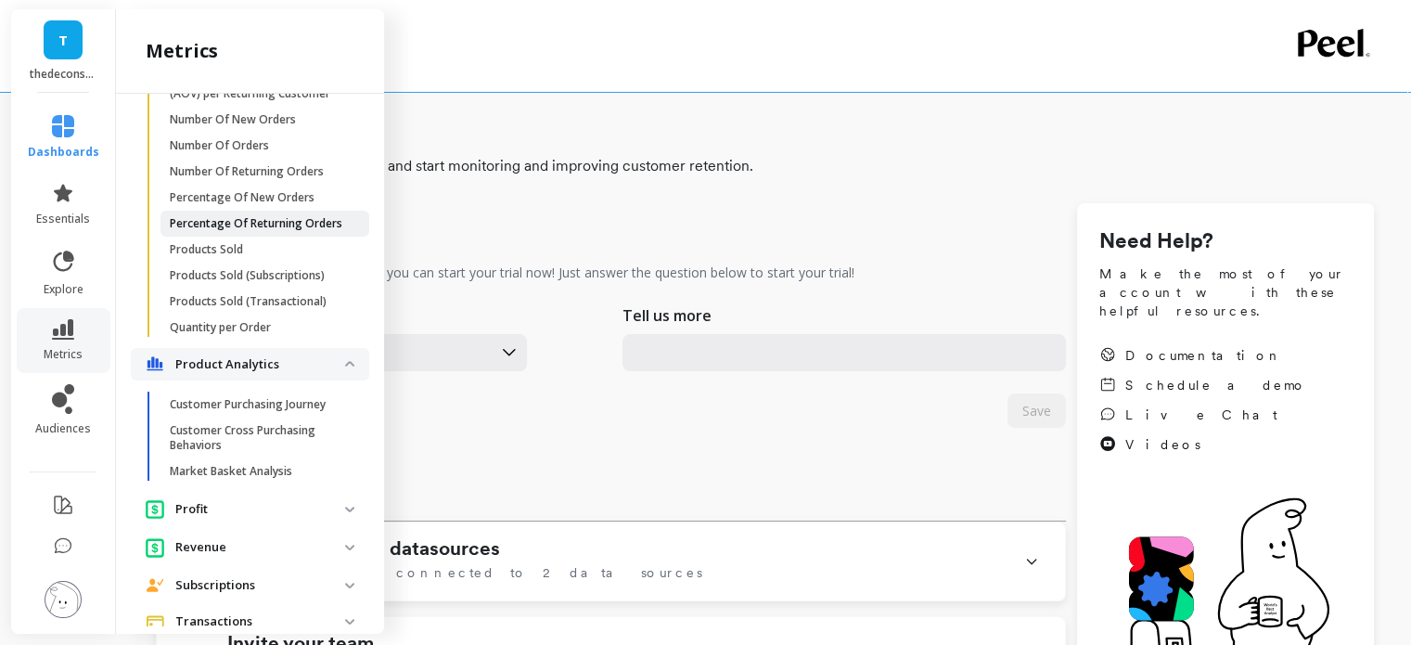
scroll to position [1973, 0]
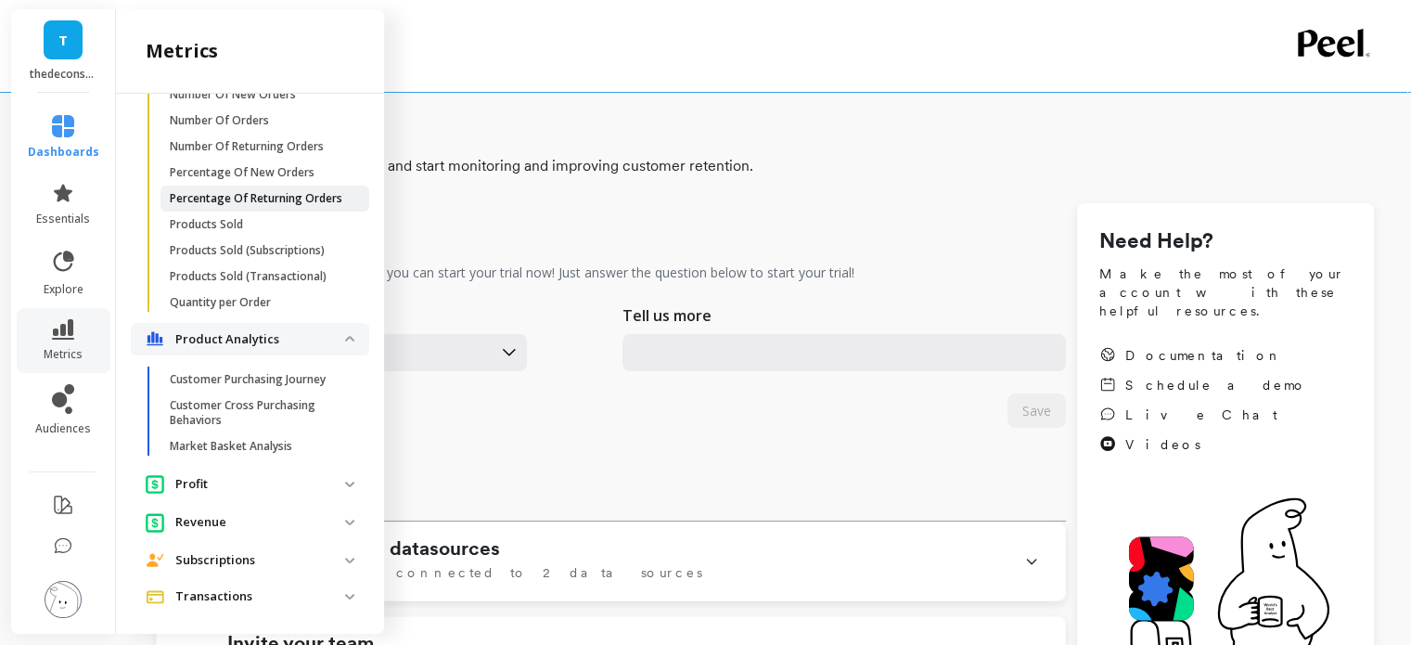
click at [193, 206] on p "Percentage Of Returning Orders" at bounding box center [256, 198] width 172 height 15
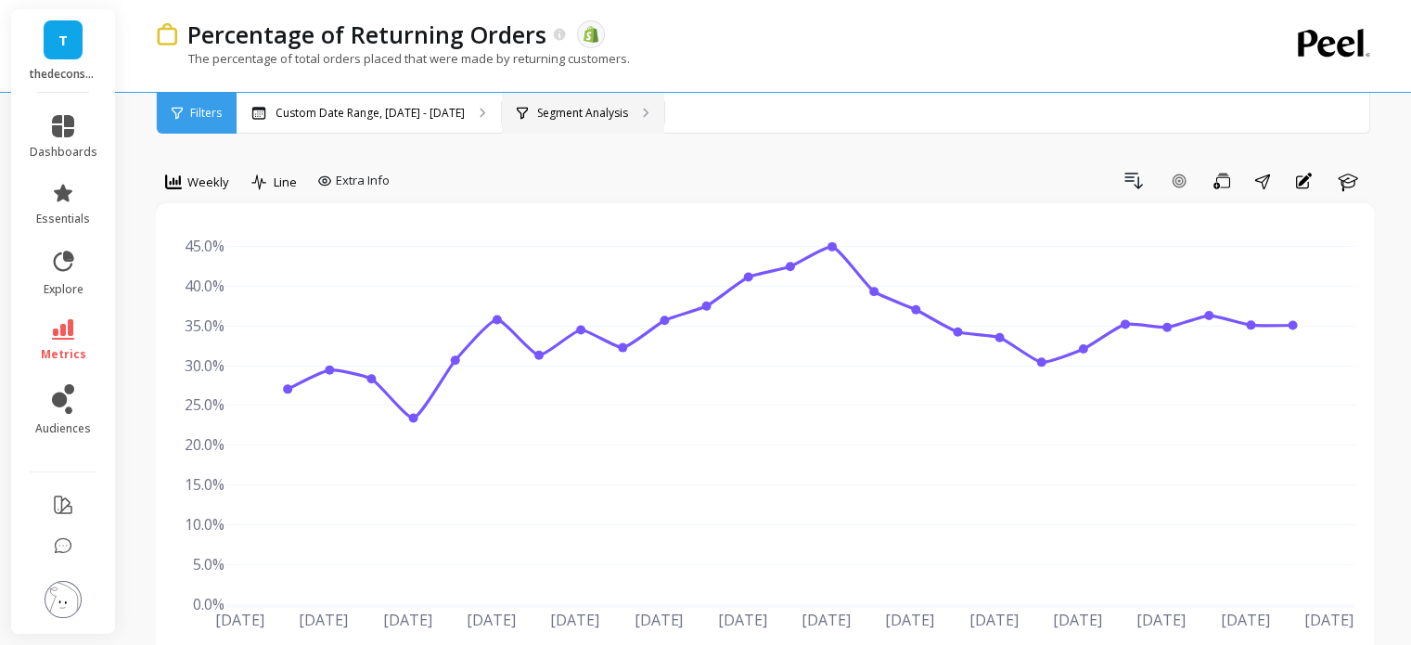
click at [558, 122] on div "Segment Analysis" at bounding box center [583, 113] width 162 height 41
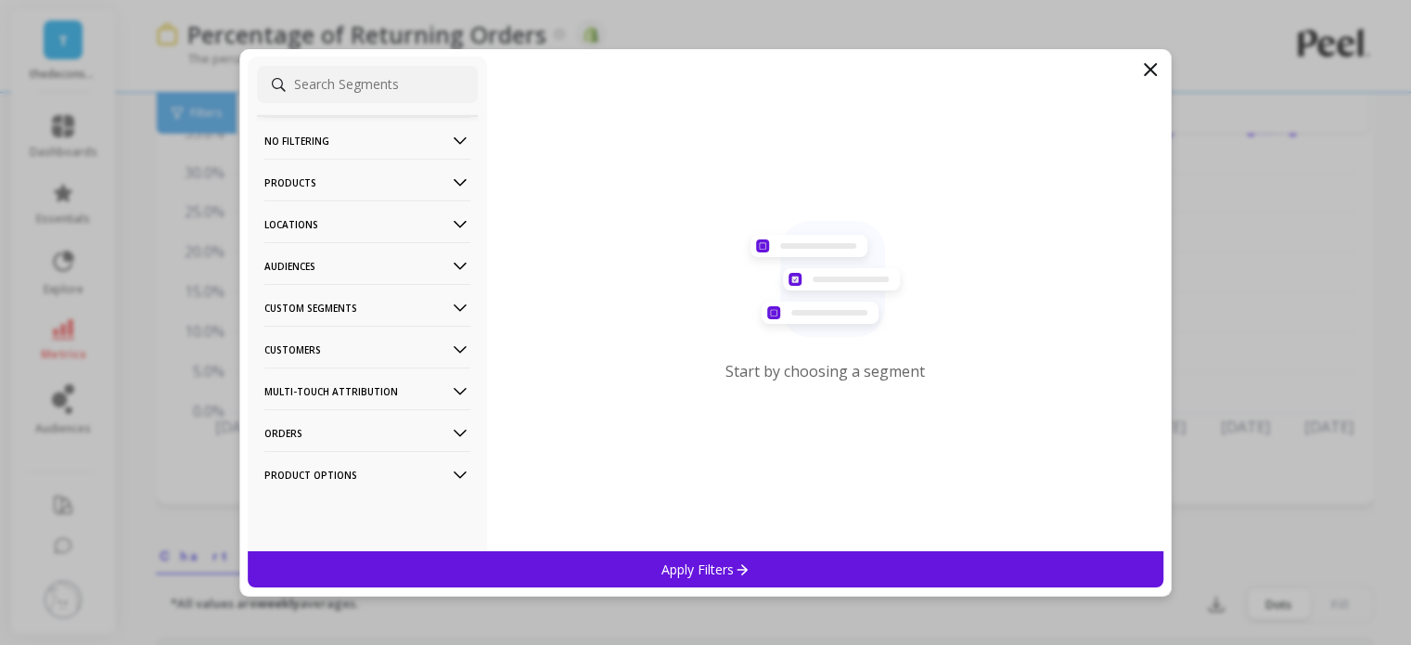
scroll to position [193, 0]
click at [334, 189] on p "Products" at bounding box center [367, 182] width 206 height 47
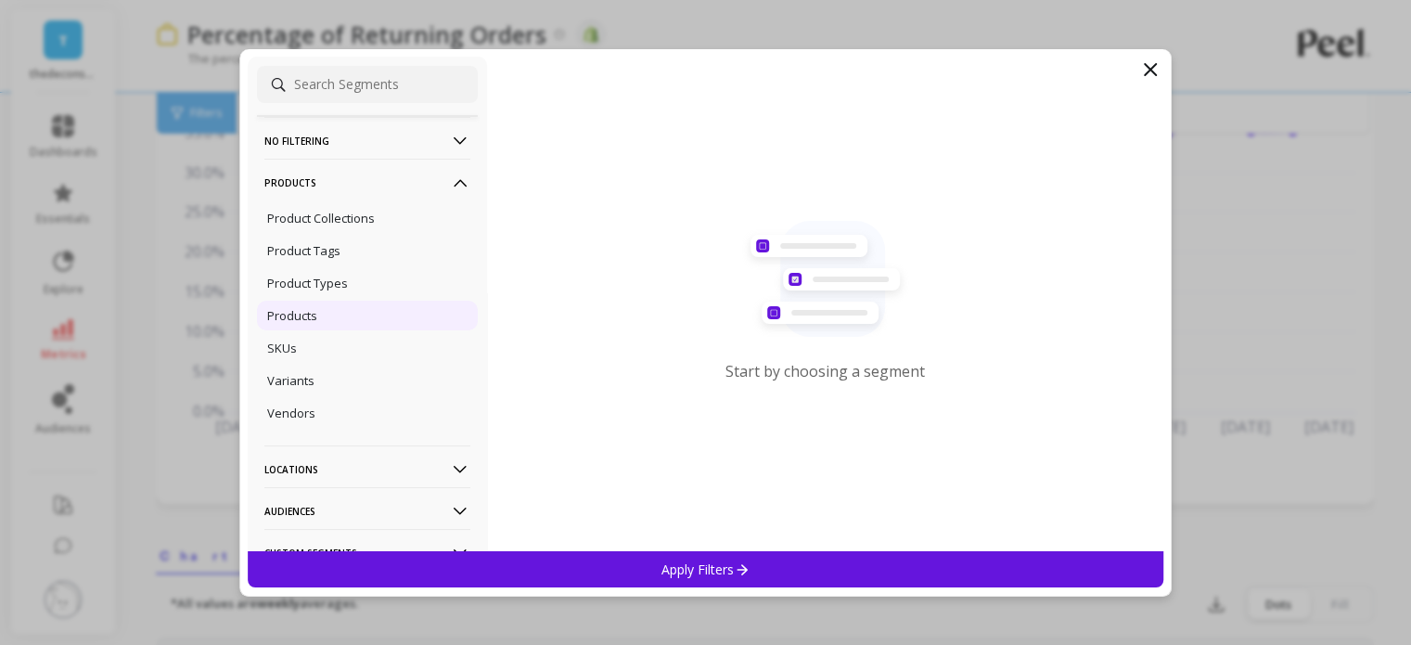
click at [309, 319] on p "Products" at bounding box center [292, 315] width 50 height 17
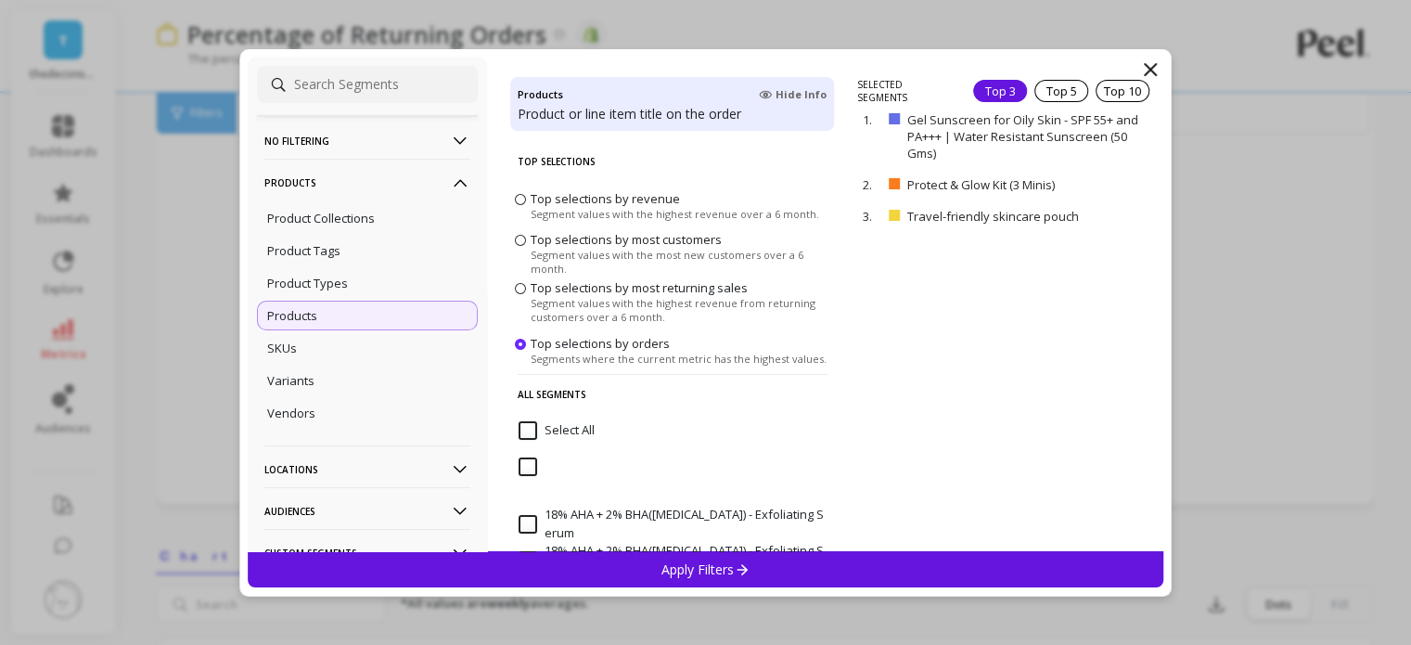
click at [527, 239] on label "Top selections by most customers Segment values with the most new customers ove…" at bounding box center [672, 253] width 315 height 45
click at [0, 0] on input "Top selections by most customers Segment values with the most new customers ove…" at bounding box center [0, 0] width 0 height 0
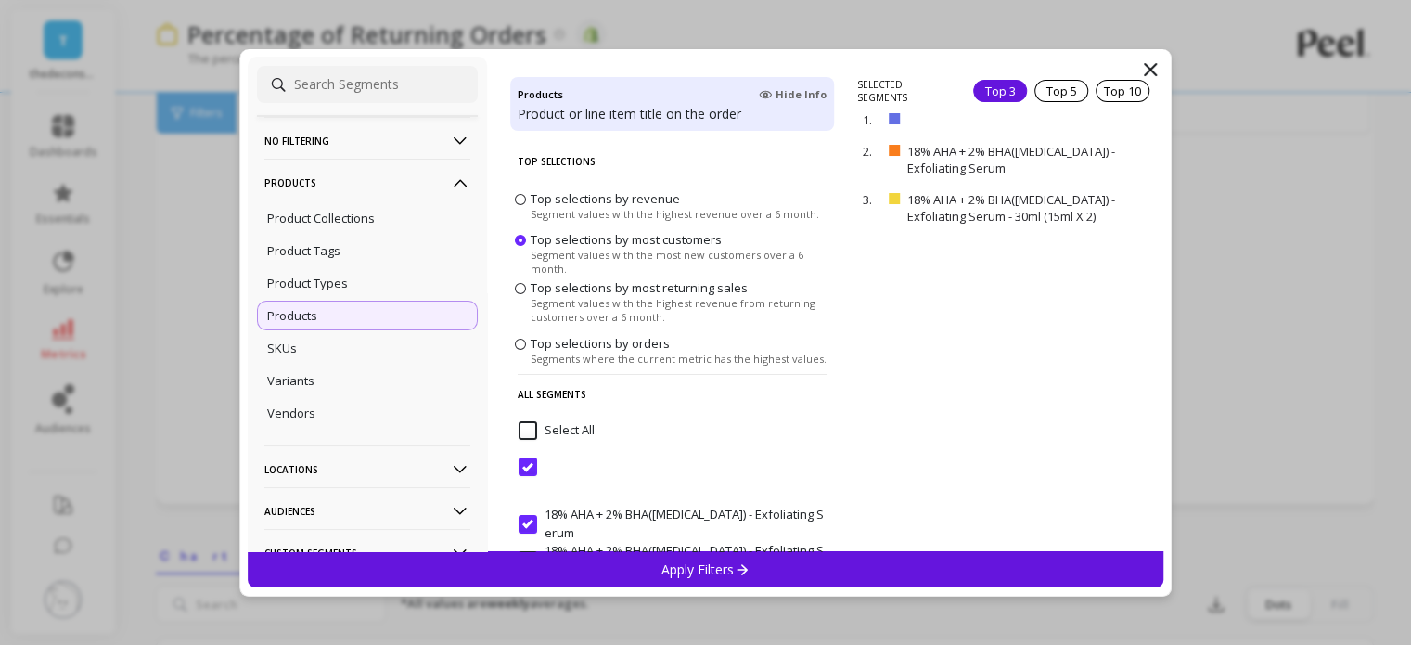
click at [523, 286] on span at bounding box center [520, 288] width 11 height 11
click at [0, 0] on input "Top selections by most returning sales Segment values with the highest revenue …" at bounding box center [0, 0] width 0 height 0
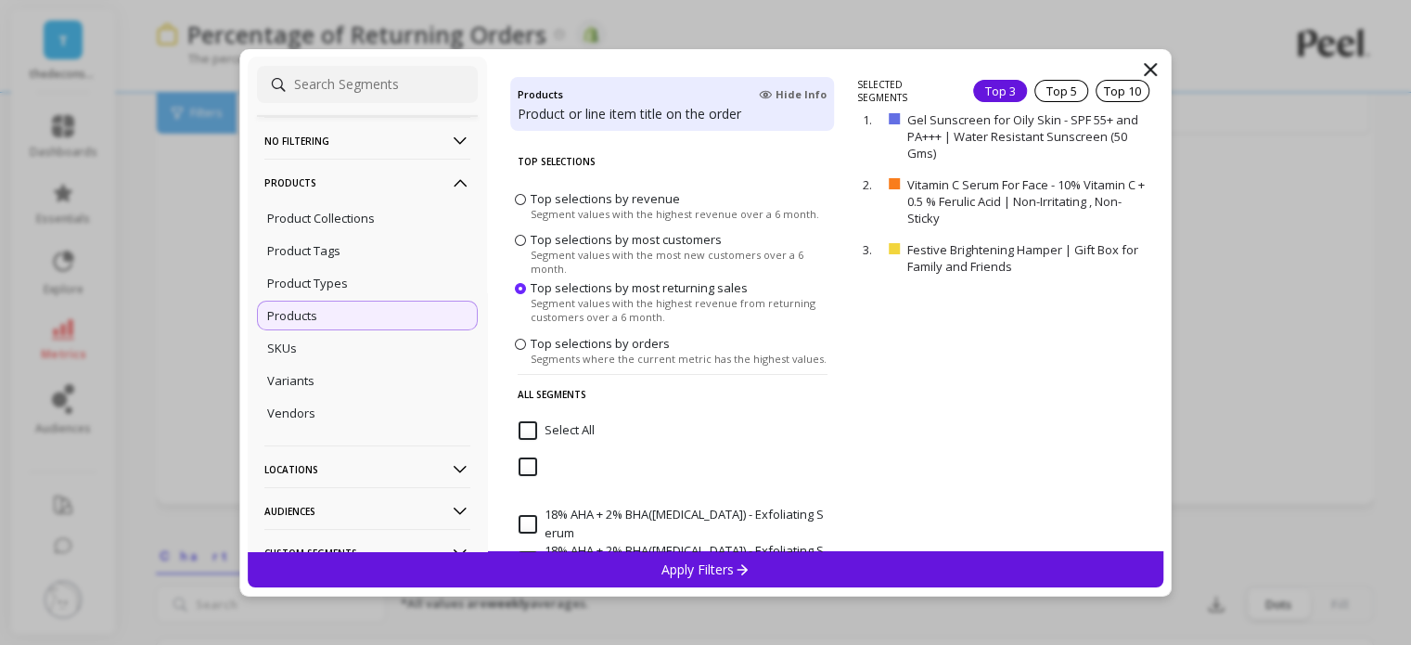
click at [528, 243] on label "Top selections by most customers Segment values with the most new customers ove…" at bounding box center [672, 253] width 315 height 45
click at [0, 0] on input "Top selections by most customers Segment values with the most new customers ove…" at bounding box center [0, 0] width 0 height 0
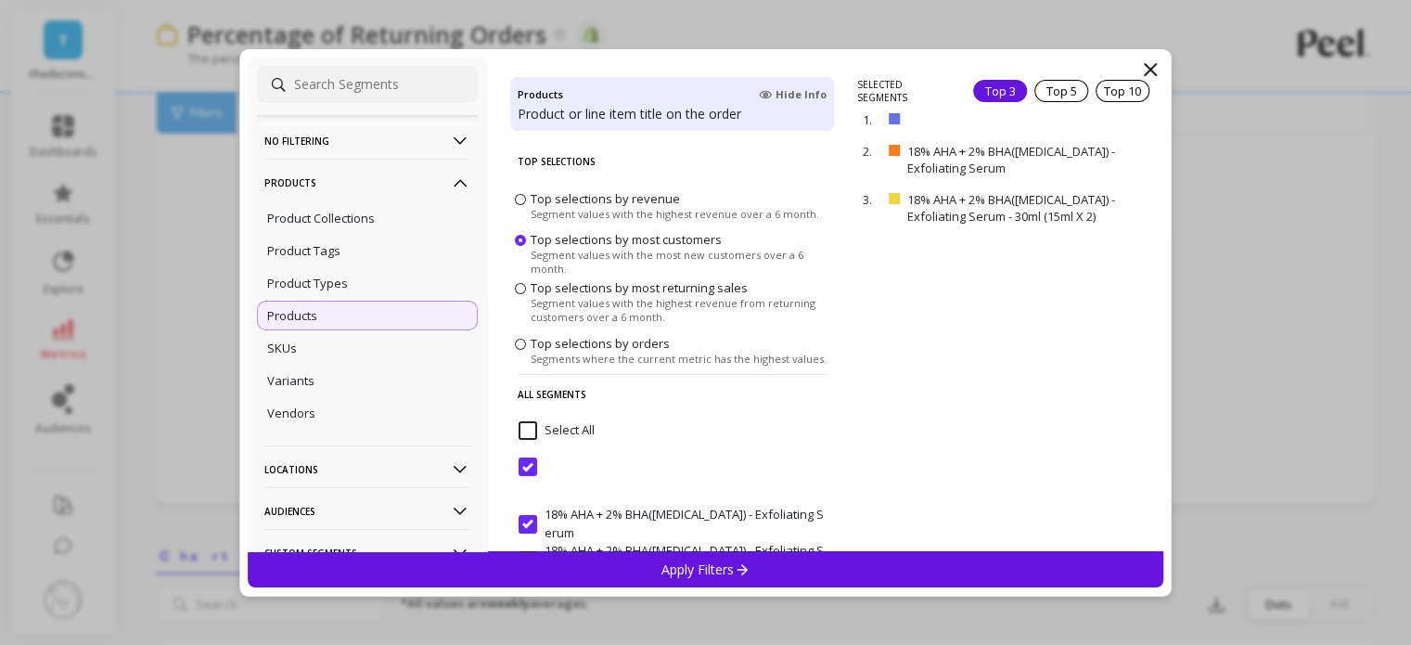
click at [560, 307] on span "Segment values with the highest revenue from returning customers over a 6 month." at bounding box center [680, 310] width 300 height 28
click at [0, 0] on input "Top selections by most returning sales Segment values with the highest revenue …" at bounding box center [0, 0] width 0 height 0
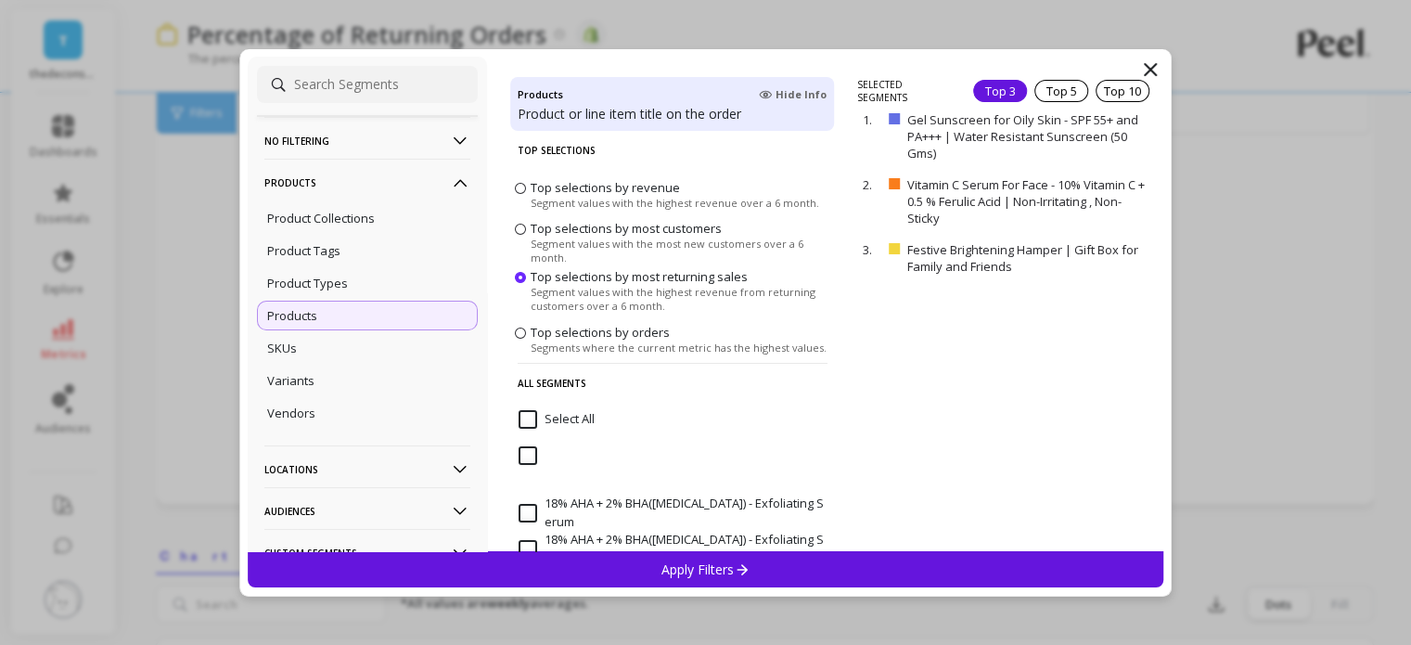
scroll to position [10, 0]
click at [1113, 86] on div "Top 10" at bounding box center [1122, 91] width 54 height 22
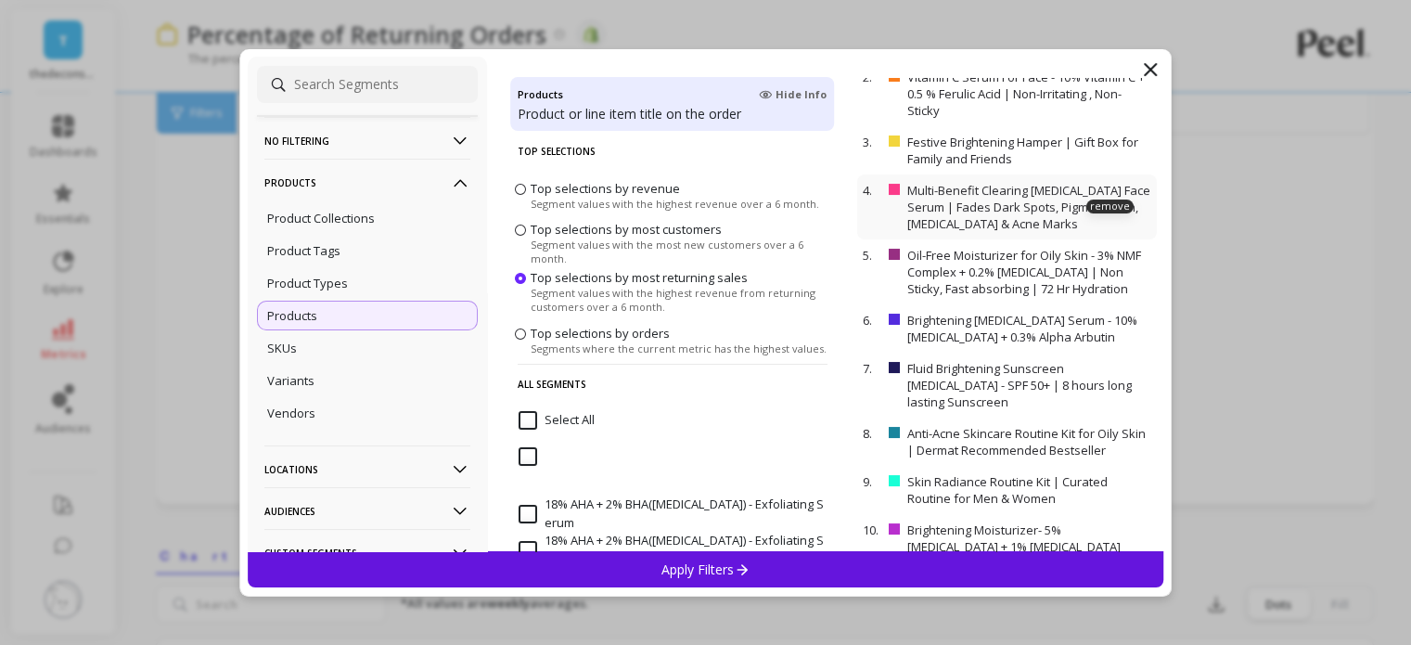
scroll to position [115, 0]
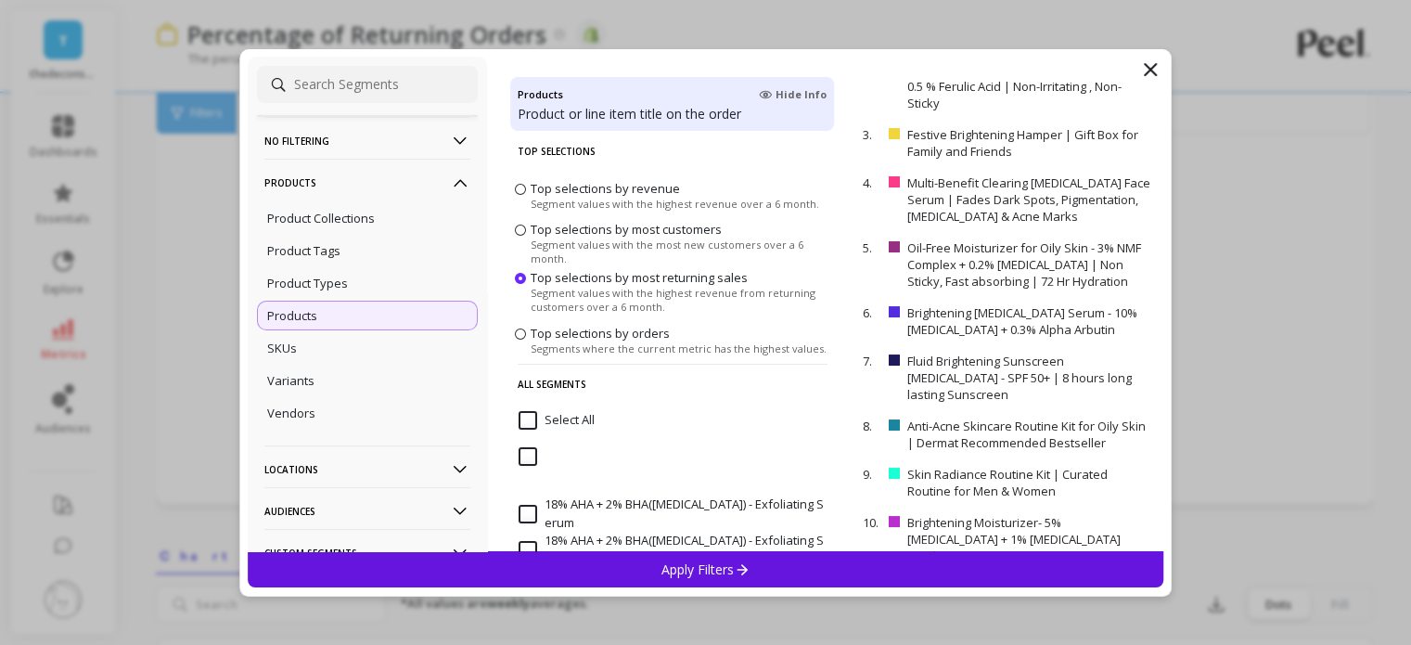
click at [727, 568] on p "Apply Filters" at bounding box center [705, 569] width 88 height 18
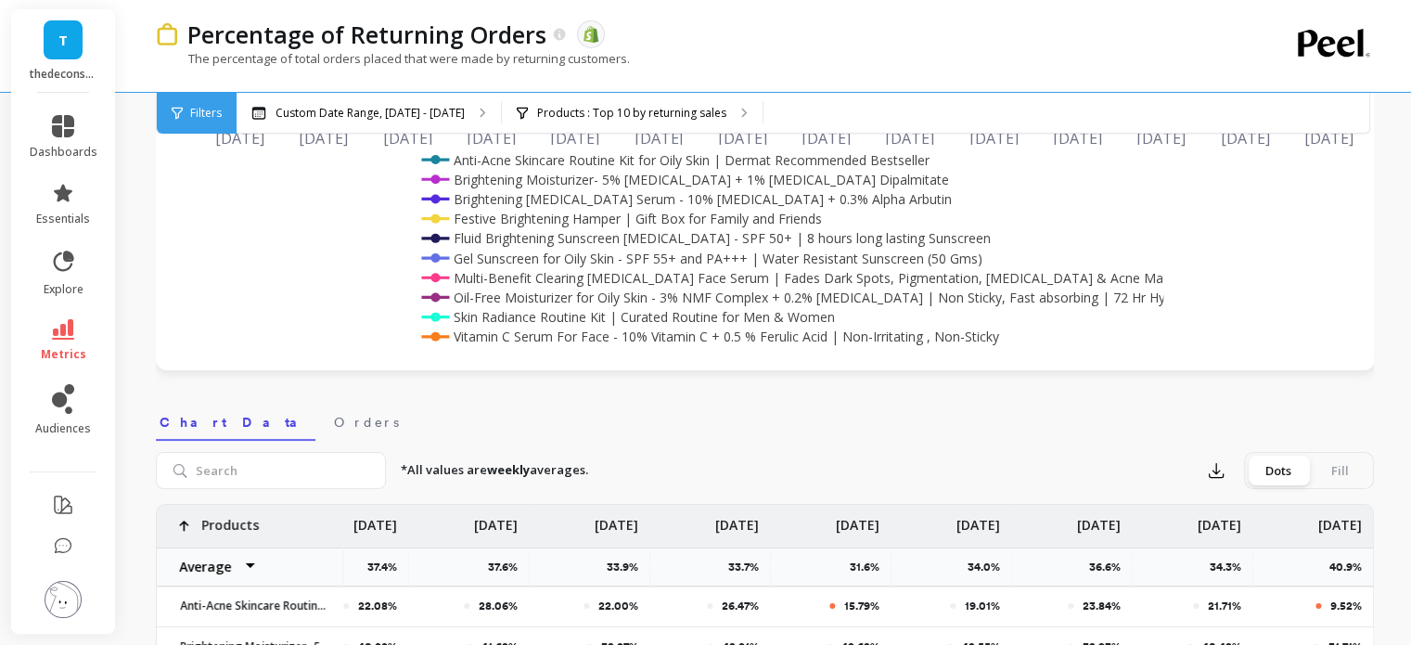
scroll to position [319, 0]
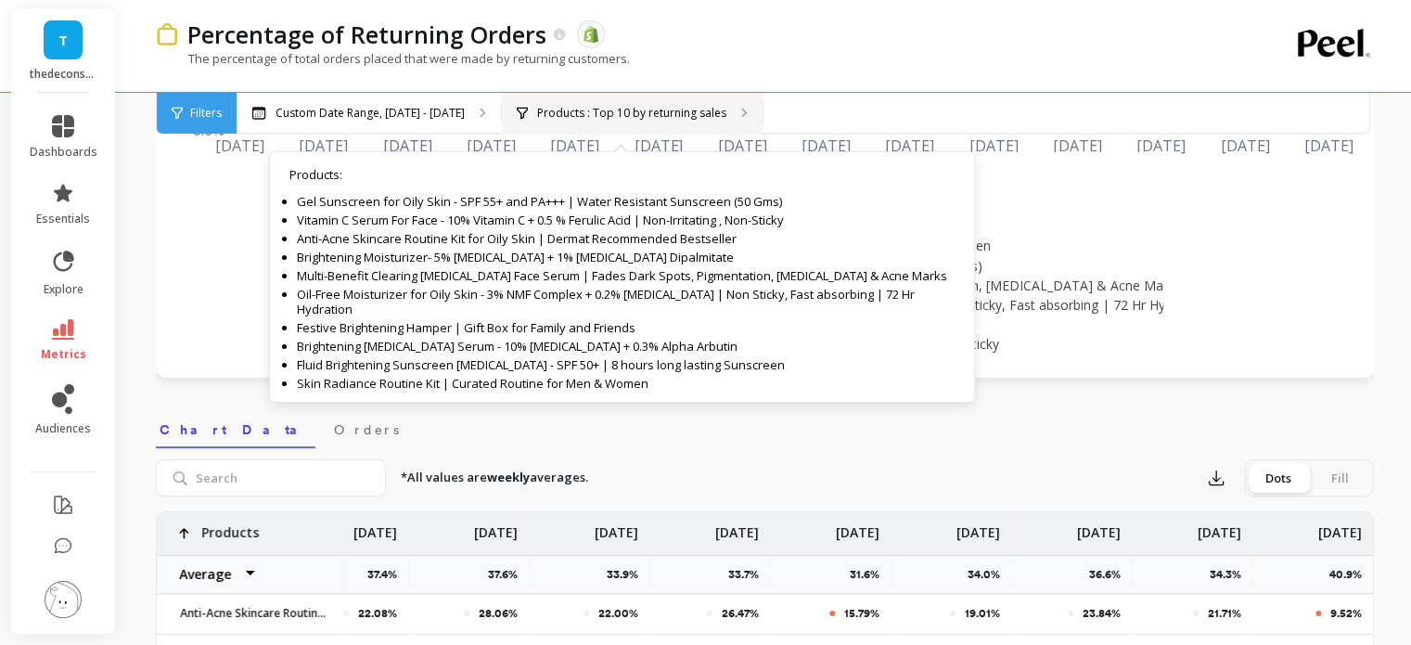
click at [575, 103] on div "Products : Top 10 by returning sales Products : Gel Sunscreen for Oily Skin - S…" at bounding box center [632, 113] width 261 height 41
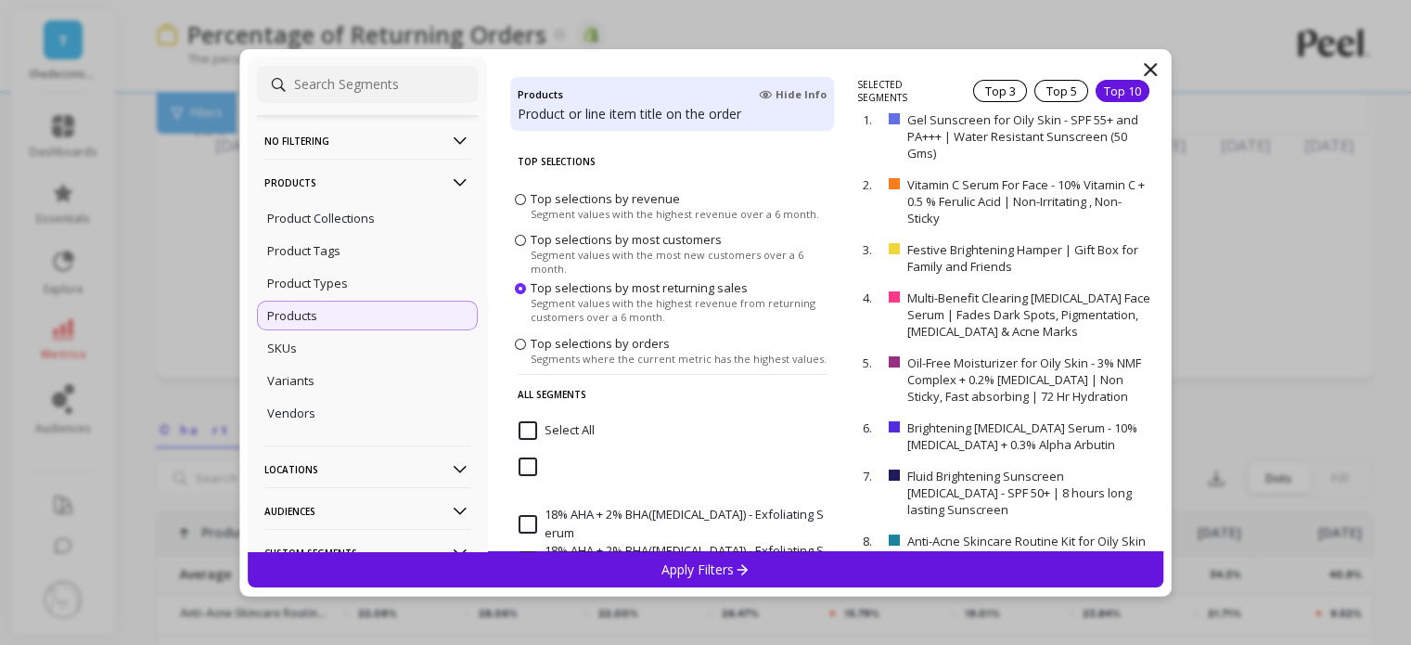
scroll to position [33, 0]
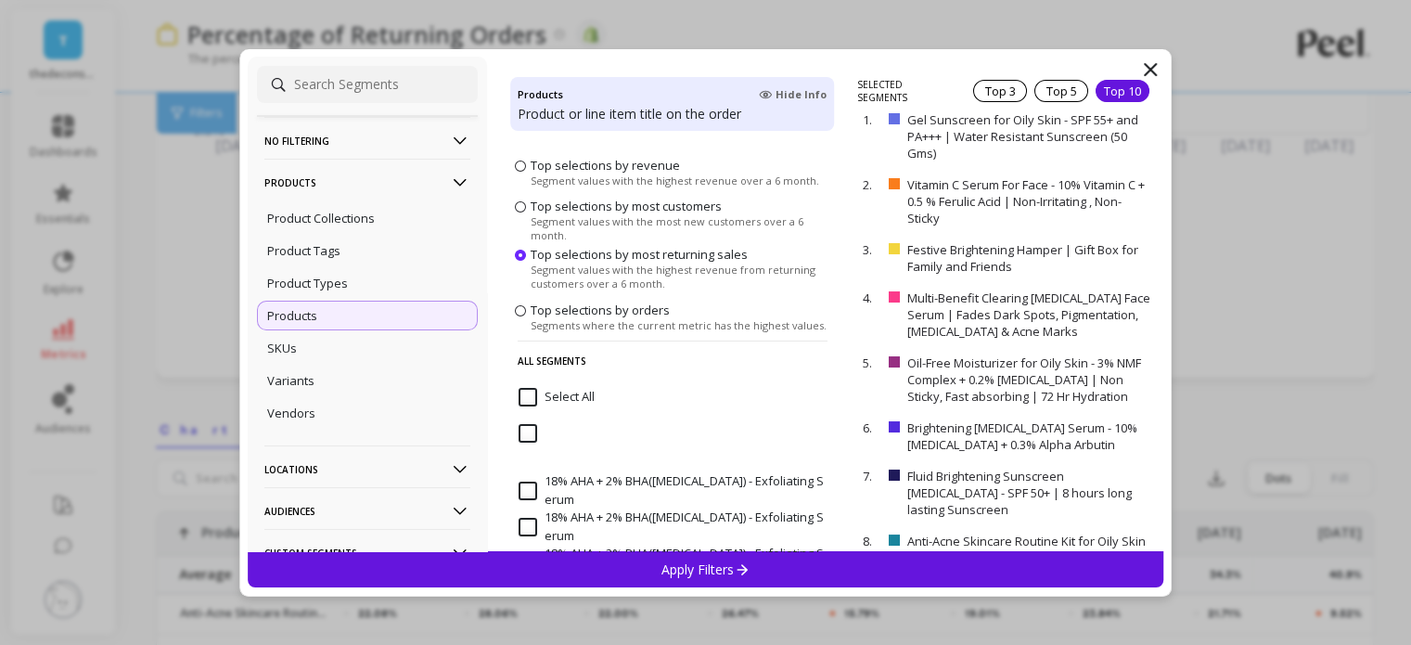
click at [699, 570] on p "Apply Filters" at bounding box center [705, 569] width 88 height 18
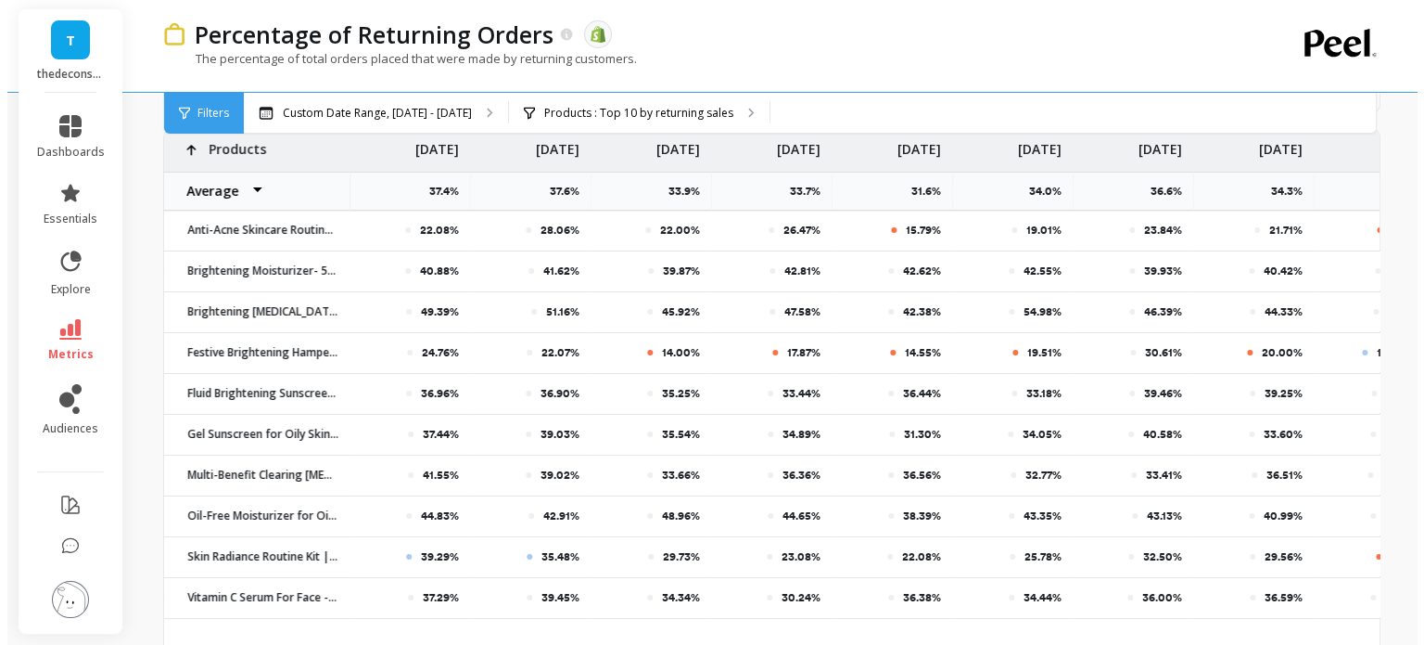
scroll to position [701, 0]
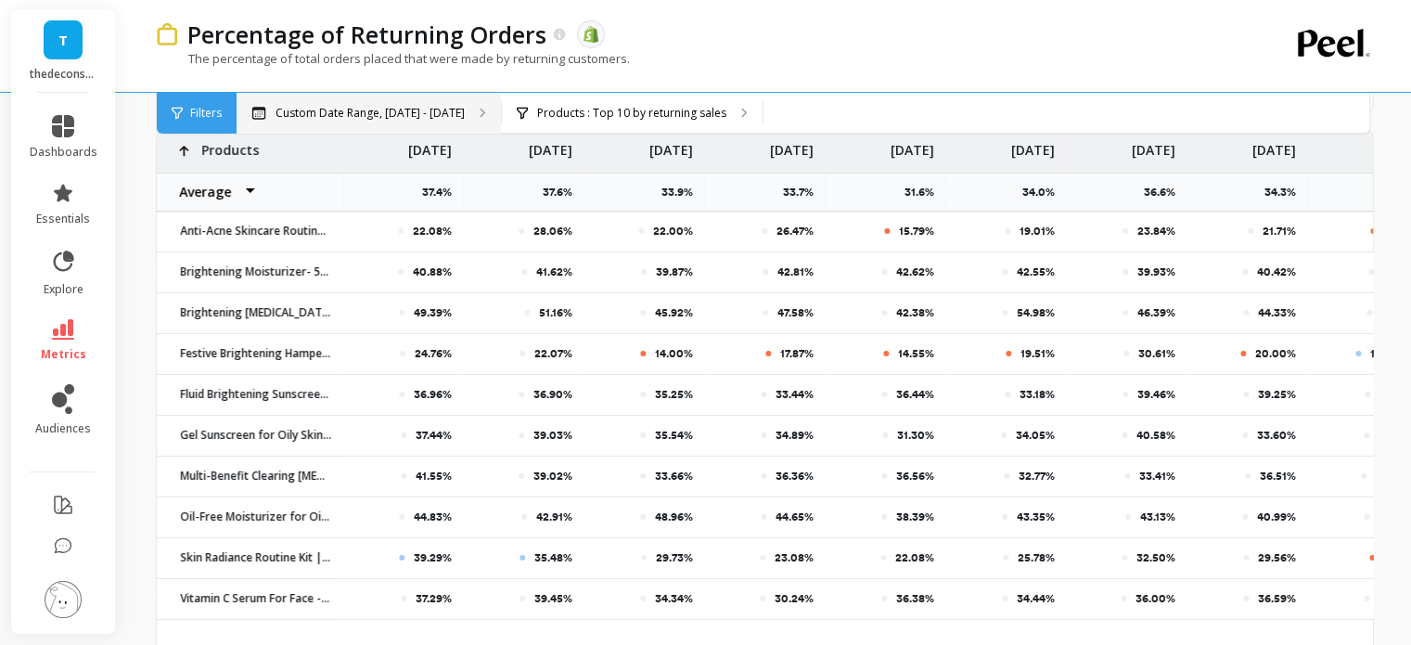
click at [380, 115] on p "Custom Date Range, [DATE] - [DATE]" at bounding box center [369, 113] width 189 height 15
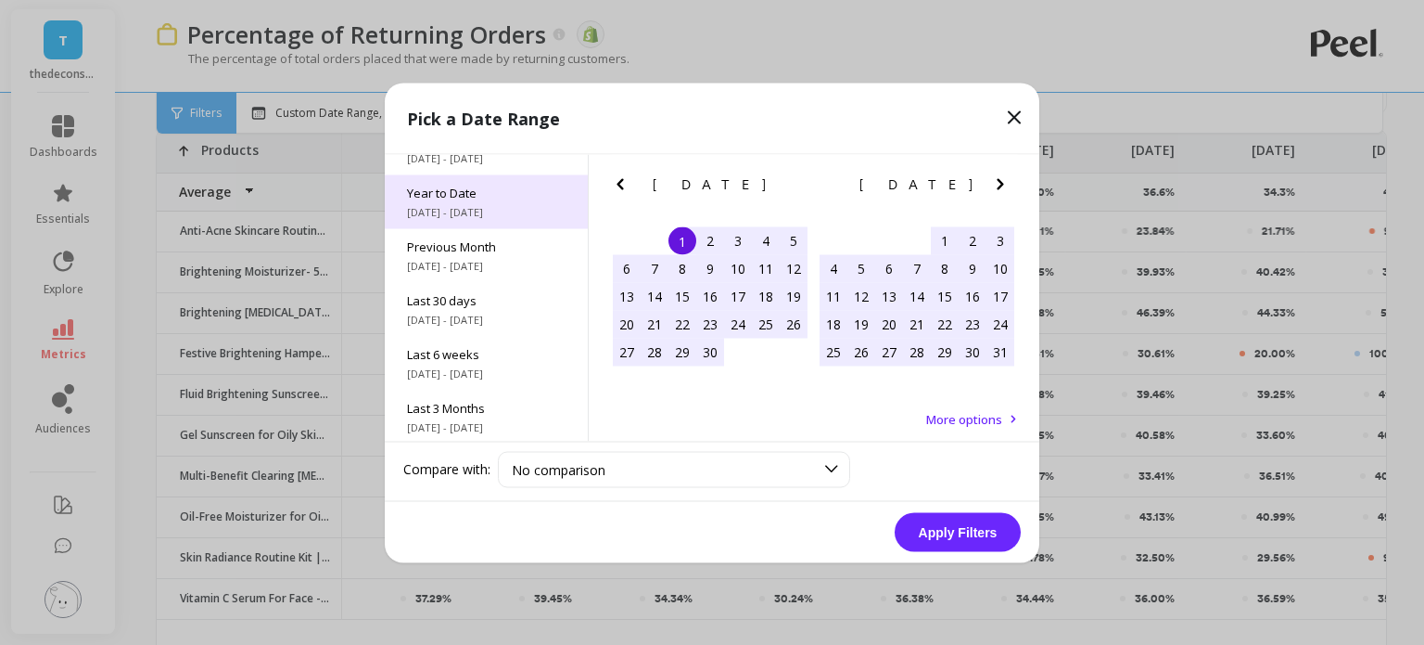
scroll to position [0, 0]
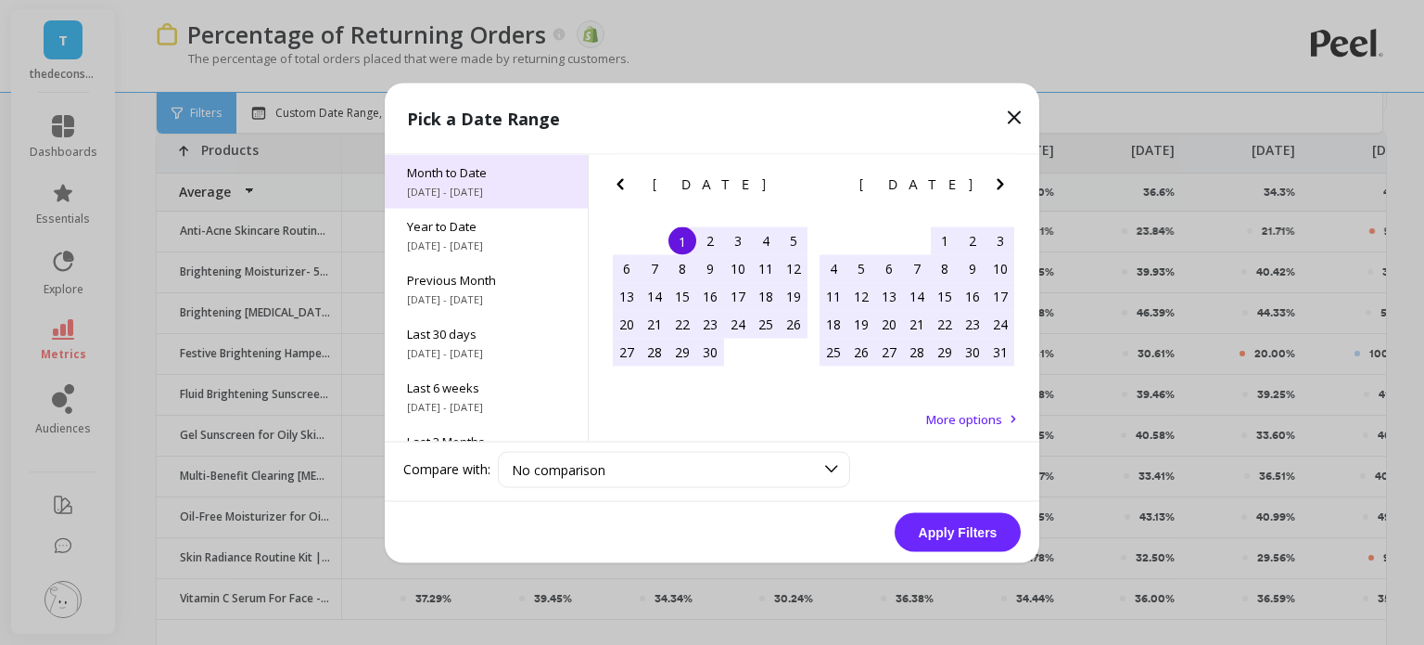
click at [473, 172] on span "Month to Date" at bounding box center [486, 171] width 159 height 17
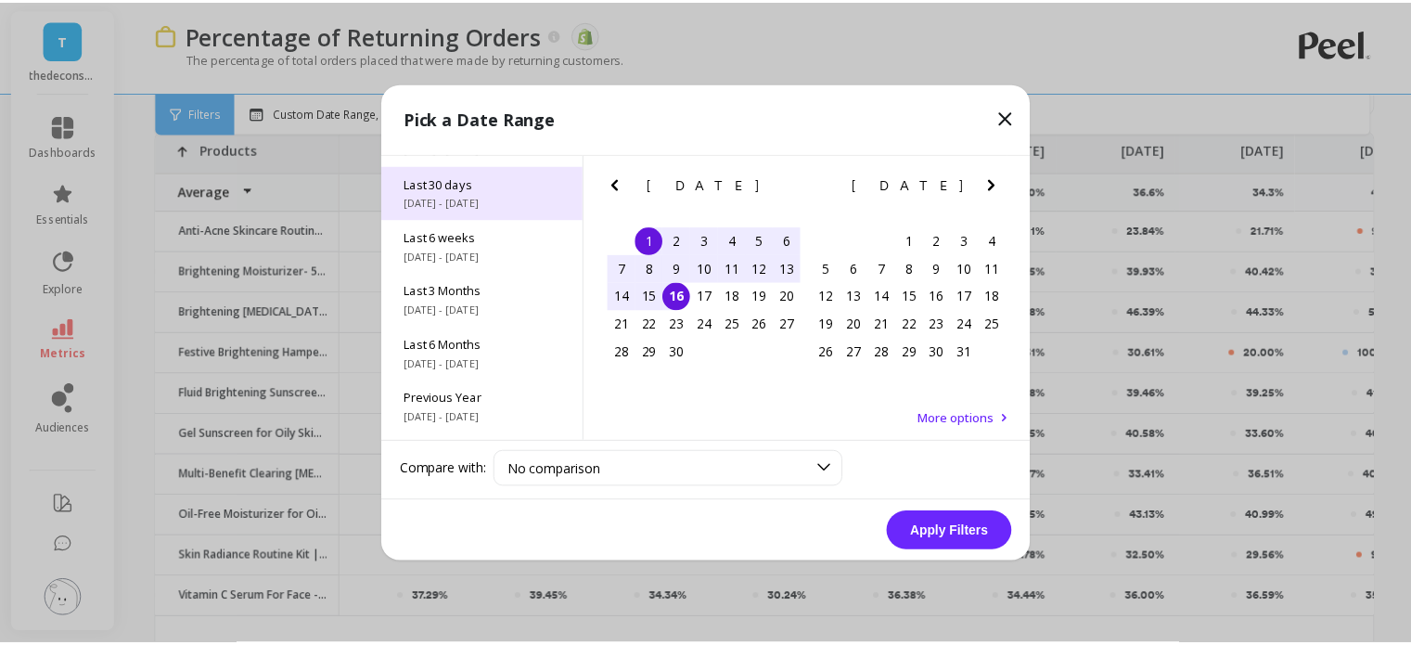
scroll to position [152, 0]
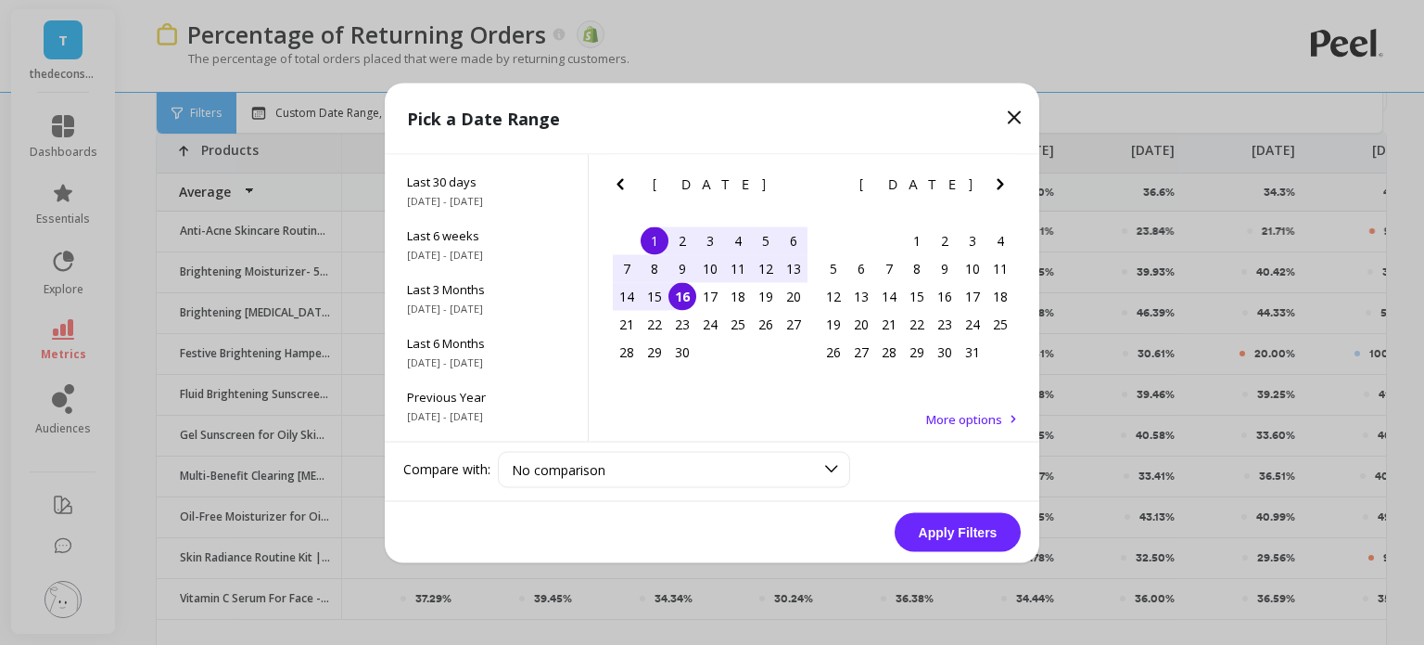
click at [956, 530] on button "Apply Filters" at bounding box center [958, 531] width 126 height 39
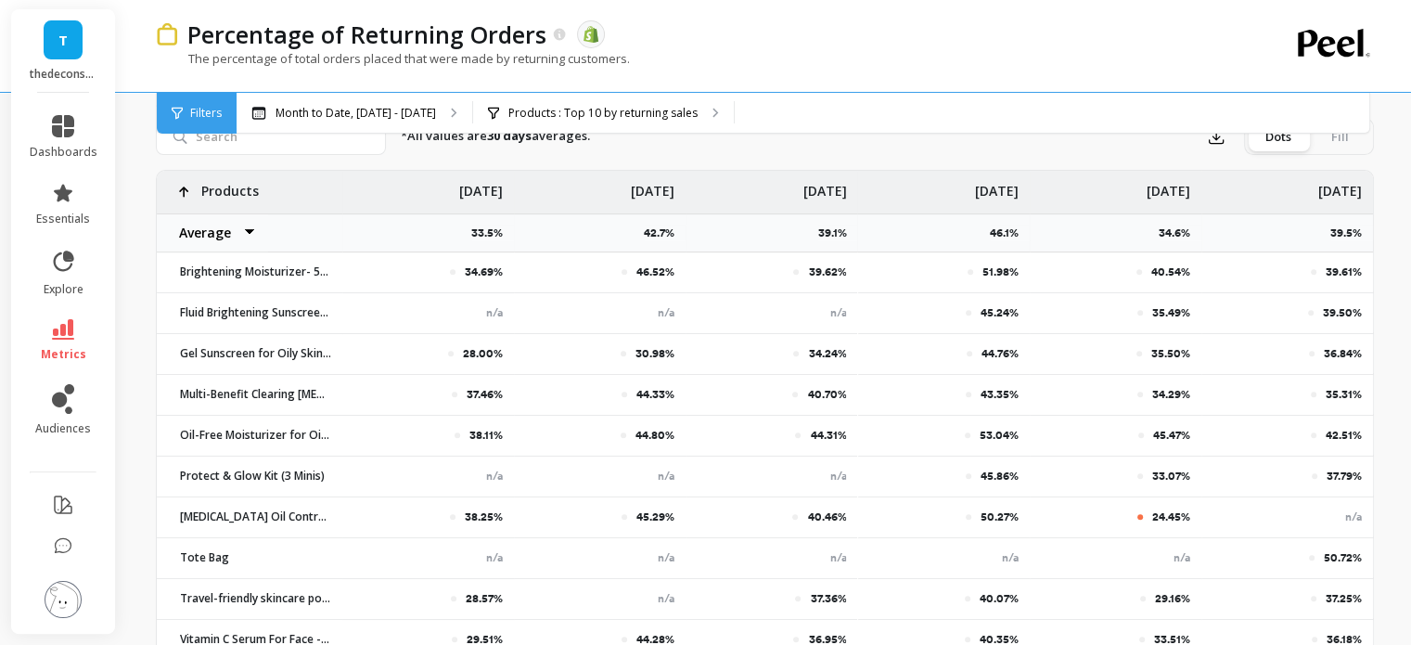
scroll to position [660, 0]
